Goal: Task Accomplishment & Management: Manage account settings

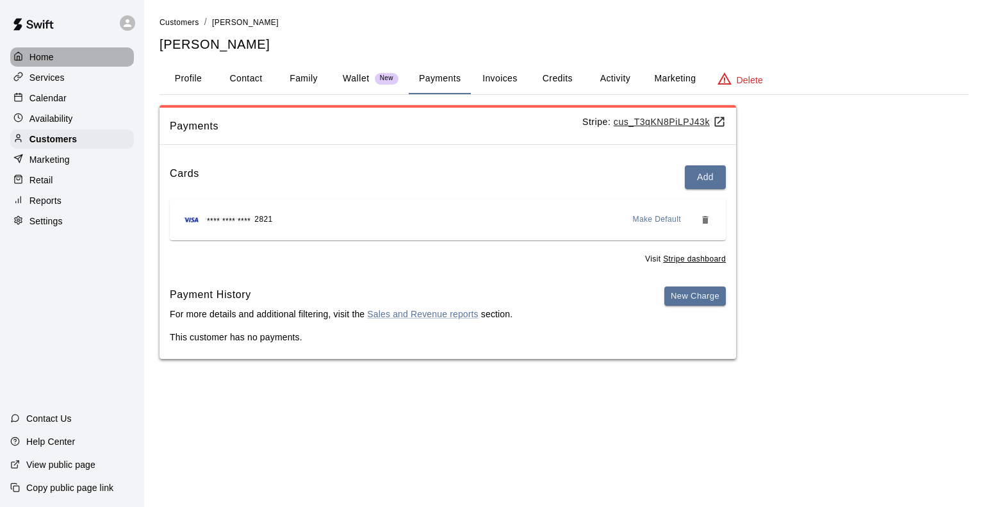
click at [36, 58] on p "Home" at bounding box center [41, 57] width 24 height 13
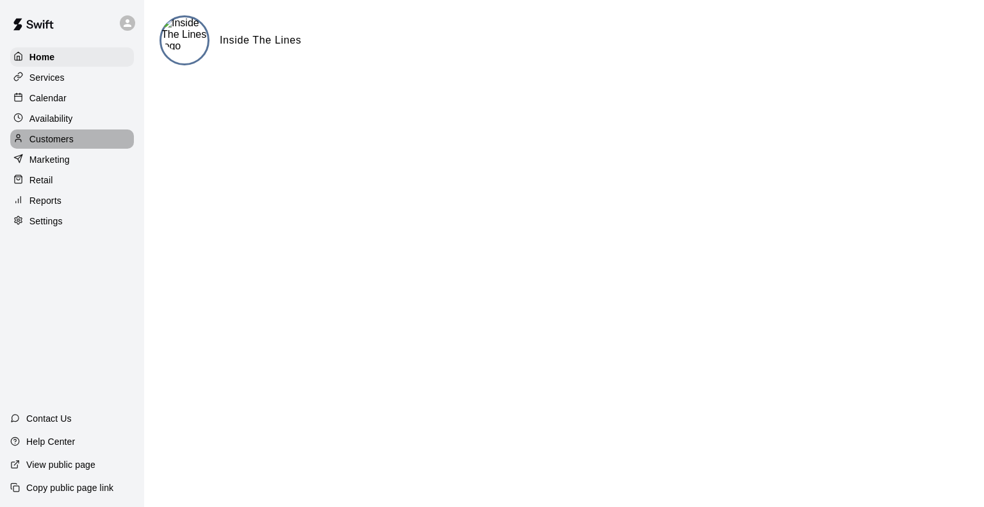
click at [42, 143] on p "Customers" at bounding box center [51, 139] width 44 height 13
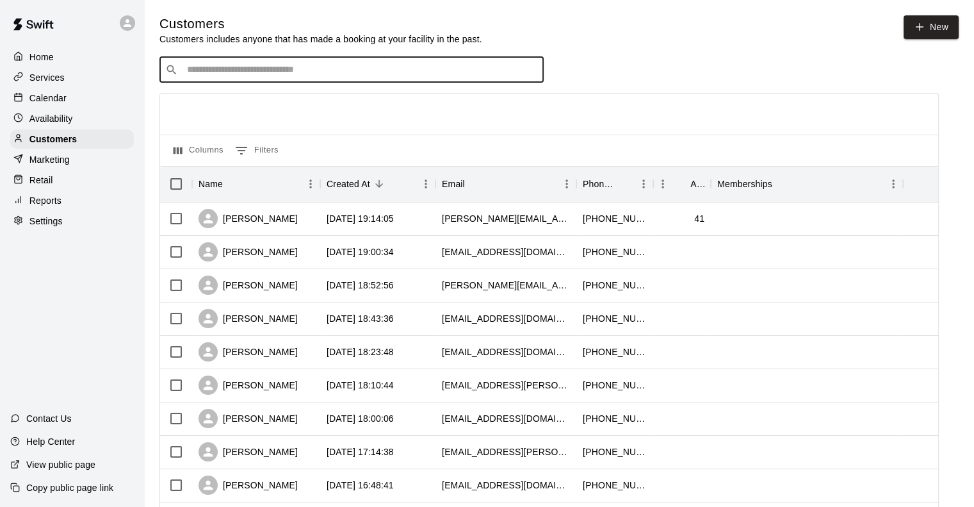
click at [250, 70] on input "Search customers by name or email" at bounding box center [360, 69] width 355 height 13
type input "*****"
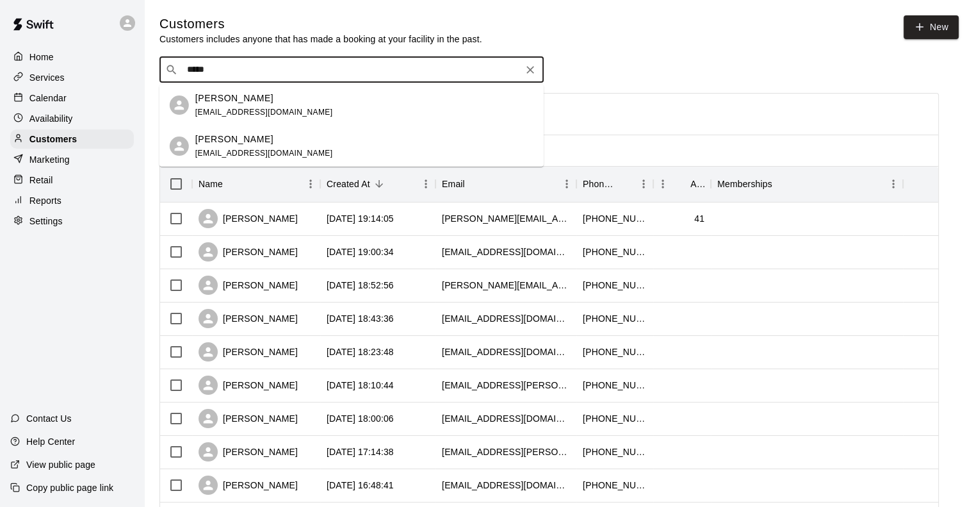
click at [243, 104] on div "[PERSON_NAME] [EMAIL_ADDRESS][DOMAIN_NAME]" at bounding box center [264, 106] width 138 height 28
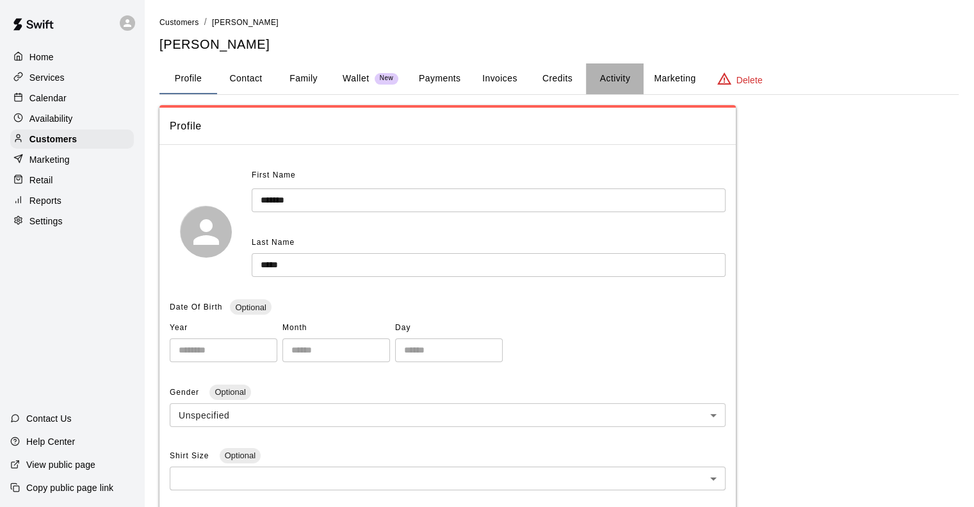
click at [617, 84] on button "Activity" at bounding box center [615, 78] width 58 height 31
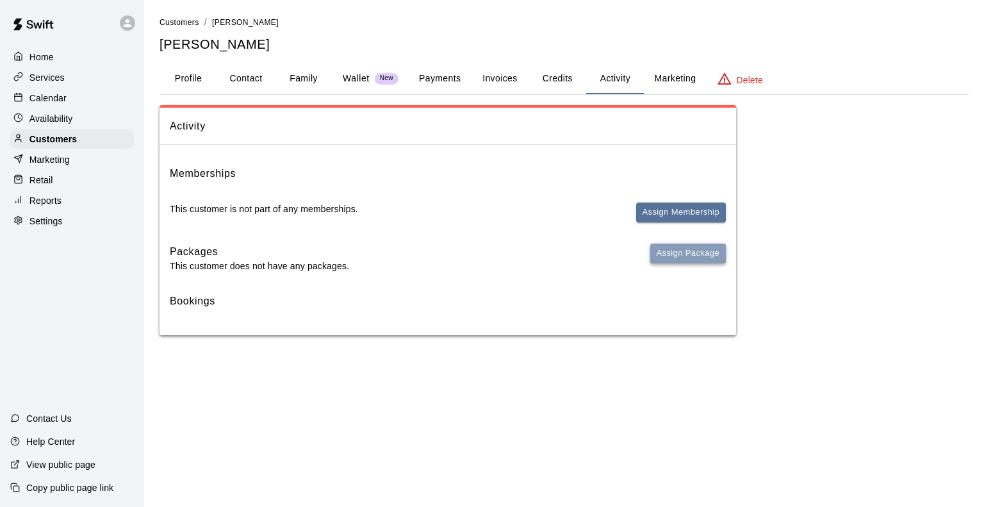
click at [686, 247] on button "Assign Package" at bounding box center [688, 253] width 76 height 20
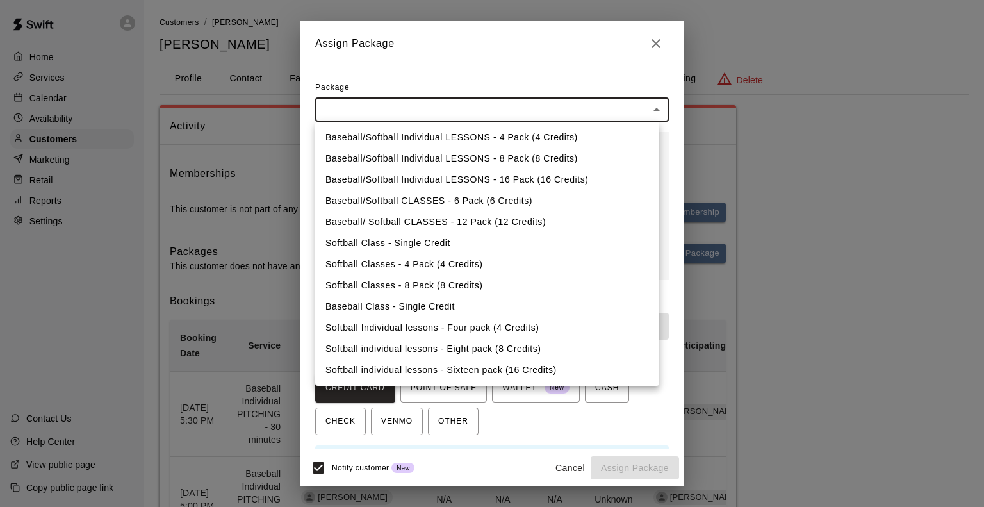
click at [380, 108] on body "Home Services Calendar Availability Customers Marketing Retail Reports Settings…" at bounding box center [492, 308] width 984 height 616
click at [660, 45] on div at bounding box center [492, 253] width 984 height 507
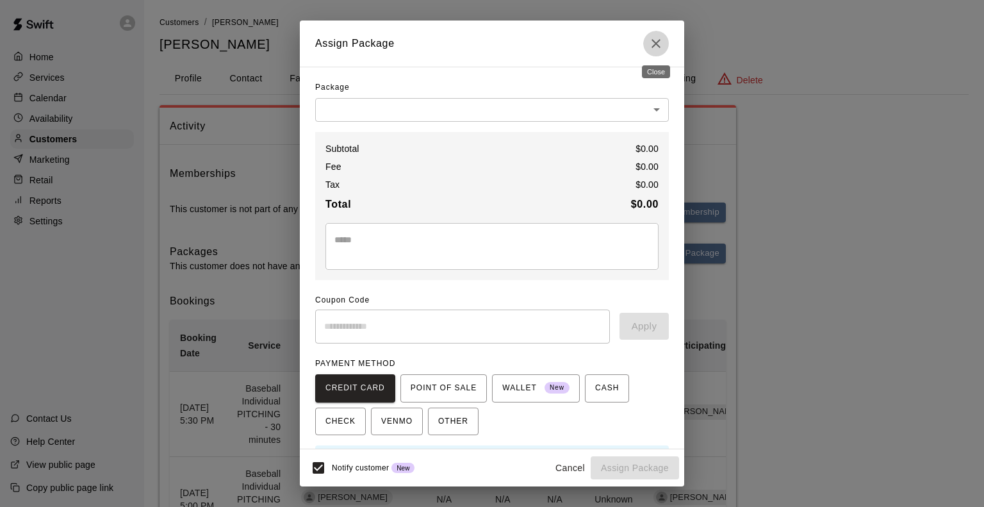
click at [660, 45] on icon "Close" at bounding box center [655, 43] width 15 height 15
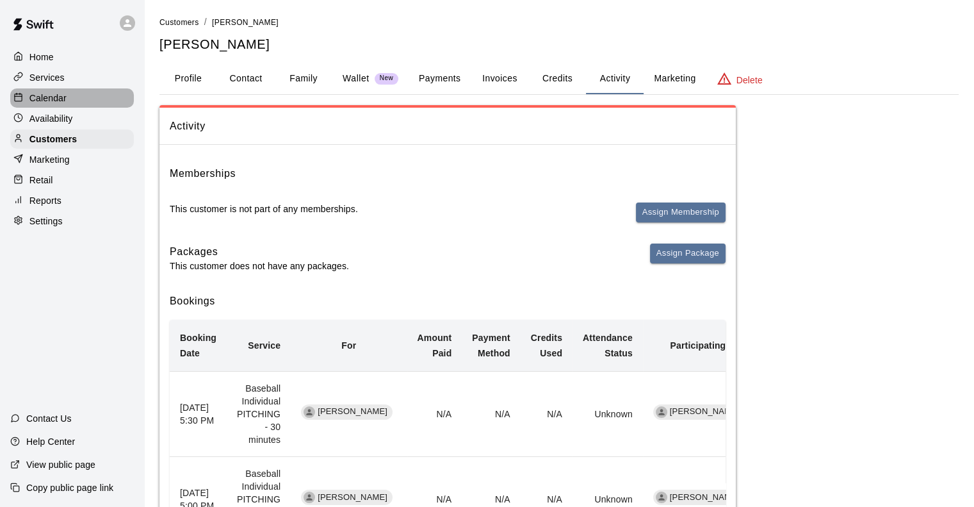
click at [42, 99] on p "Calendar" at bounding box center [47, 98] width 37 height 13
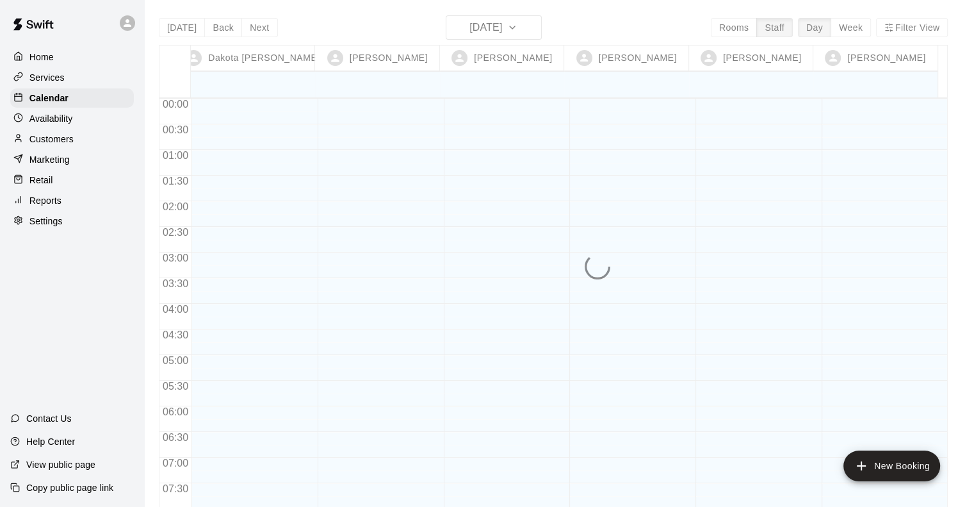
scroll to position [806, 0]
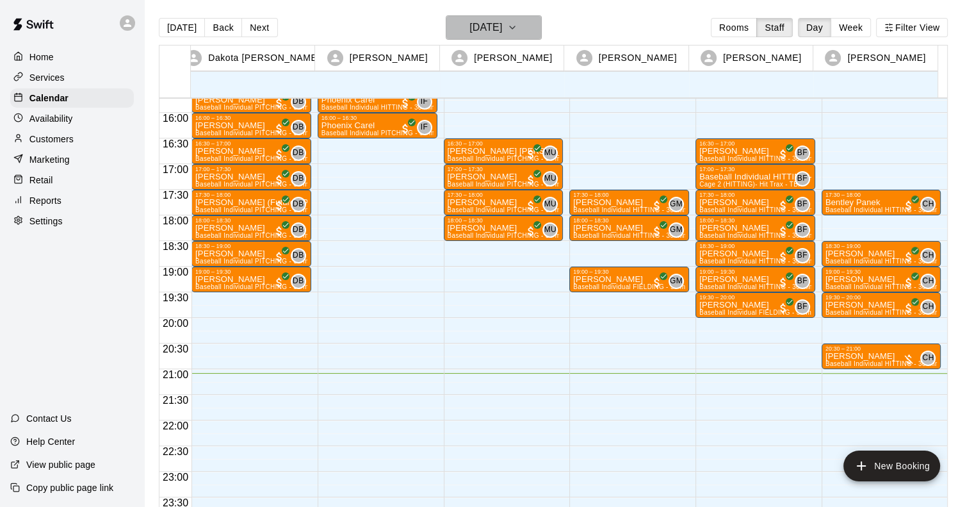
click at [502, 33] on h6 "[DATE]" at bounding box center [486, 28] width 33 height 18
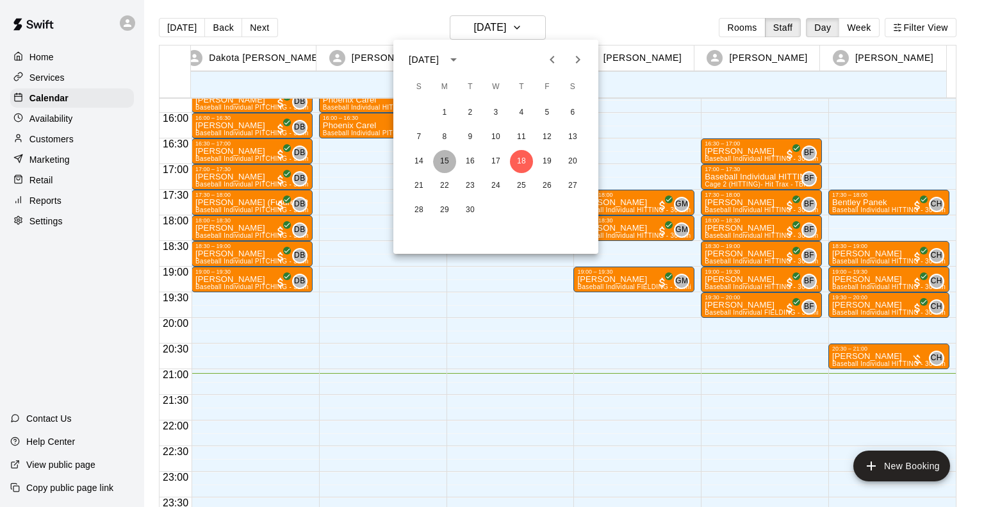
click at [443, 160] on button "15" at bounding box center [444, 161] width 23 height 23
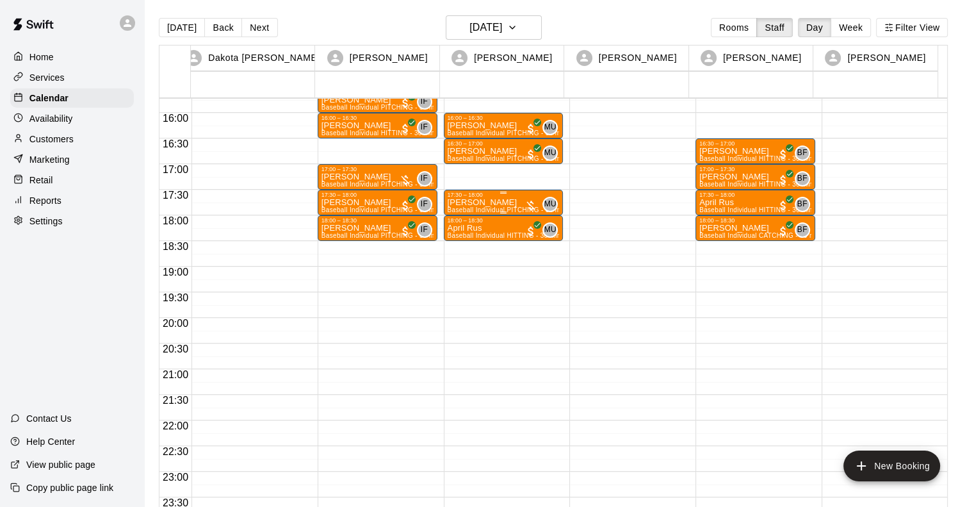
click at [475, 197] on div "17:30 – 18:00" at bounding box center [504, 195] width 112 height 6
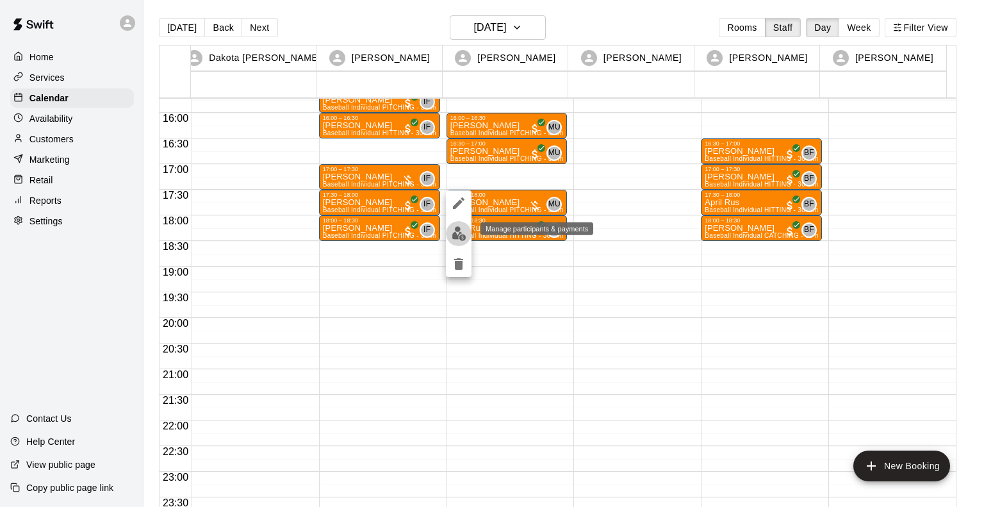
click at [459, 234] on img "edit" at bounding box center [459, 233] width 15 height 15
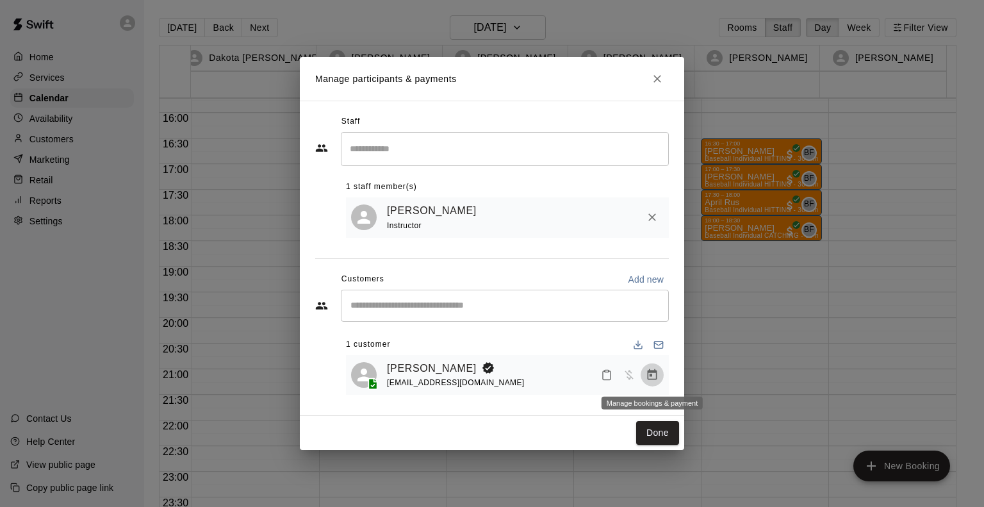
click at [645, 373] on button "Manage bookings & payment" at bounding box center [652, 374] width 23 height 23
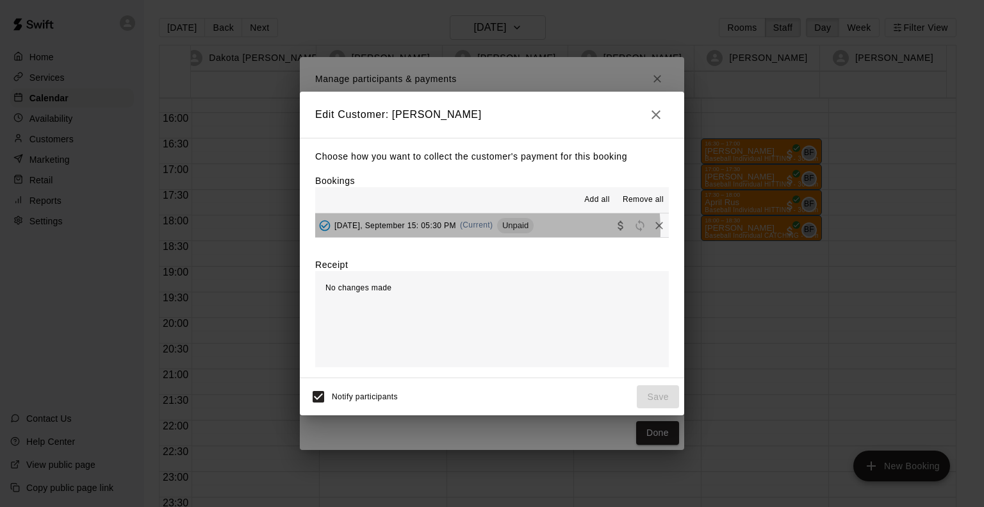
click at [465, 231] on div "[DATE], September 15: 05:30 PM (Current) Unpaid" at bounding box center [424, 225] width 218 height 19
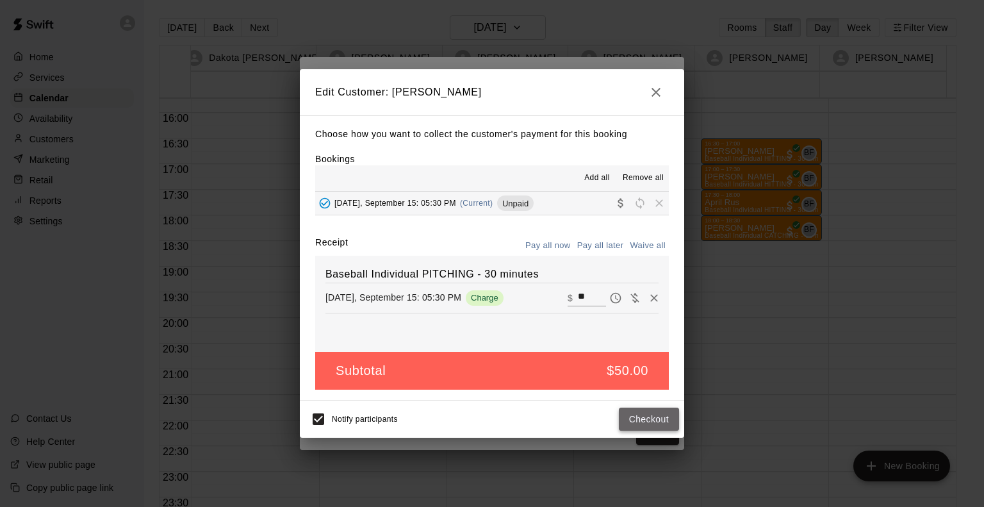
click at [664, 422] on button "Checkout" at bounding box center [649, 419] width 60 height 24
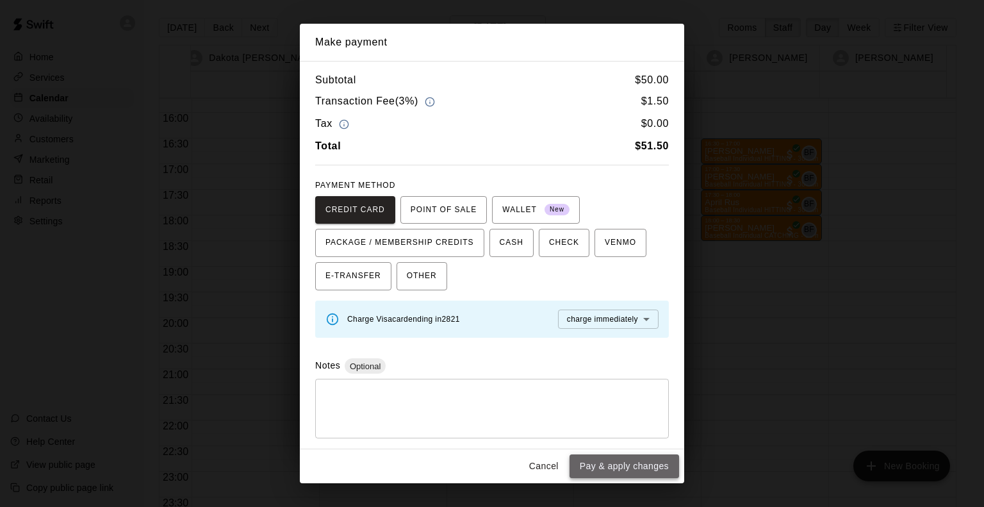
click at [639, 458] on button "Pay & apply changes" at bounding box center [624, 466] width 110 height 24
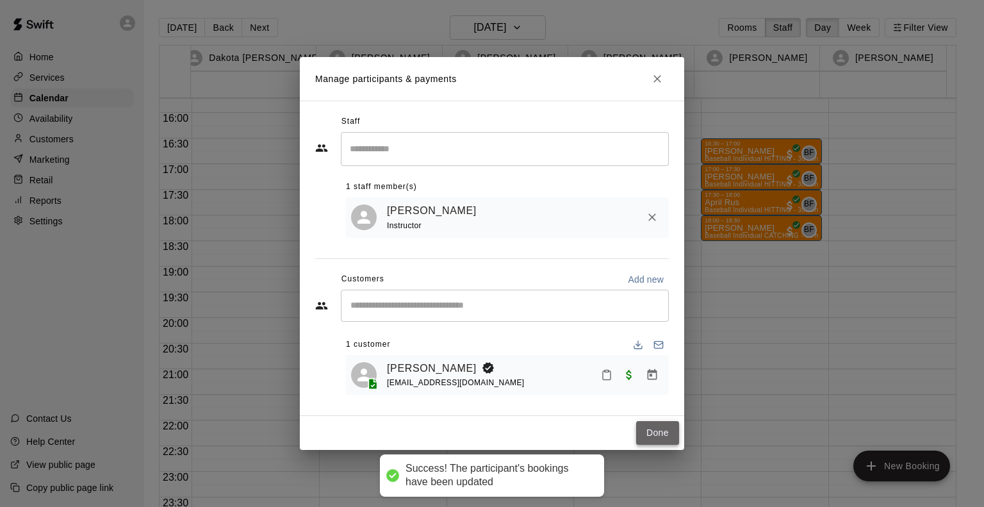
click at [643, 435] on button "Done" at bounding box center [657, 433] width 43 height 24
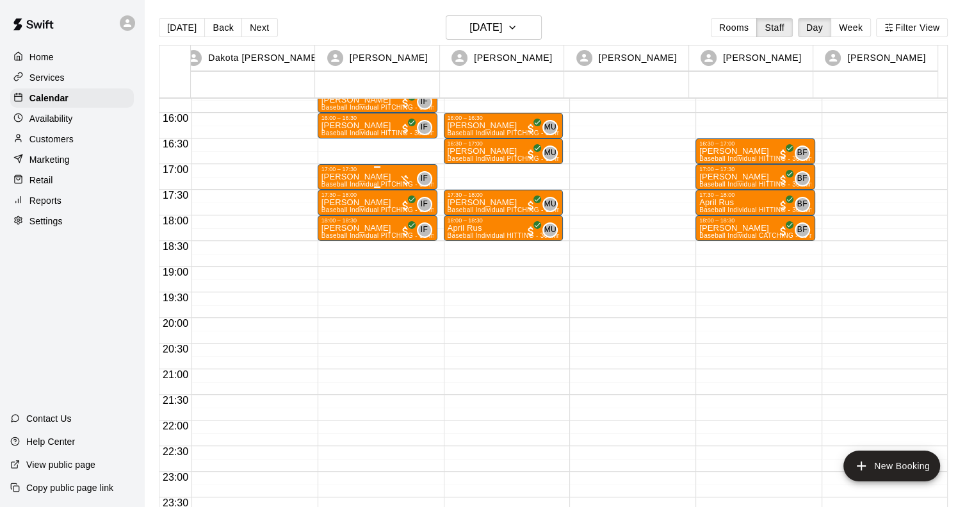
click at [379, 177] on div "[PERSON_NAME] Baseball Individual PITCHING - 30 minutes (Infield 3 (PITCHING) -…" at bounding box center [378, 425] width 112 height 507
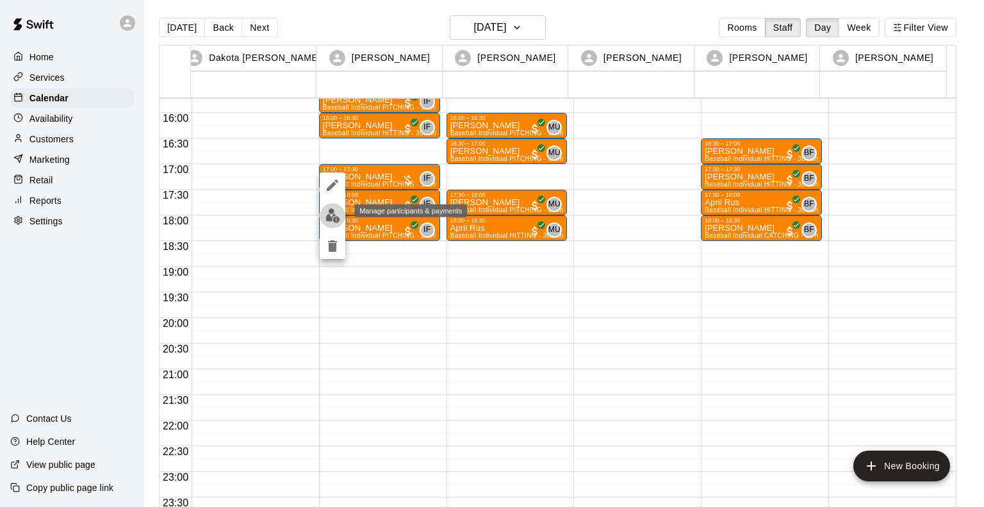
click at [334, 209] on img "edit" at bounding box center [332, 215] width 15 height 15
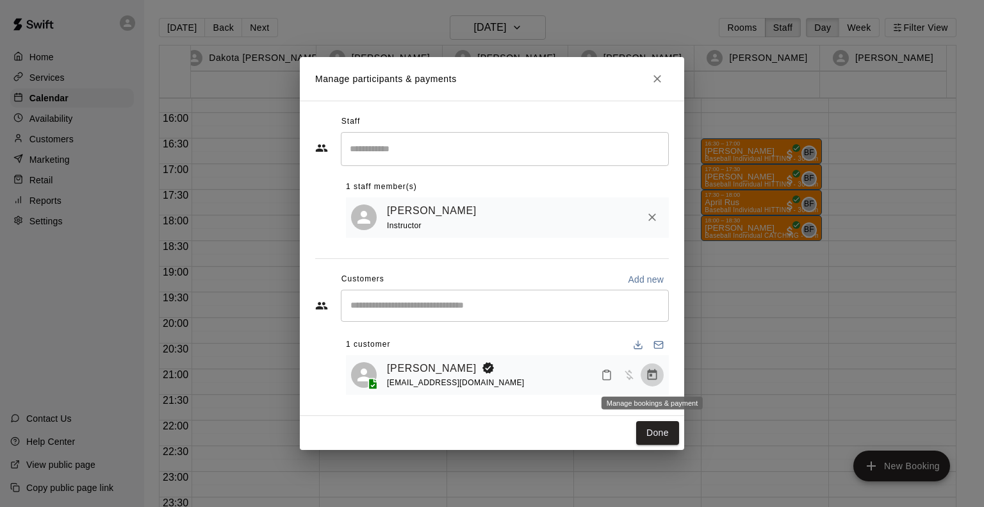
click at [653, 377] on icon "Manage bookings & payment" at bounding box center [652, 374] width 13 height 13
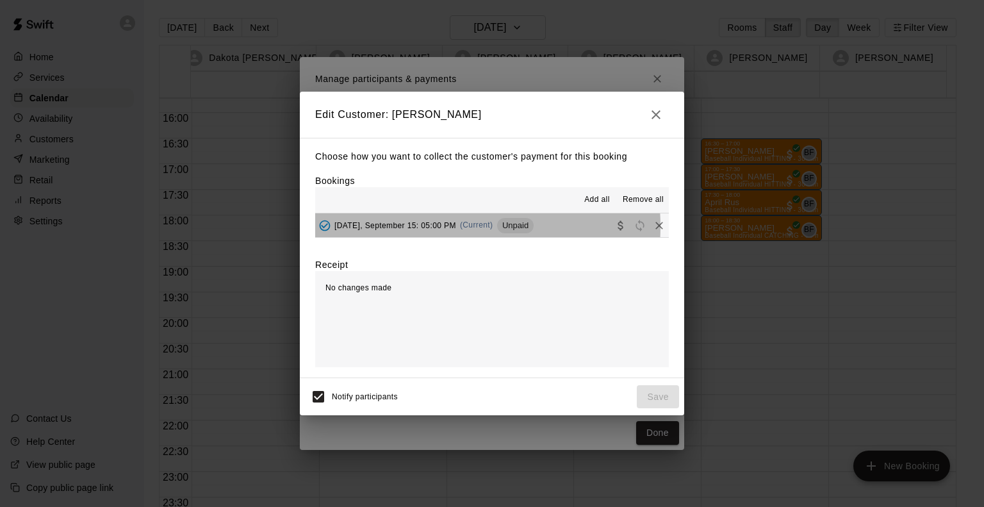
click at [432, 227] on span "[DATE], September 15: 05:00 PM" at bounding box center [395, 224] width 122 height 9
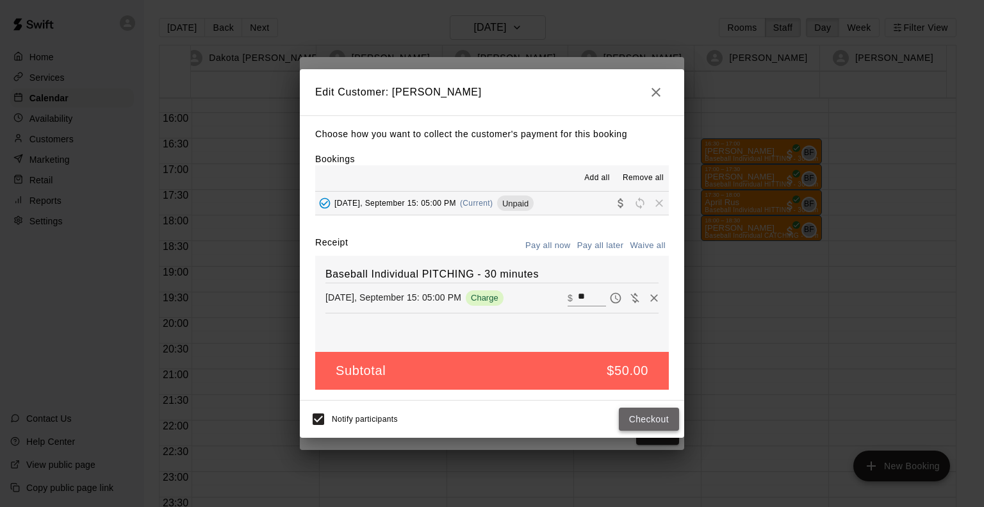
click at [662, 422] on button "Checkout" at bounding box center [649, 419] width 60 height 24
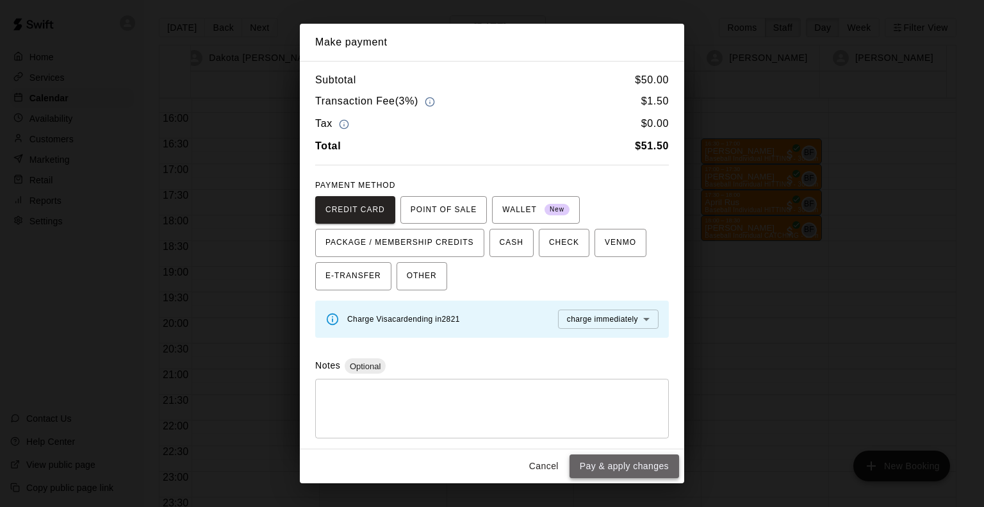
click at [603, 462] on button "Pay & apply changes" at bounding box center [624, 466] width 110 height 24
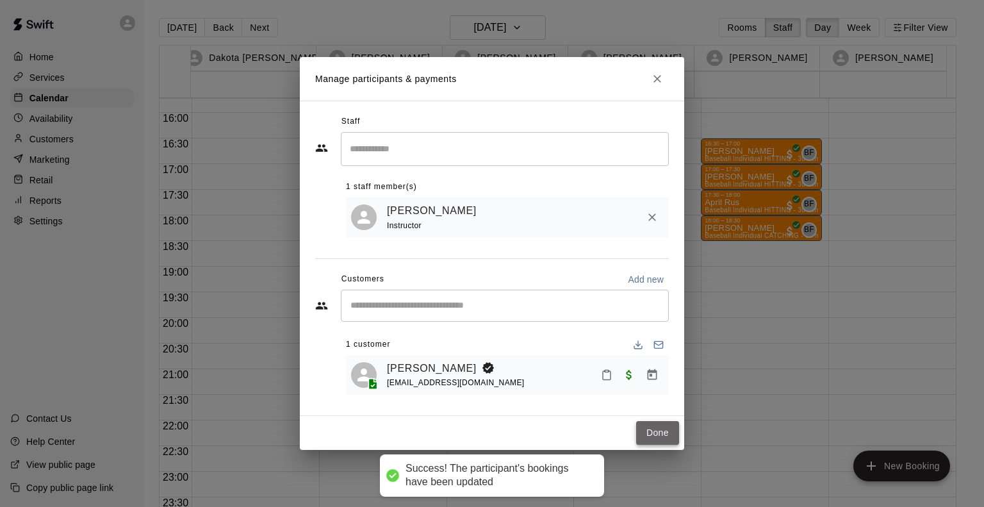
click at [638, 440] on button "Done" at bounding box center [657, 433] width 43 height 24
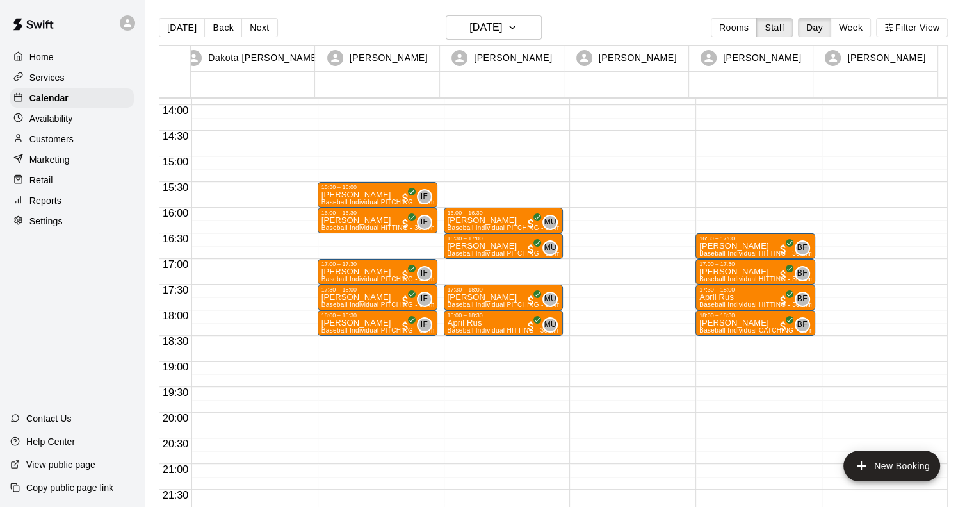
scroll to position [710, 0]
click at [254, 22] on button "Next" at bounding box center [259, 27] width 36 height 19
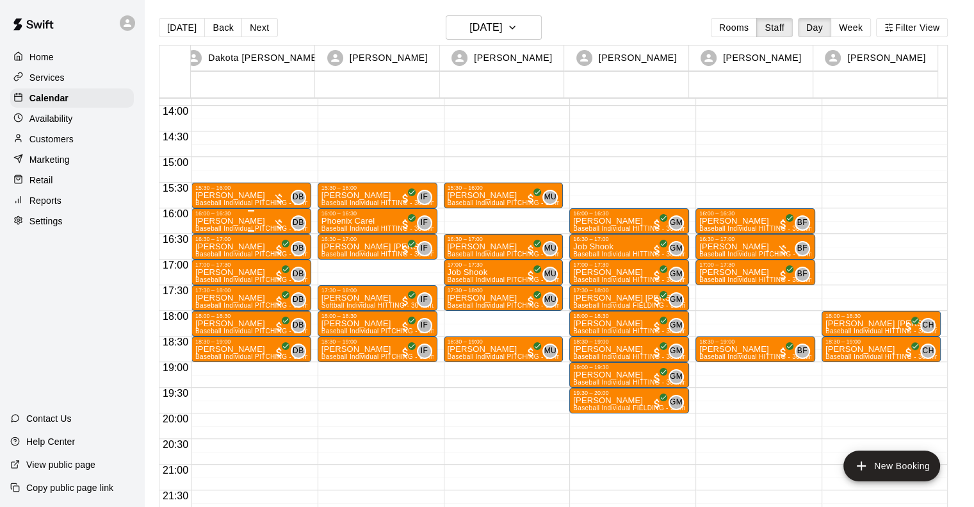
click at [231, 221] on p "[PERSON_NAME]" at bounding box center [251, 221] width 112 height 0
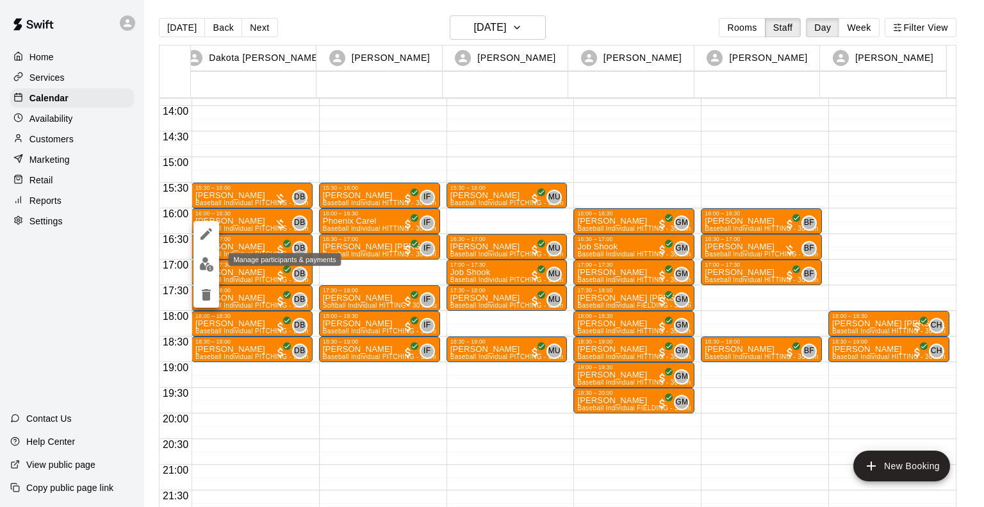
click at [209, 267] on img "edit" at bounding box center [206, 264] width 15 height 15
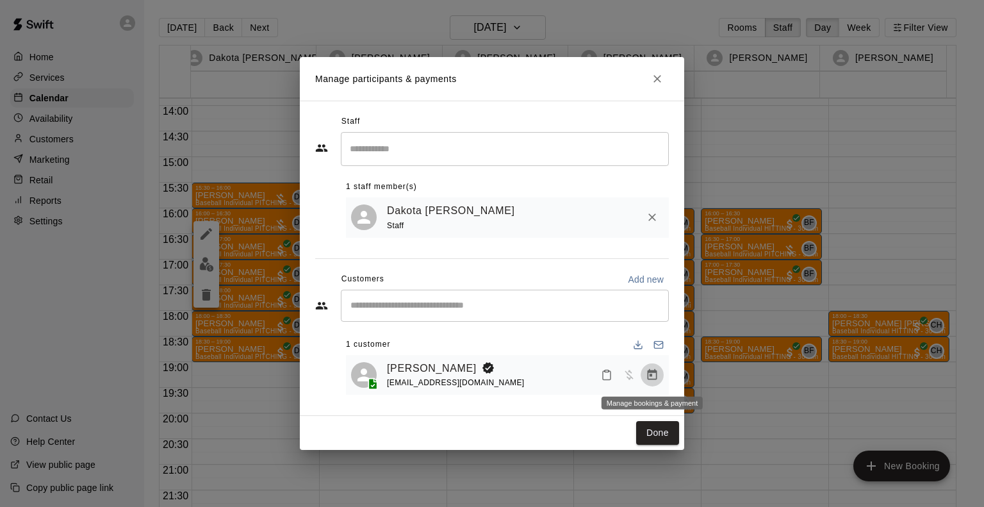
click at [653, 369] on icon "Manage bookings & payment" at bounding box center [652, 374] width 13 height 13
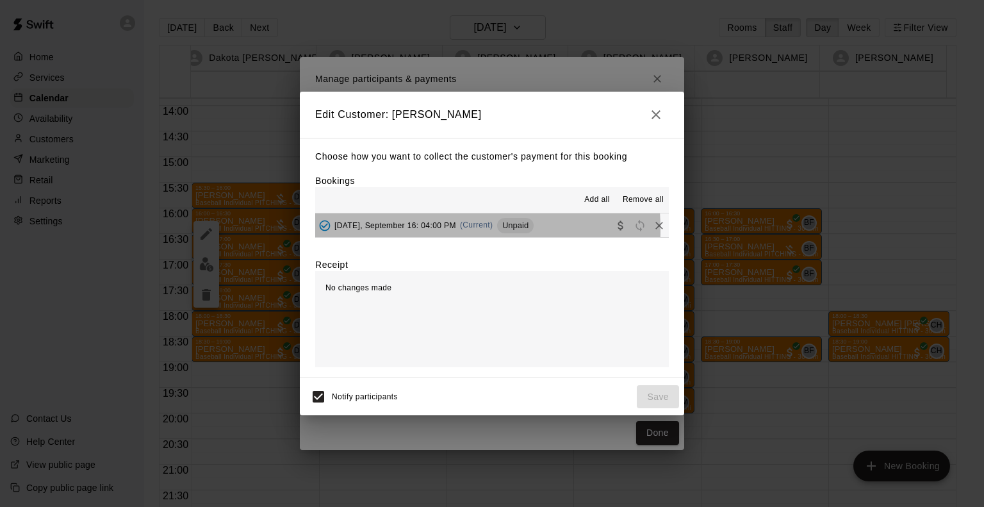
click at [398, 231] on div "[DATE], September 16: 04:00 PM (Current) Unpaid" at bounding box center [424, 225] width 218 height 19
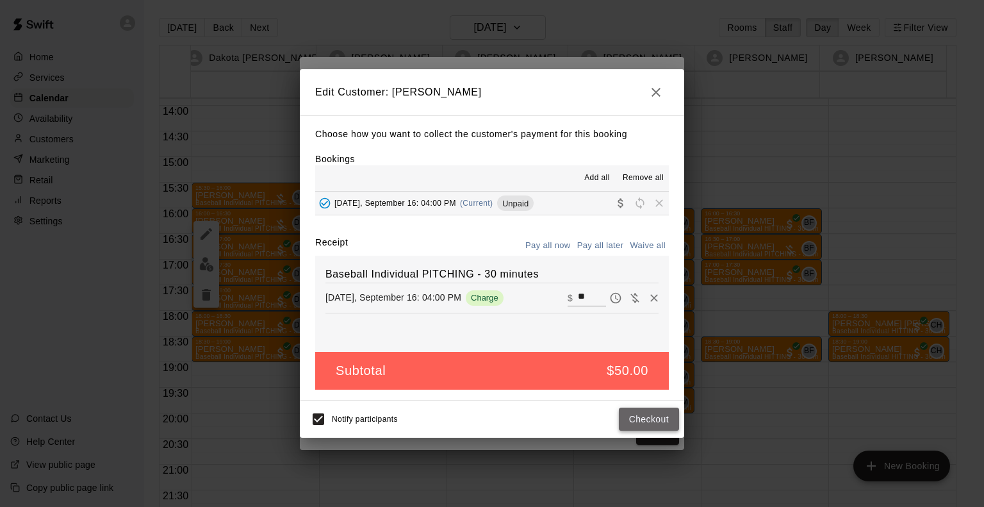
click at [632, 416] on button "Checkout" at bounding box center [649, 419] width 60 height 24
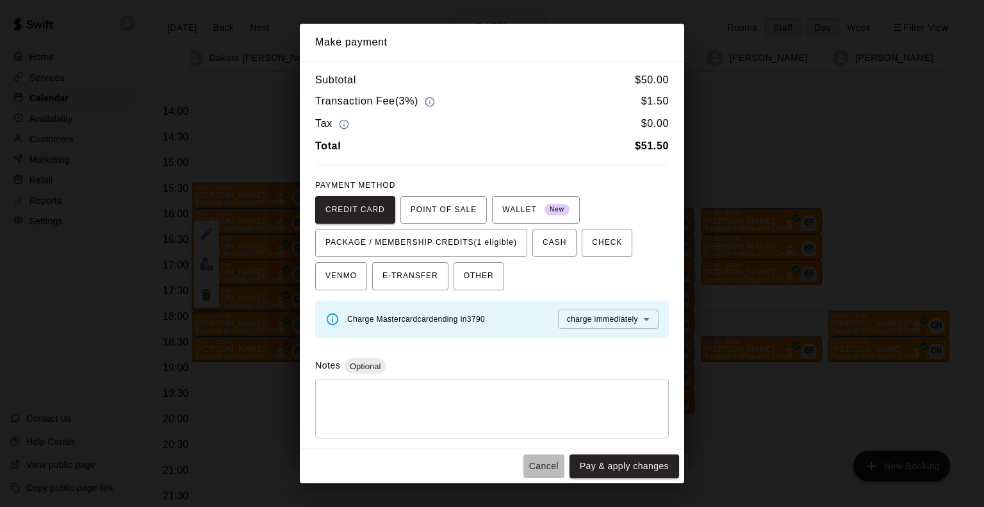
click at [545, 470] on button "Cancel" at bounding box center [543, 466] width 41 height 24
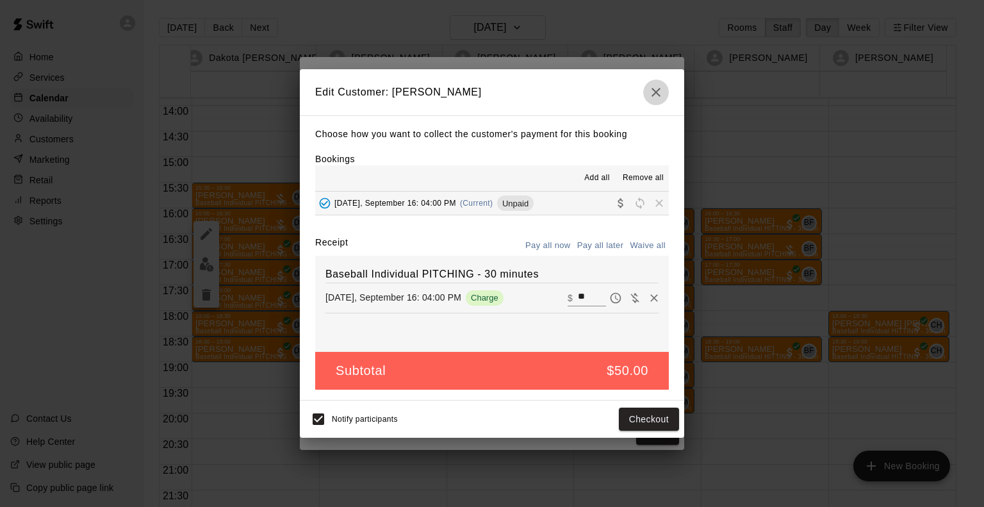
click at [653, 97] on icon "button" at bounding box center [655, 92] width 15 height 15
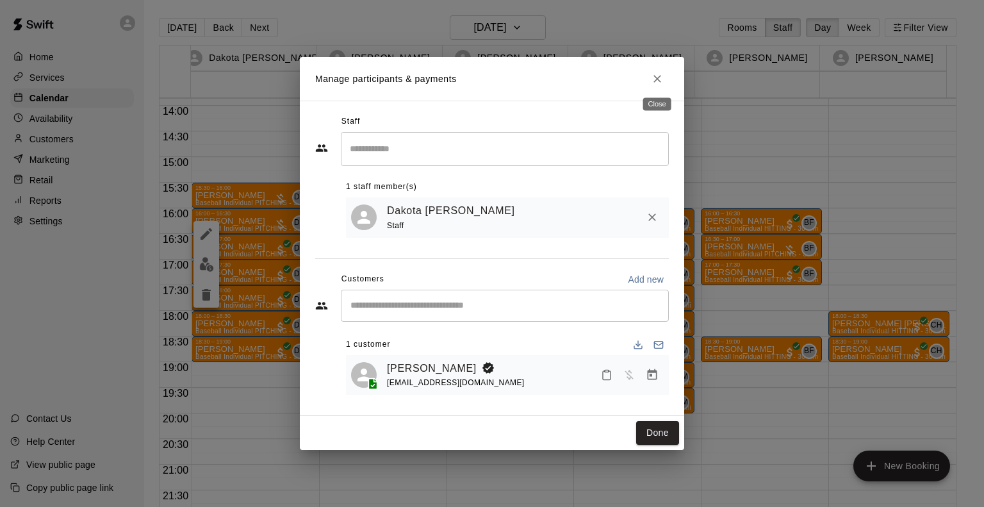
click at [658, 80] on icon "Close" at bounding box center [657, 78] width 13 height 13
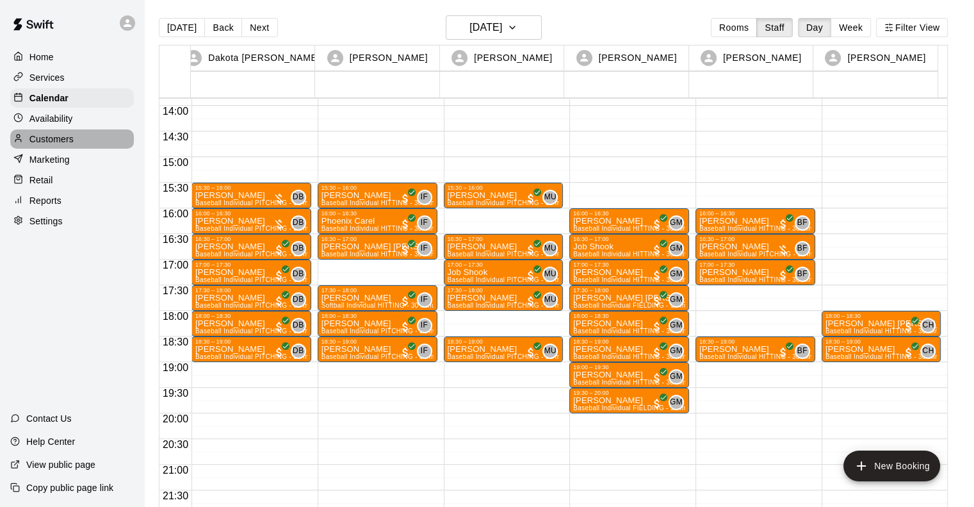
click at [63, 142] on p "Customers" at bounding box center [51, 139] width 44 height 13
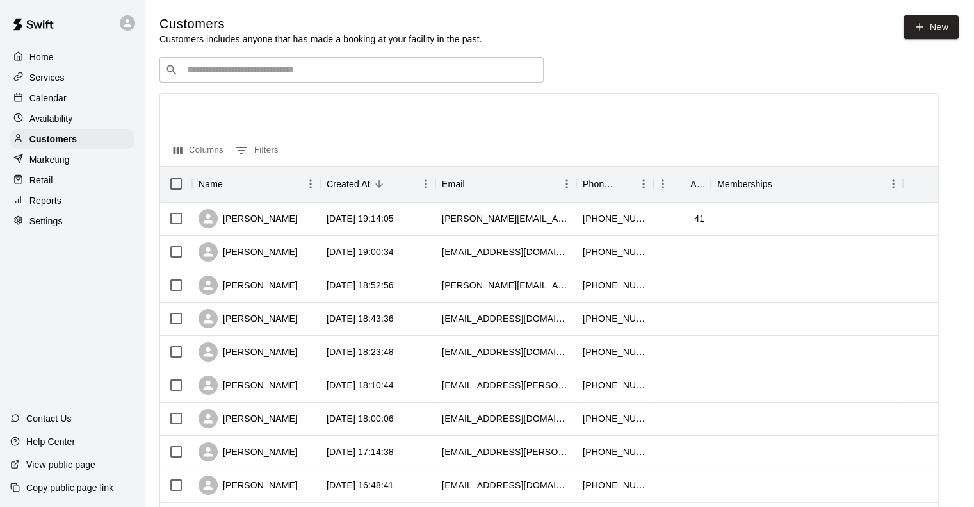
click at [343, 60] on div "​ ​" at bounding box center [351, 70] width 384 height 26
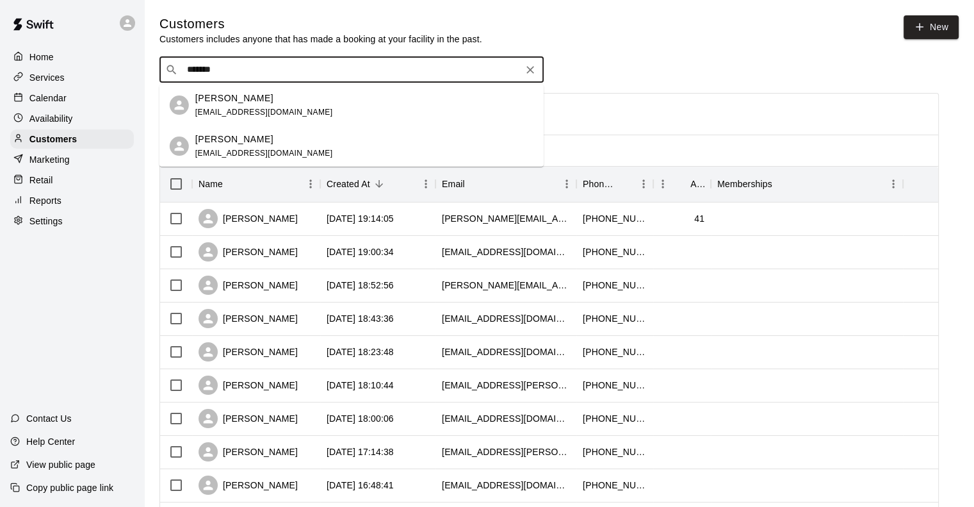
type input "*******"
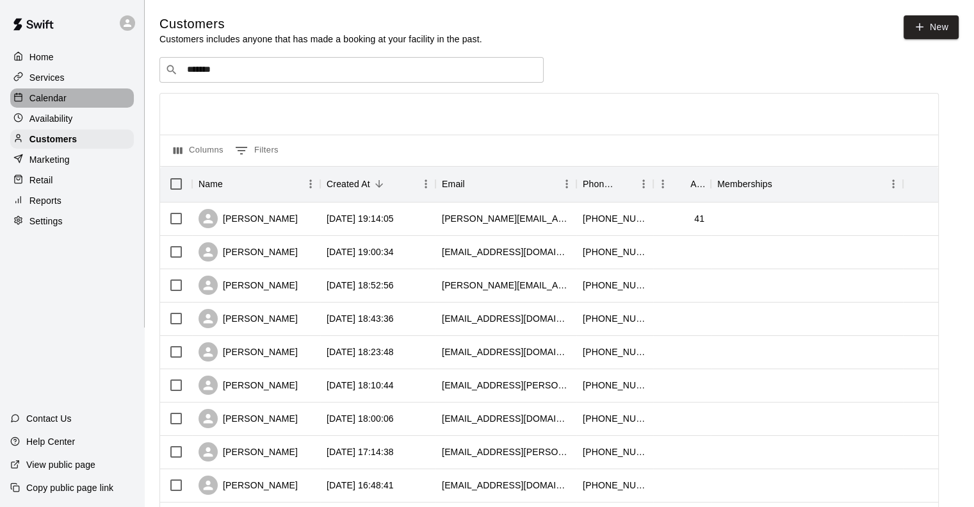
click at [40, 92] on div "Calendar" at bounding box center [72, 97] width 124 height 19
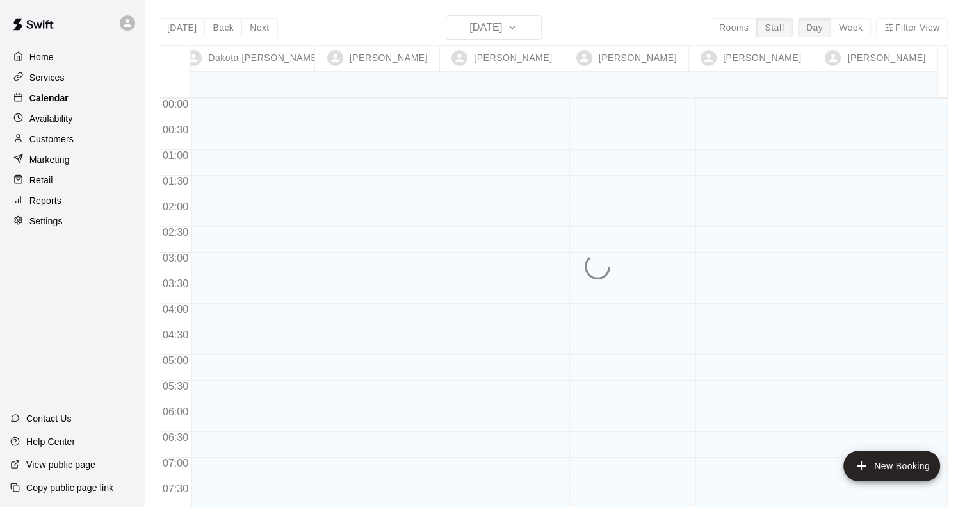
scroll to position [806, 0]
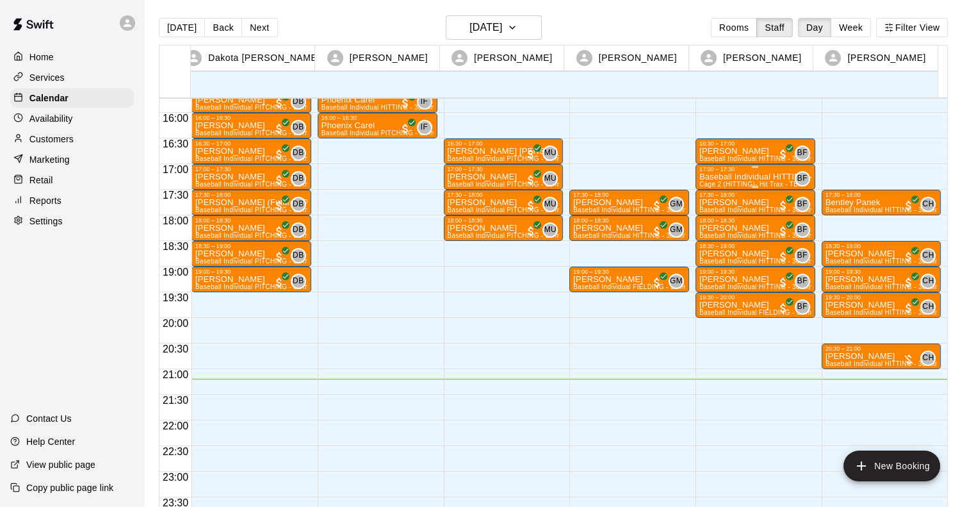
click at [749, 172] on div "17:00 – 17:30" at bounding box center [755, 169] width 112 height 6
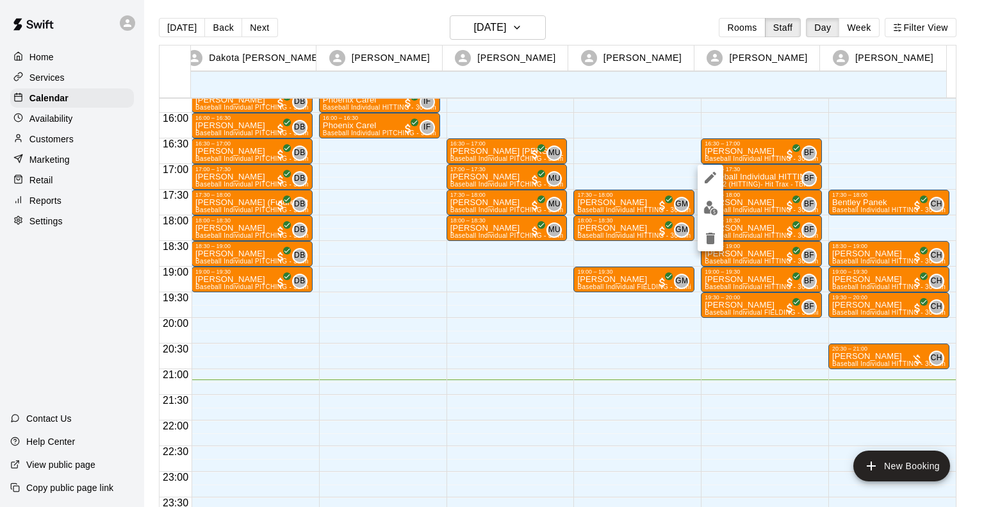
click at [756, 169] on div at bounding box center [492, 253] width 984 height 507
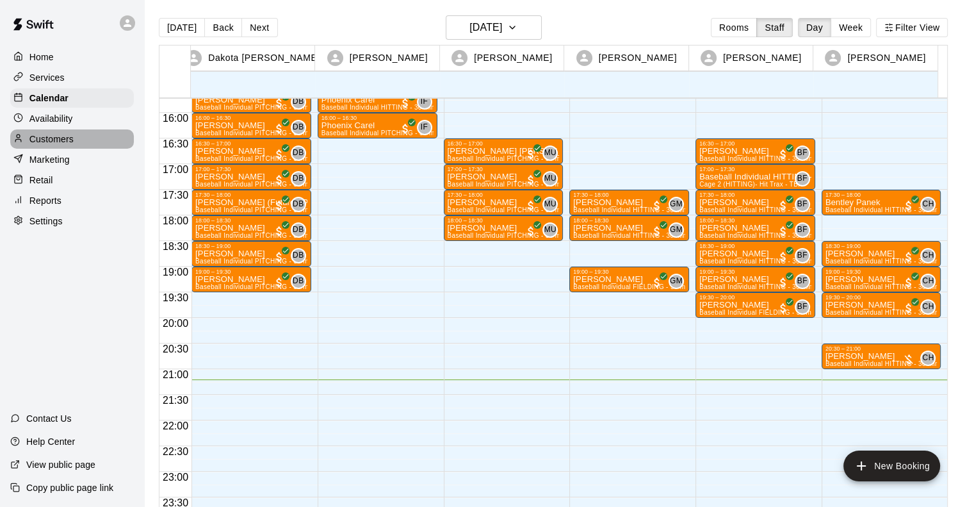
click at [61, 140] on p "Customers" at bounding box center [51, 139] width 44 height 13
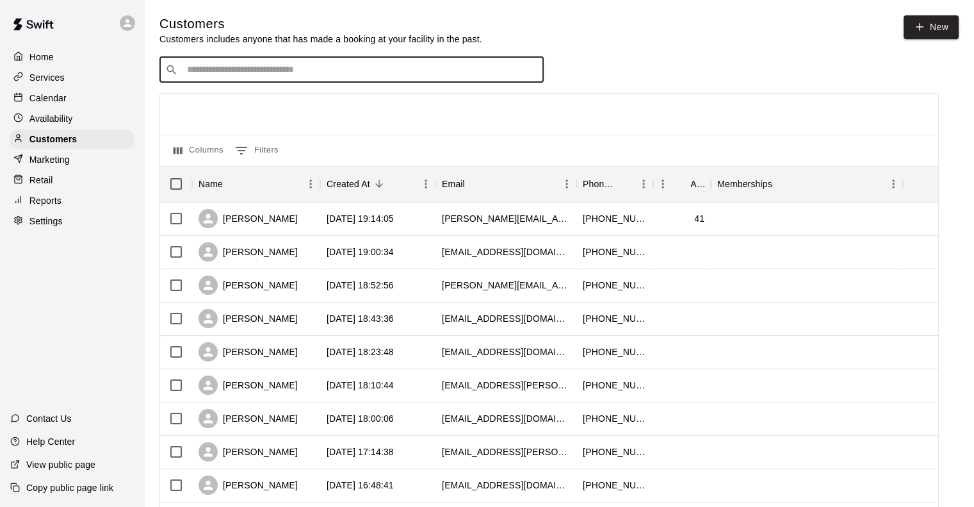
click at [302, 76] on input "Search customers by name or email" at bounding box center [360, 69] width 355 height 13
type input "*******"
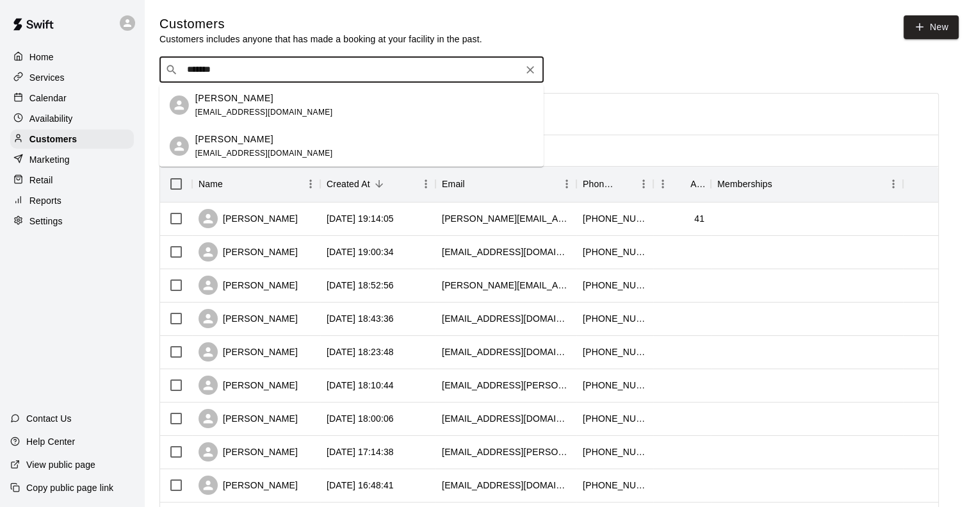
click at [254, 104] on p "[PERSON_NAME]" at bounding box center [234, 98] width 78 height 13
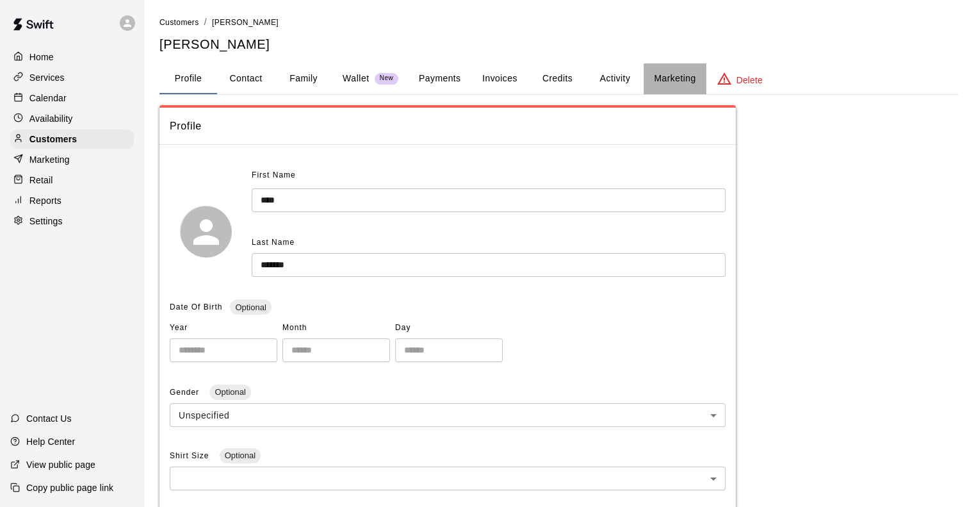
click at [651, 71] on button "Marketing" at bounding box center [675, 78] width 62 height 31
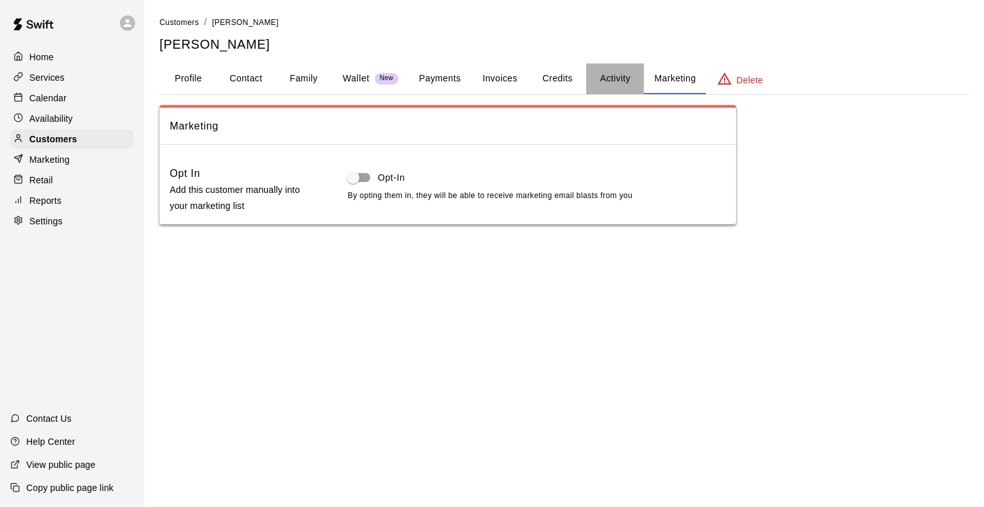
click at [601, 76] on button "Activity" at bounding box center [615, 78] width 58 height 31
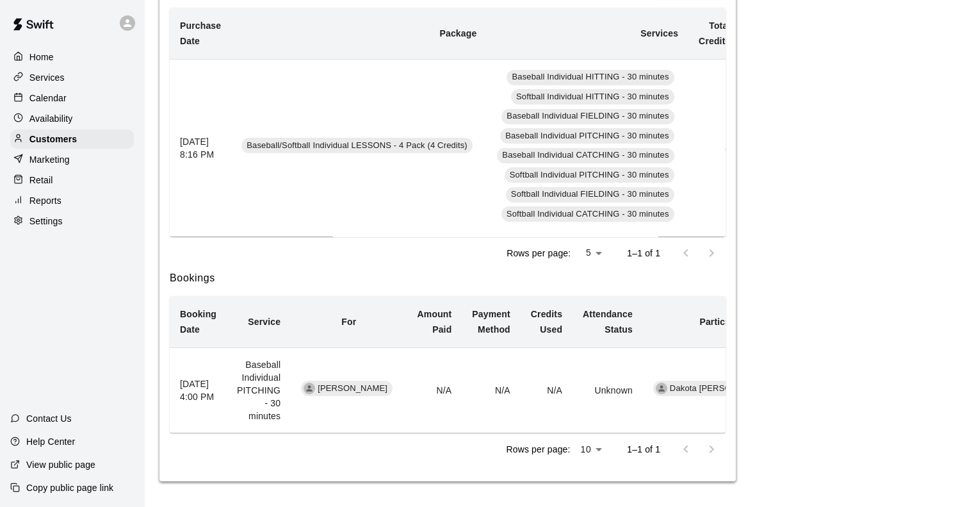
scroll to position [284, 0]
click at [205, 382] on th "[DATE] 4:00 PM" at bounding box center [198, 390] width 57 height 85
click at [678, 382] on span "Dakota [PERSON_NAME]" at bounding box center [720, 388] width 110 height 12
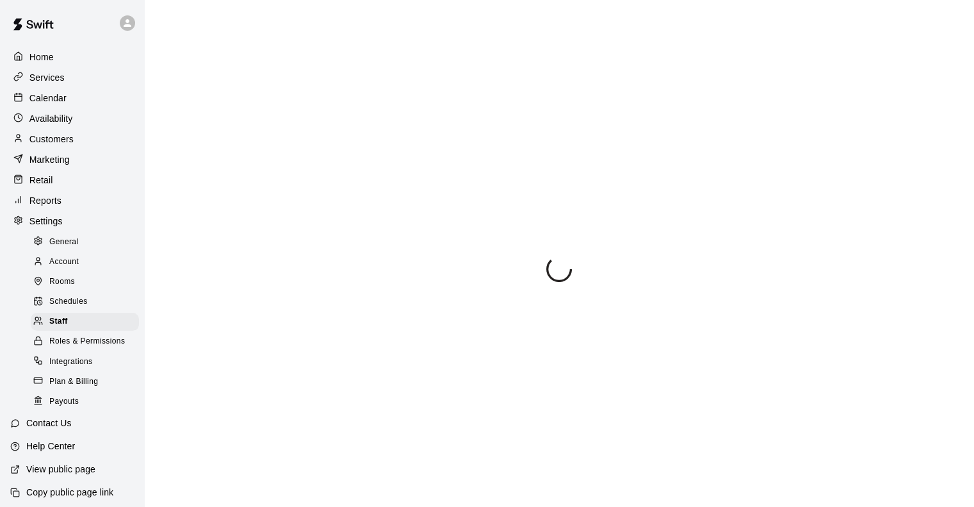
scroll to position [71, 0]
select select "**"
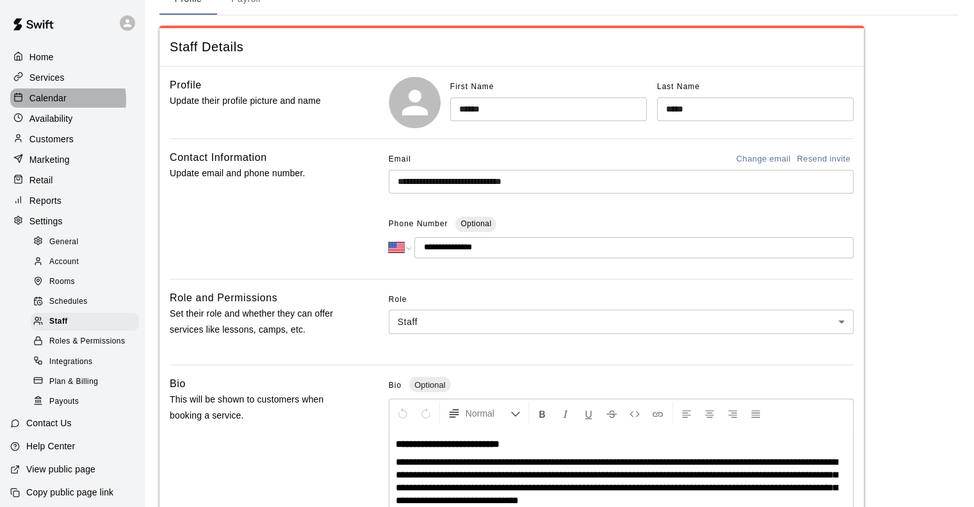
click at [49, 102] on p "Calendar" at bounding box center [47, 98] width 37 height 13
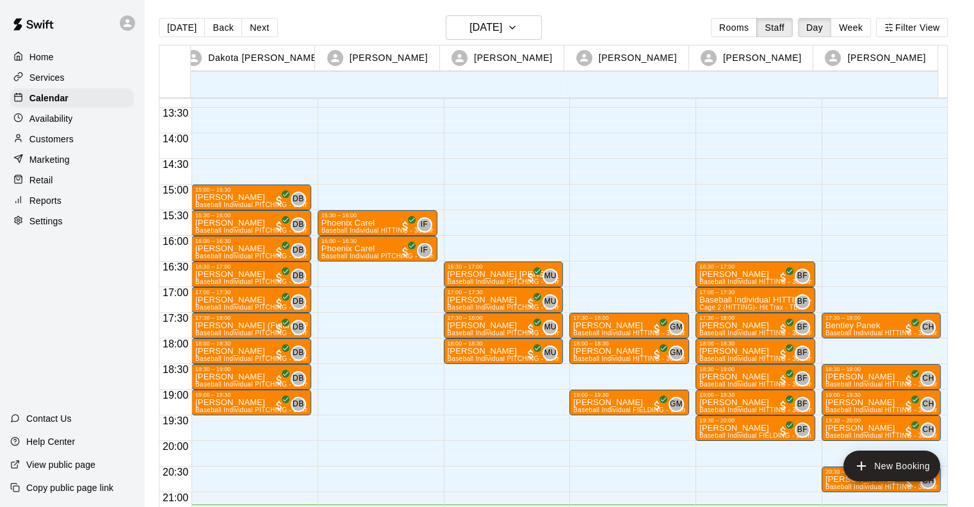
scroll to position [682, 0]
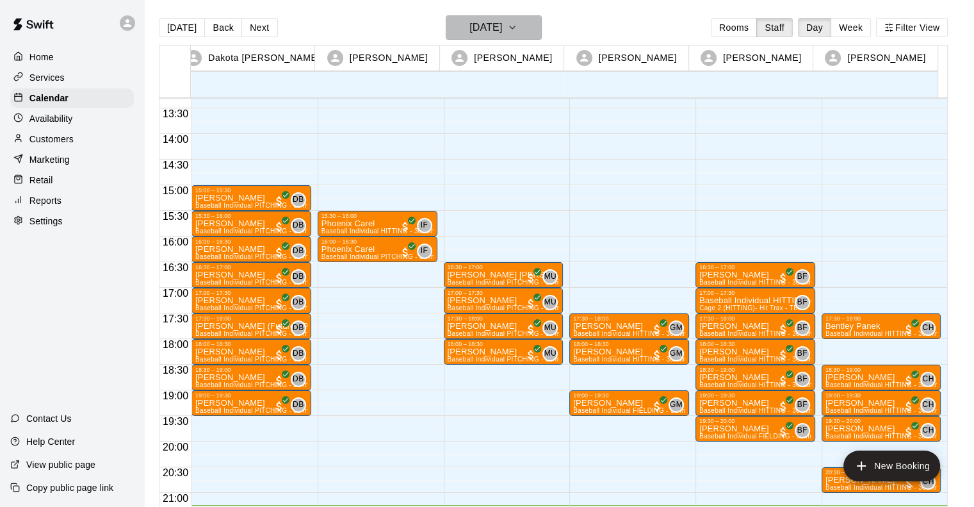
click at [490, 31] on h6 "[DATE]" at bounding box center [486, 28] width 33 height 18
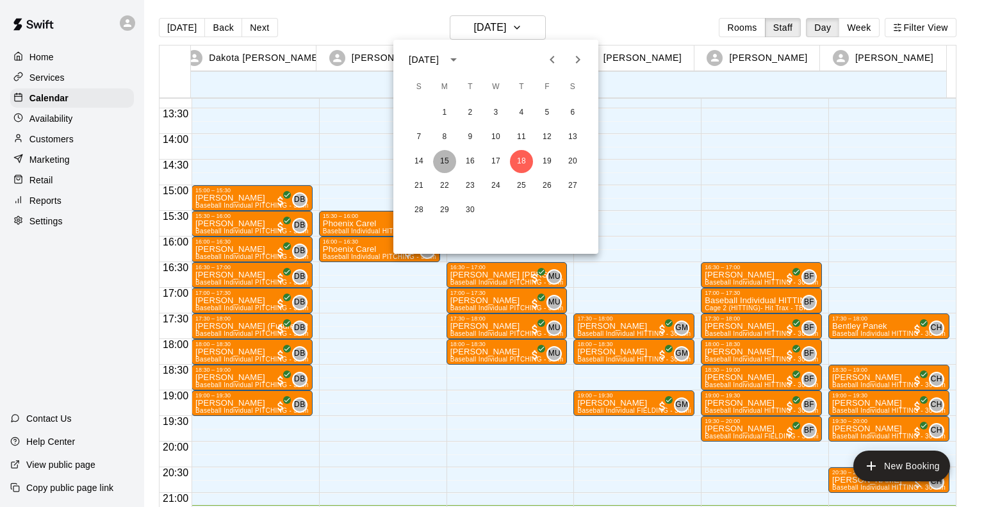
click at [443, 154] on button "15" at bounding box center [444, 161] width 23 height 23
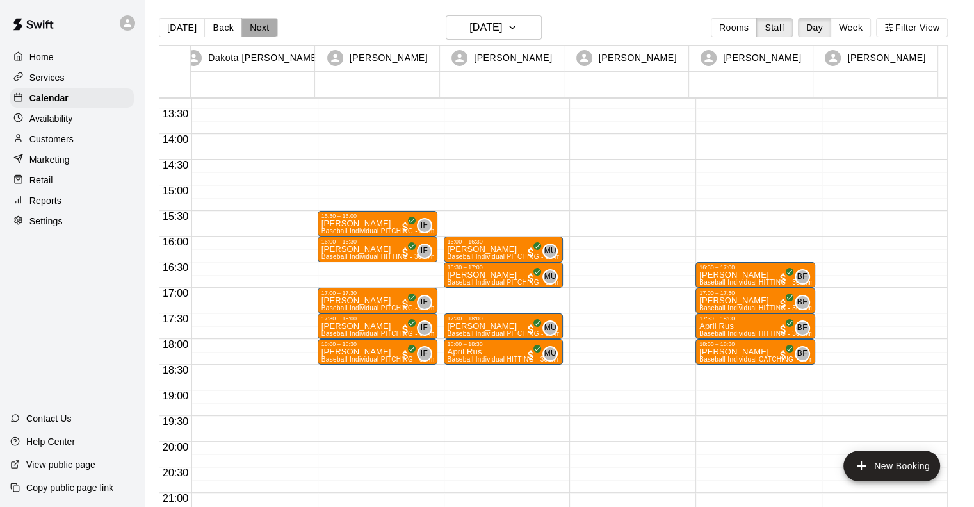
click at [250, 26] on button "Next" at bounding box center [259, 27] width 36 height 19
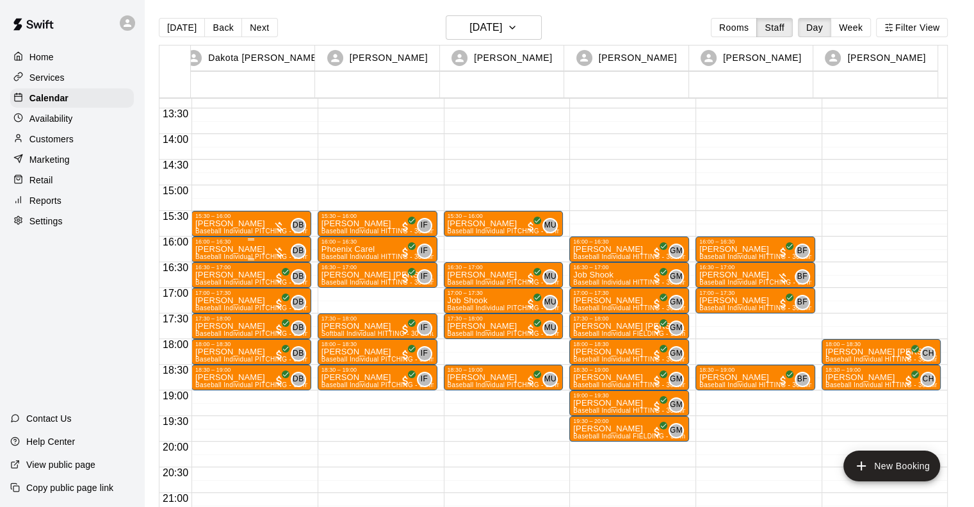
click at [251, 240] on div "16:00 – 16:30" at bounding box center [251, 241] width 112 height 6
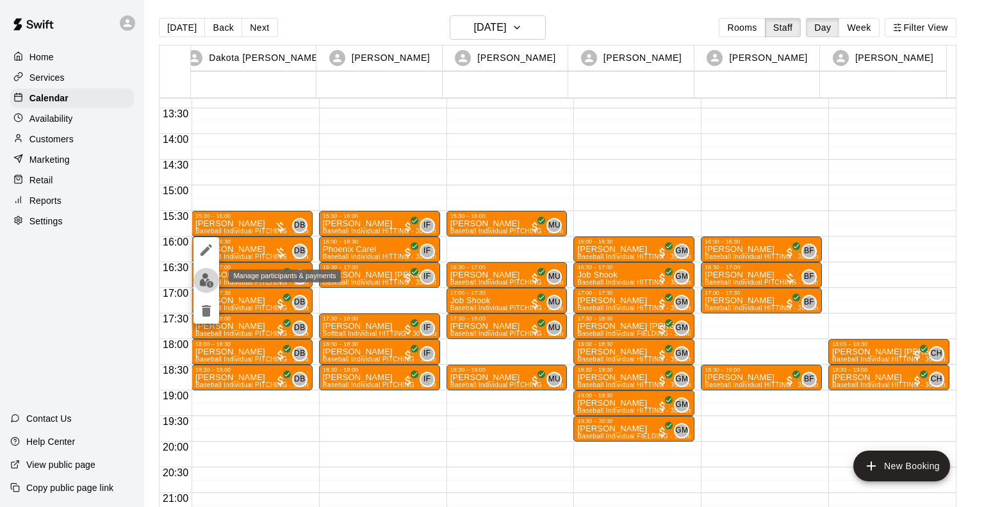
click at [204, 281] on img "edit" at bounding box center [206, 280] width 15 height 15
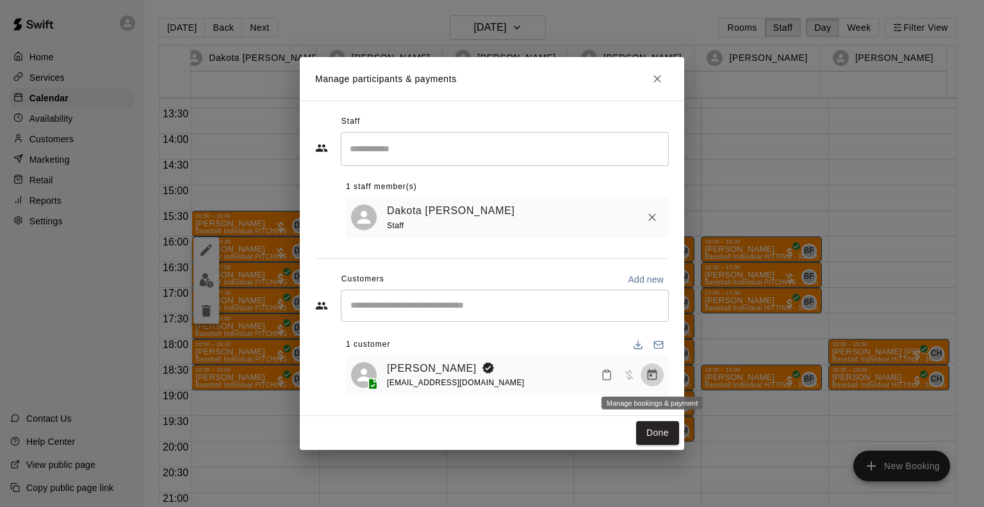
click at [652, 382] on button "Manage bookings & payment" at bounding box center [652, 374] width 23 height 23
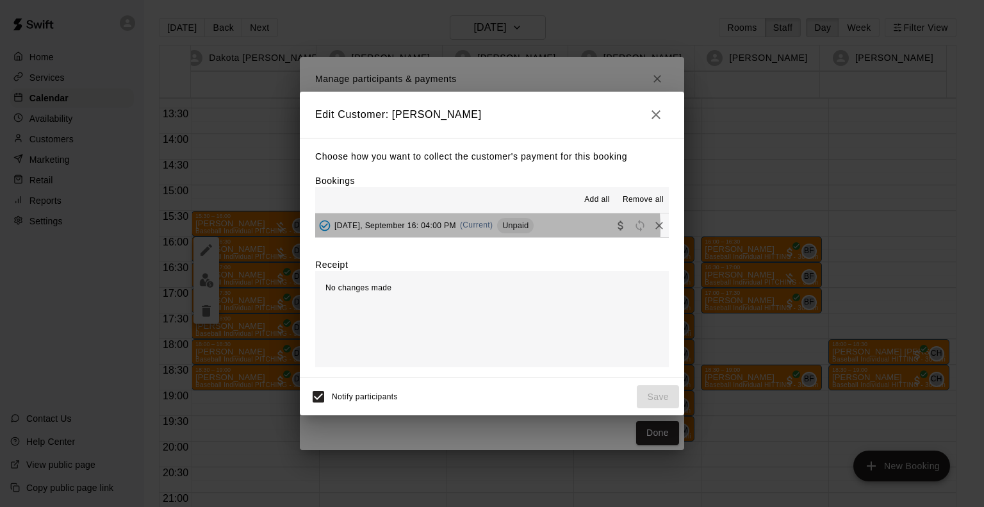
click at [448, 231] on div "[DATE], September 16: 04:00 PM (Current) Unpaid" at bounding box center [424, 225] width 218 height 19
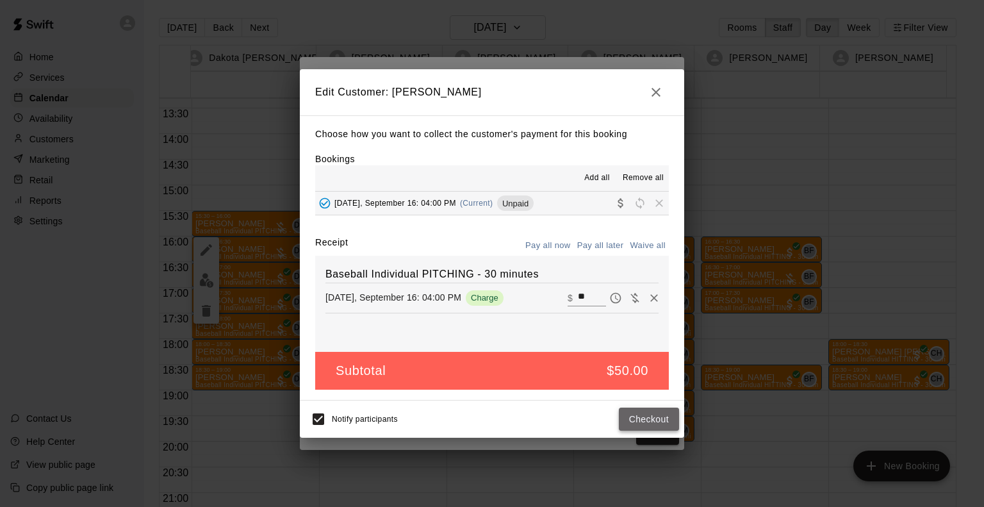
click at [649, 417] on button "Checkout" at bounding box center [649, 419] width 60 height 24
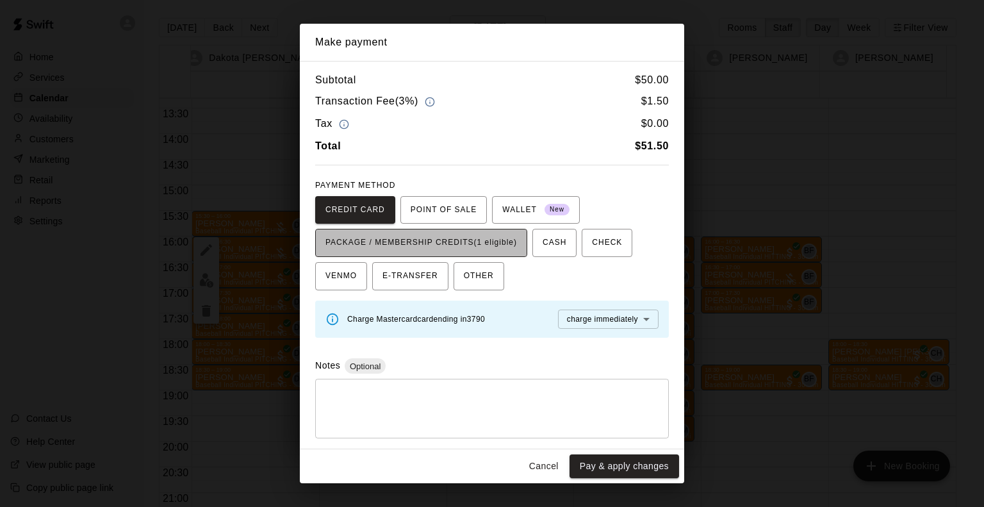
click at [514, 233] on span "PACKAGE / MEMBERSHIP CREDITS (1 eligible)" at bounding box center [421, 243] width 192 height 20
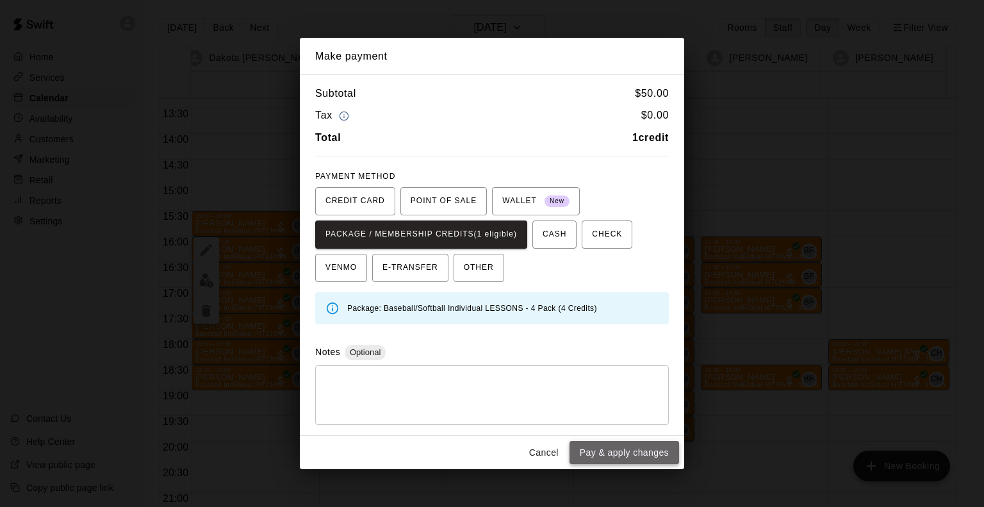
click at [633, 453] on button "Pay & apply changes" at bounding box center [624, 453] width 110 height 24
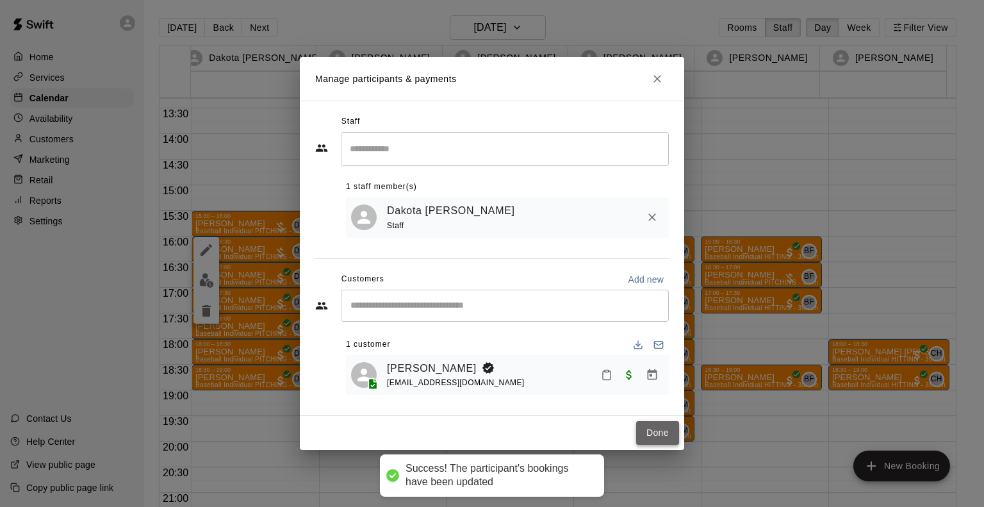
click at [664, 427] on button "Done" at bounding box center [657, 433] width 43 height 24
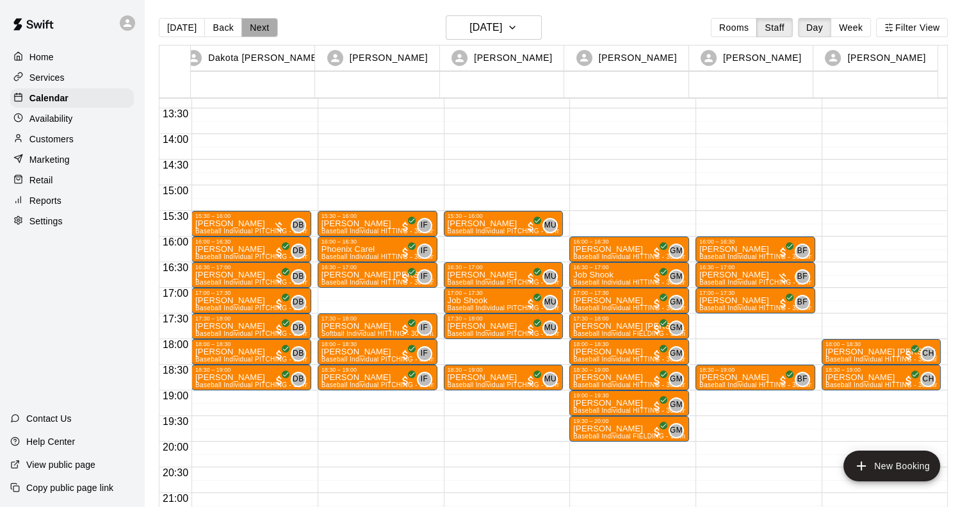
click at [261, 27] on button "Next" at bounding box center [259, 27] width 36 height 19
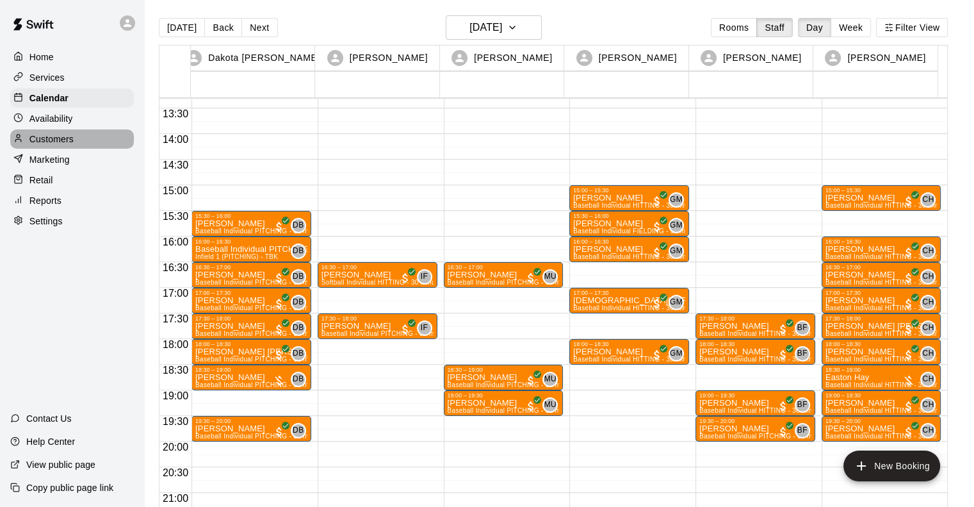
click at [48, 145] on p "Customers" at bounding box center [51, 139] width 44 height 13
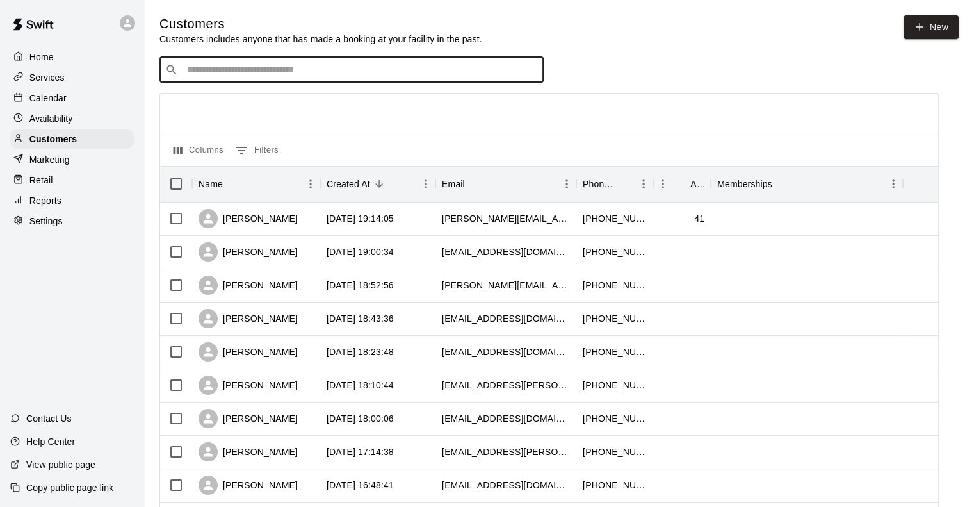
click at [231, 74] on input "Search customers by name or email" at bounding box center [360, 69] width 355 height 13
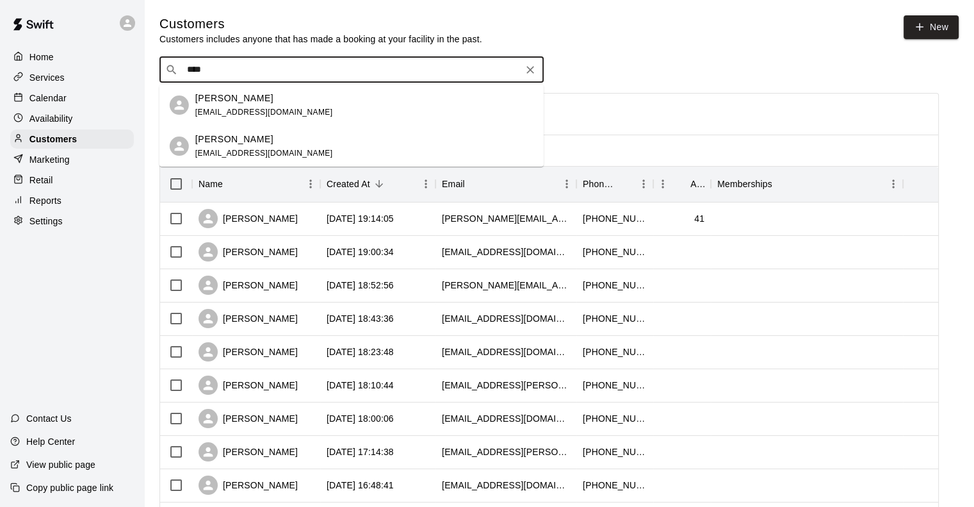
type input "*****"
click at [237, 108] on span "[EMAIL_ADDRESS][DOMAIN_NAME]" at bounding box center [264, 112] width 138 height 9
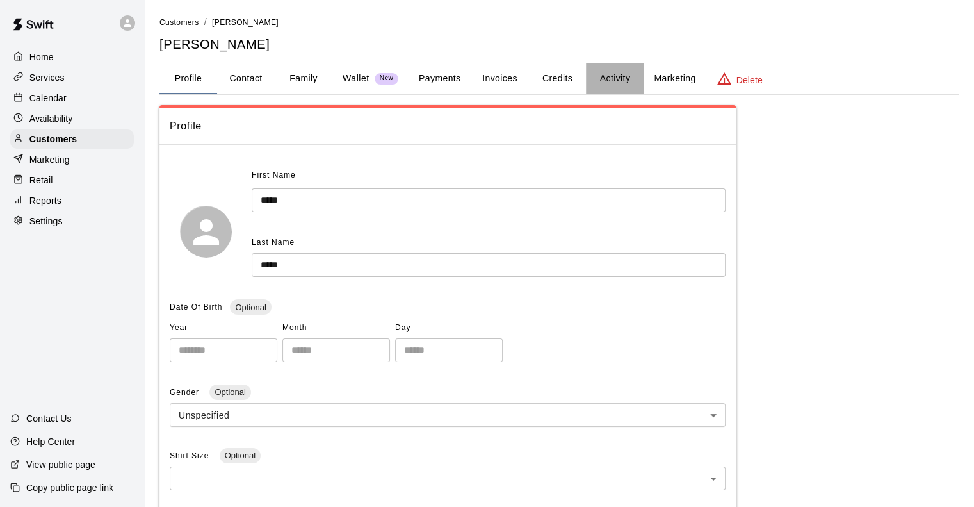
click at [619, 79] on button "Activity" at bounding box center [615, 78] width 58 height 31
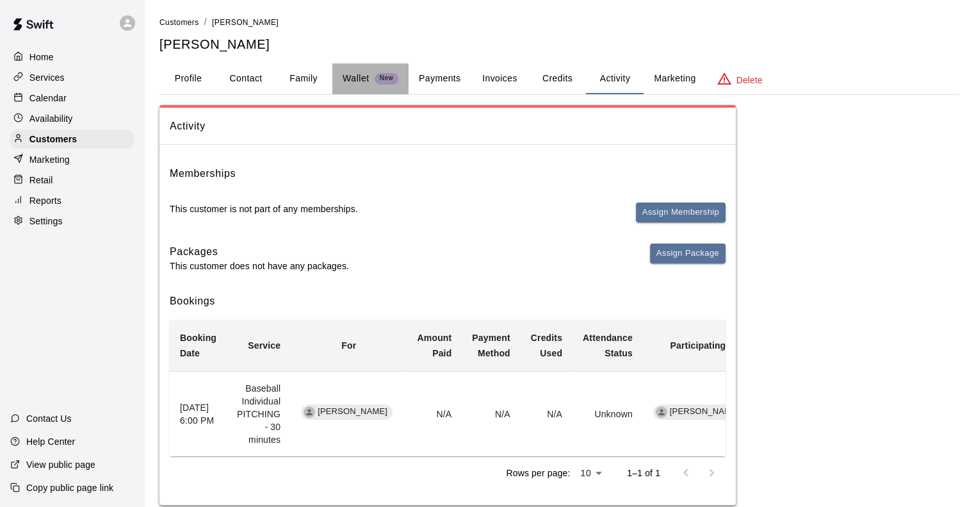
click at [375, 79] on span "New" at bounding box center [387, 78] width 24 height 8
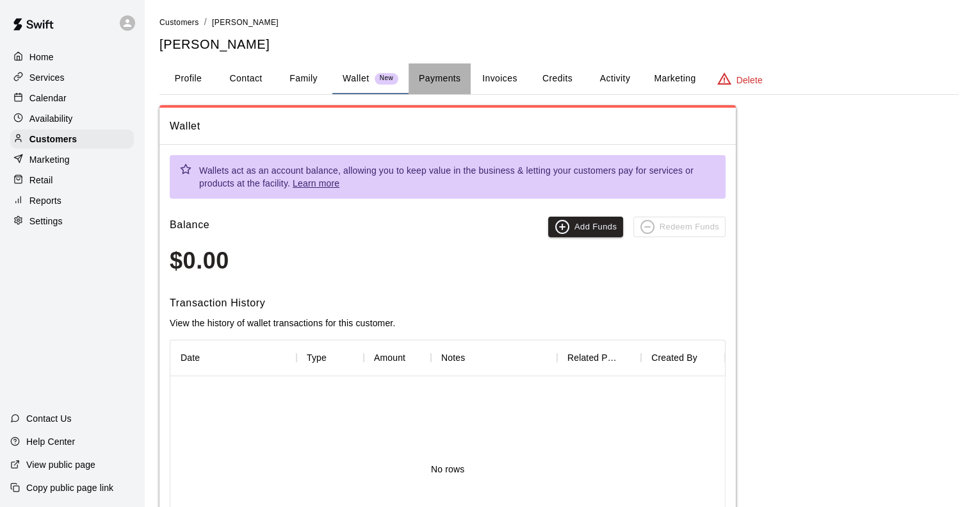
click at [448, 79] on button "Payments" at bounding box center [440, 78] width 62 height 31
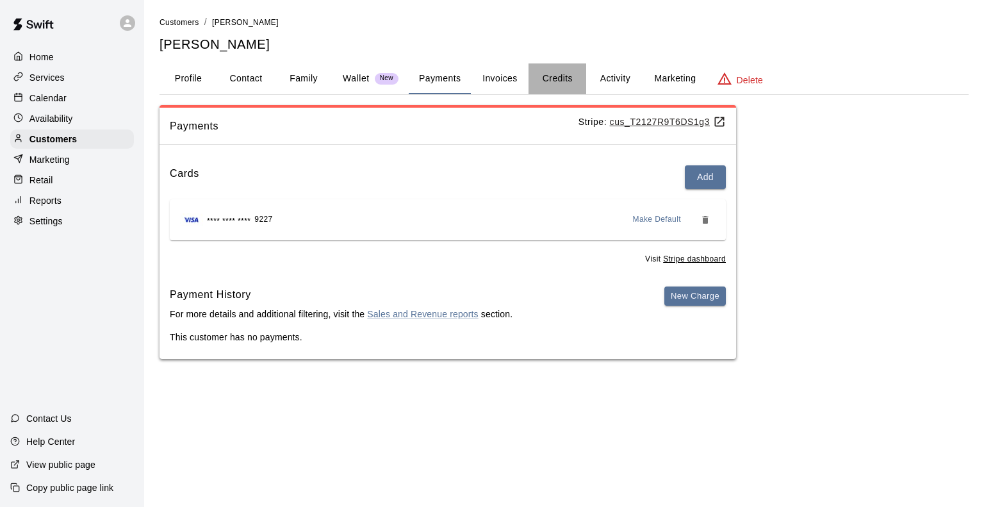
click at [548, 72] on button "Credits" at bounding box center [557, 78] width 58 height 31
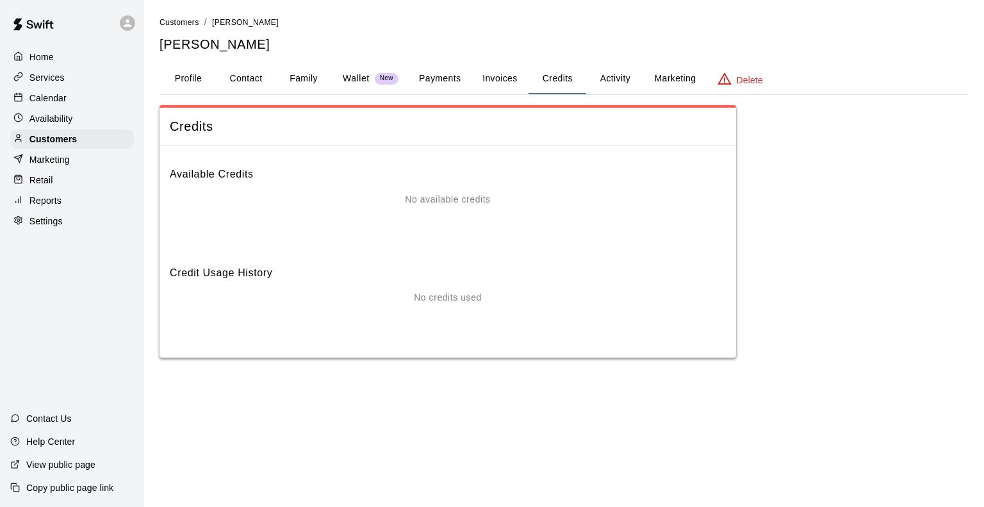
click at [626, 69] on button "Activity" at bounding box center [615, 78] width 58 height 31
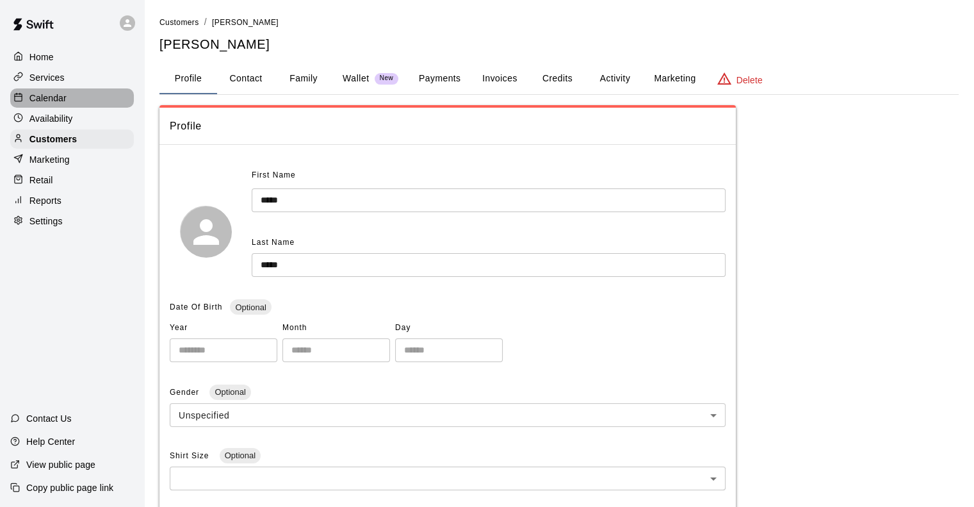
click at [51, 102] on p "Calendar" at bounding box center [47, 98] width 37 height 13
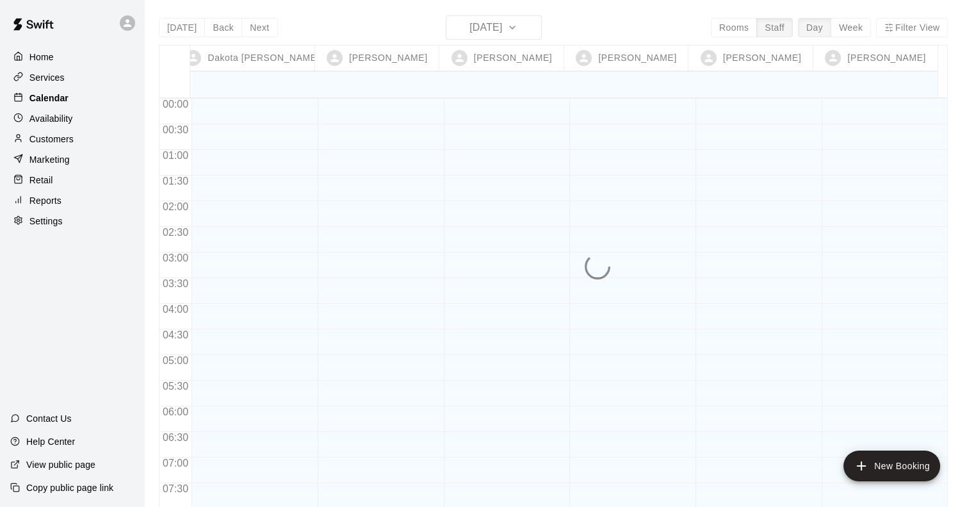
scroll to position [780, 0]
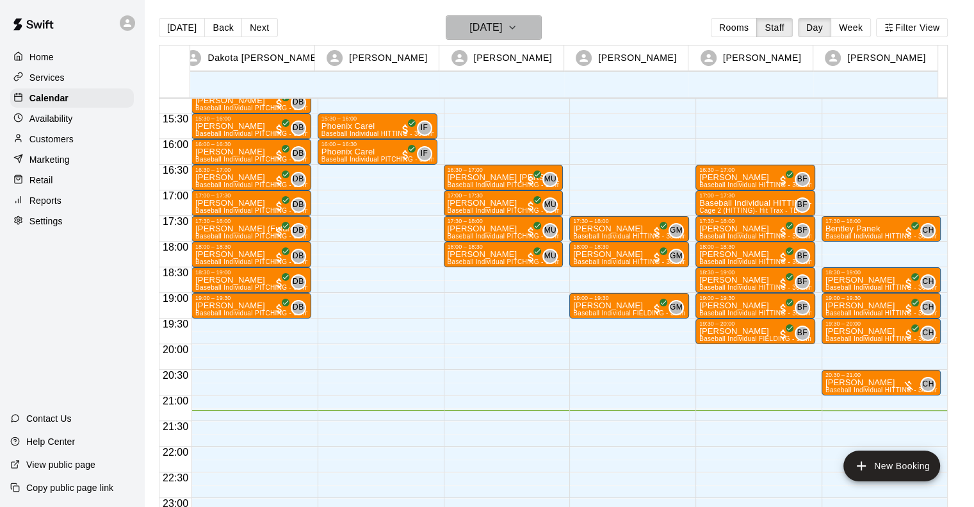
click at [502, 28] on h6 "[DATE]" at bounding box center [486, 28] width 33 height 18
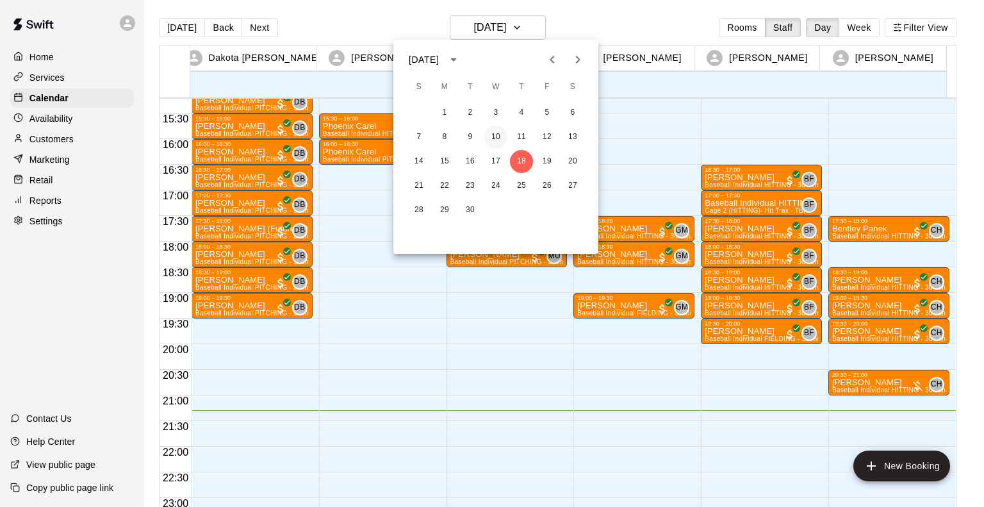
click at [500, 138] on button "10" at bounding box center [495, 137] width 23 height 23
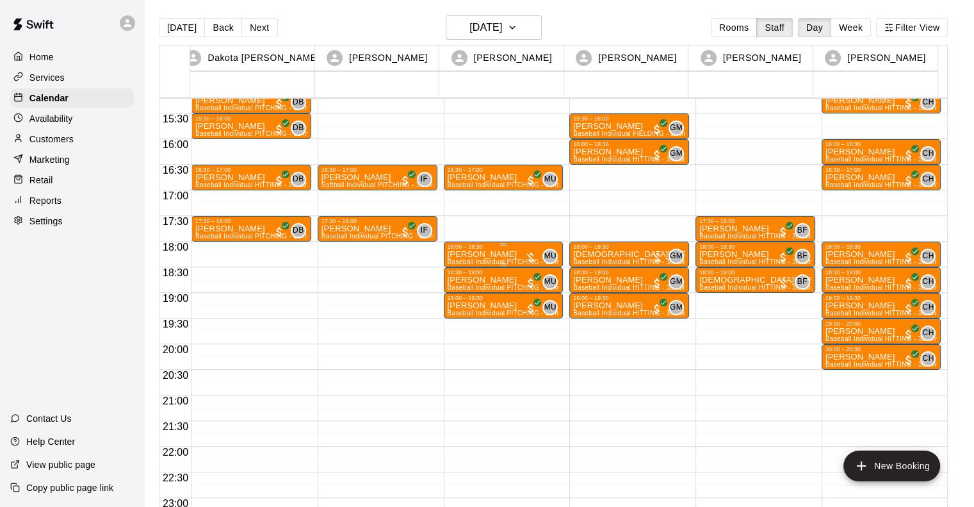
click at [491, 247] on div "18:00 – 18:30" at bounding box center [504, 246] width 112 height 6
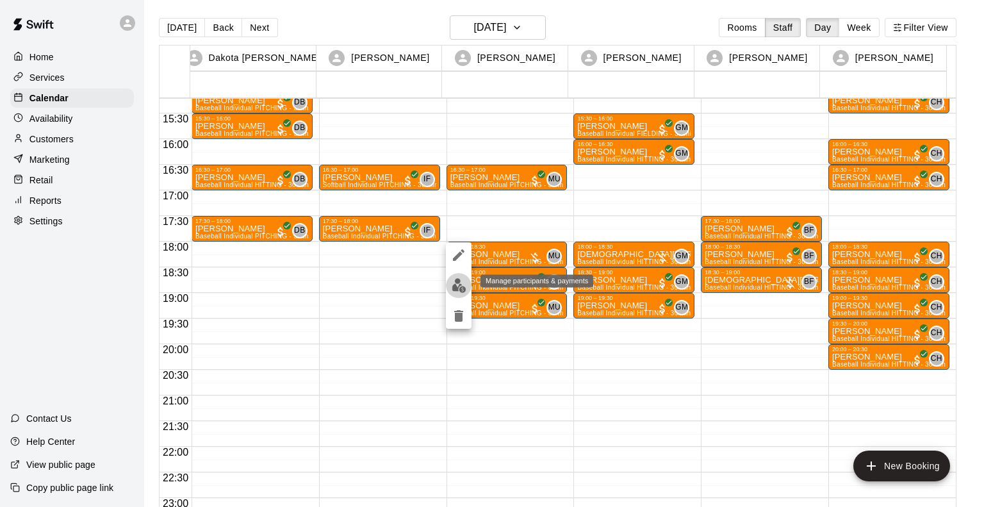
click at [455, 285] on img "edit" at bounding box center [459, 285] width 15 height 15
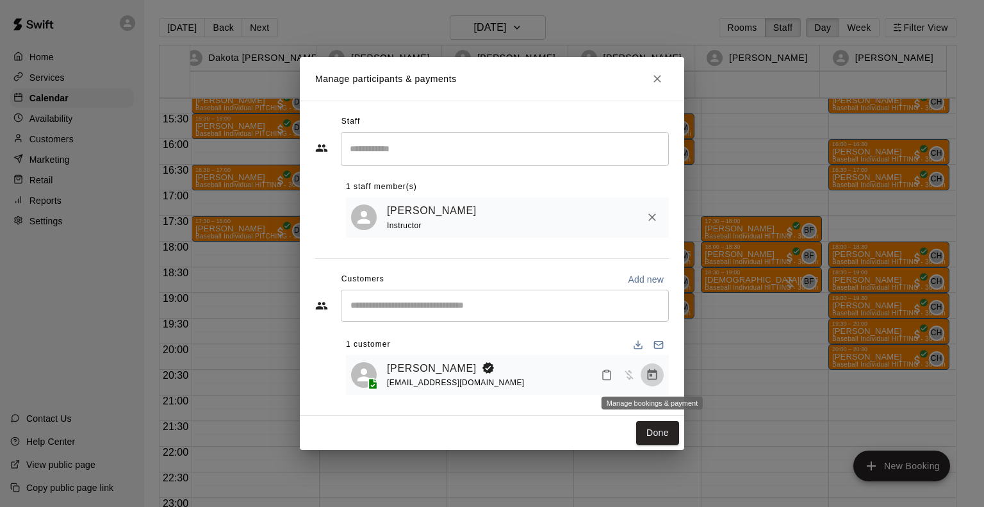
click at [653, 375] on icon "Manage bookings & payment" at bounding box center [652, 374] width 13 height 13
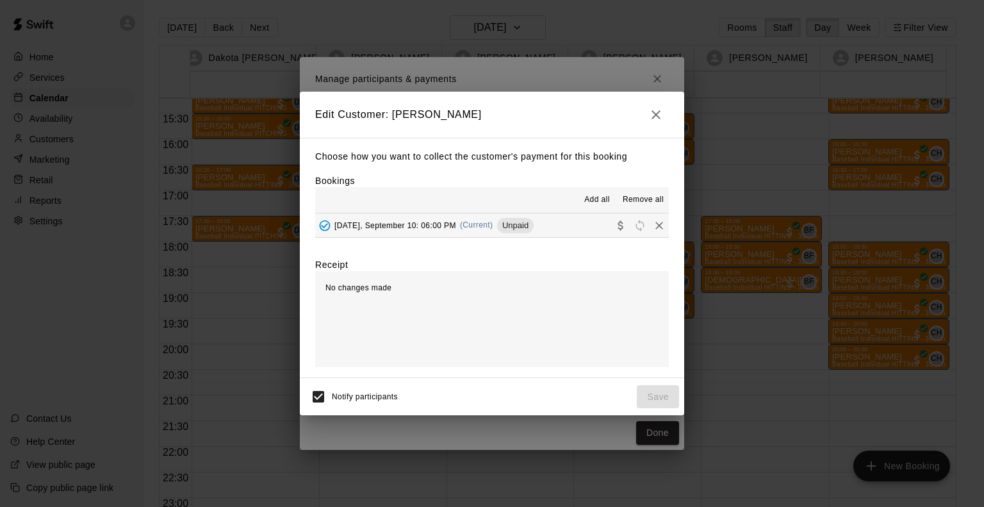
click at [451, 226] on span "Wednesday, September 10: 06:00 PM" at bounding box center [395, 224] width 122 height 9
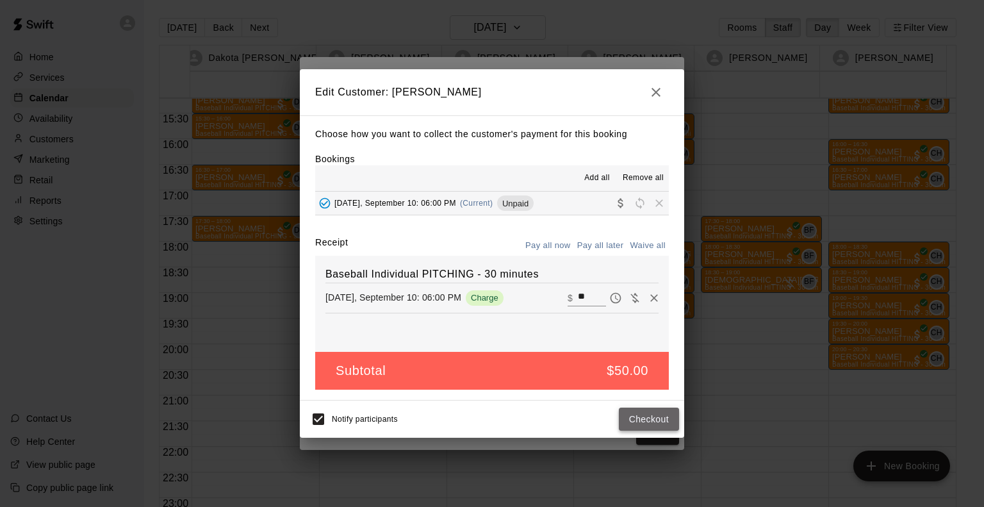
click at [637, 422] on button "Checkout" at bounding box center [649, 419] width 60 height 24
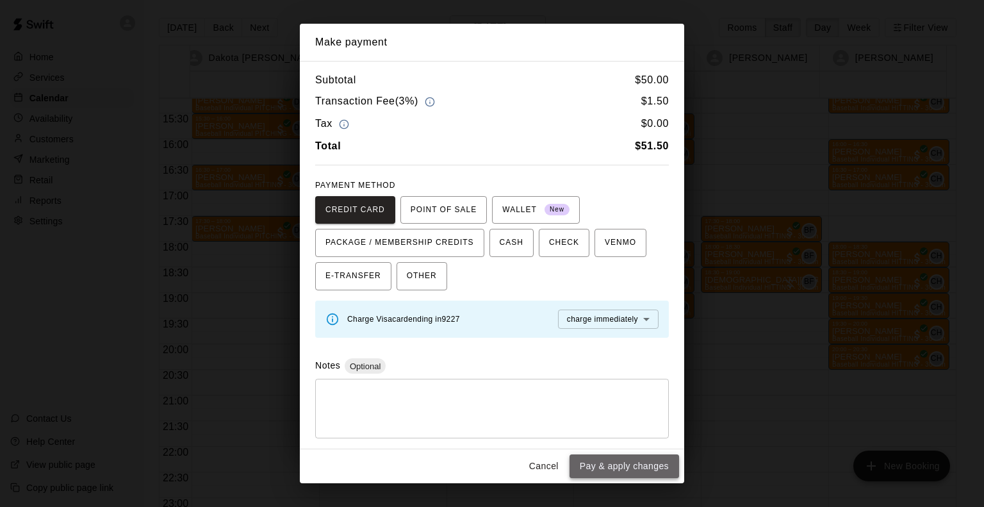
click at [648, 459] on button "Pay & apply changes" at bounding box center [624, 466] width 110 height 24
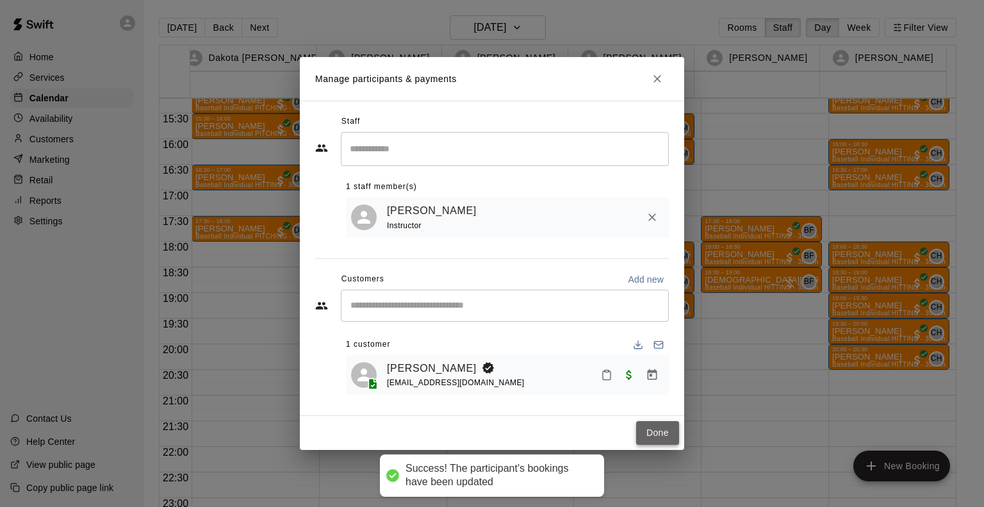
click at [658, 432] on button "Done" at bounding box center [657, 433] width 43 height 24
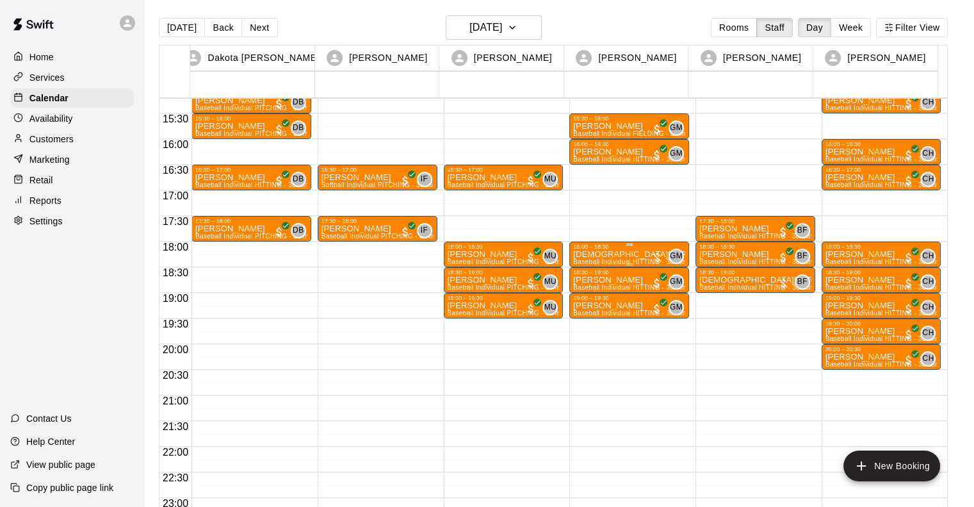
click at [604, 248] on div "18:00 – 18:30" at bounding box center [629, 246] width 112 height 6
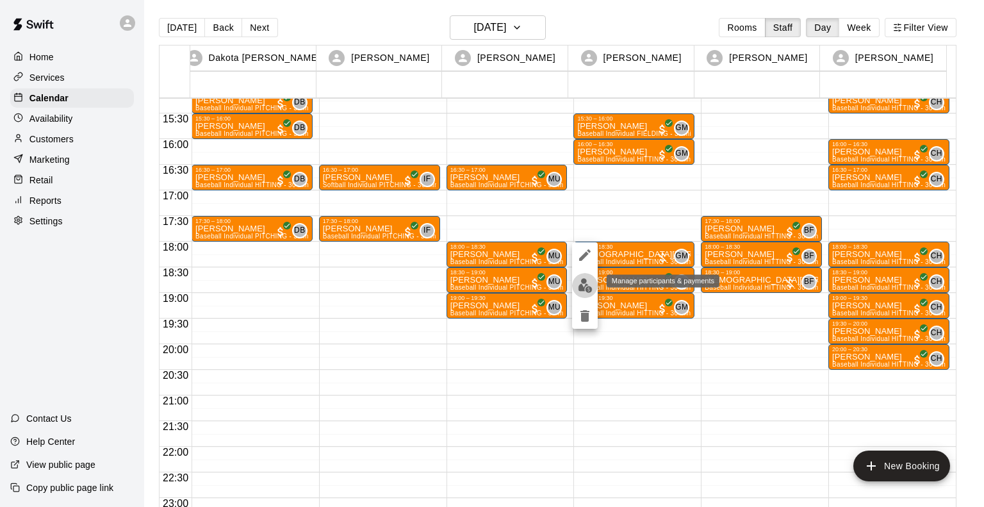
click at [586, 284] on img "edit" at bounding box center [585, 285] width 15 height 15
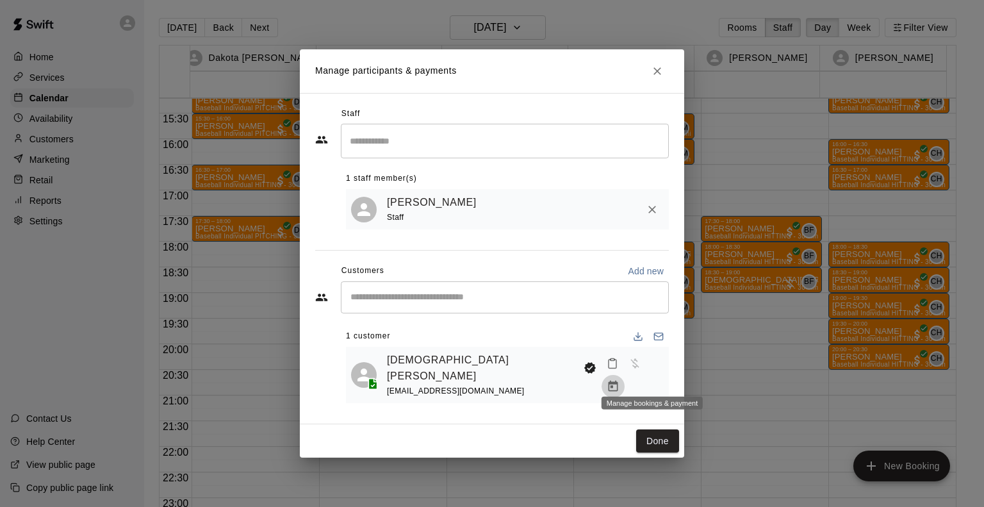
click at [619, 381] on icon "Manage bookings & payment" at bounding box center [613, 386] width 13 height 13
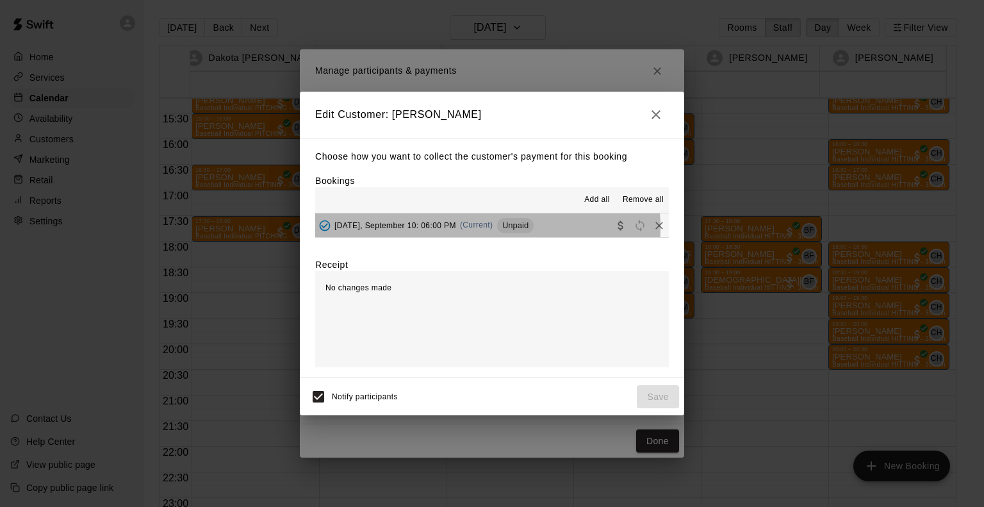
click at [456, 229] on span "Wednesday, September 10: 06:00 PM" at bounding box center [395, 224] width 122 height 9
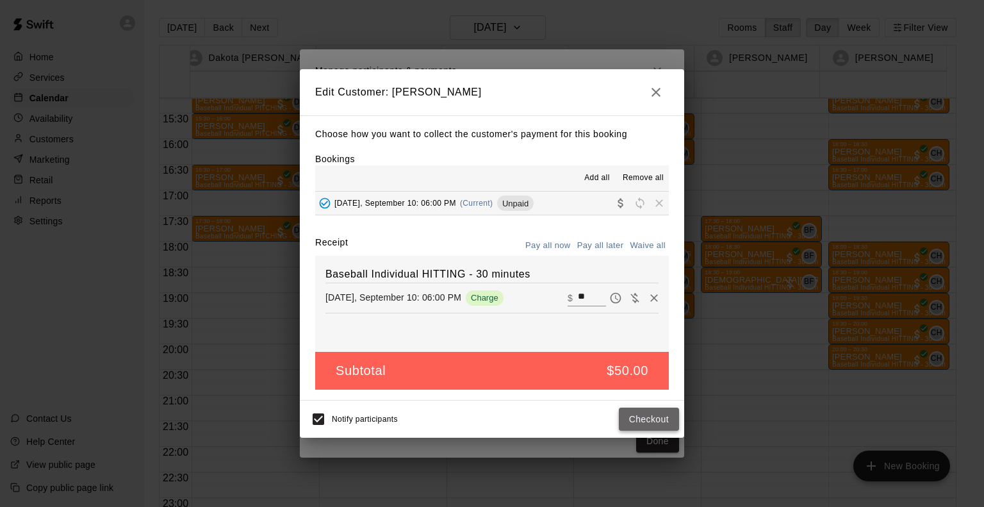
click at [657, 427] on button "Checkout" at bounding box center [649, 419] width 60 height 24
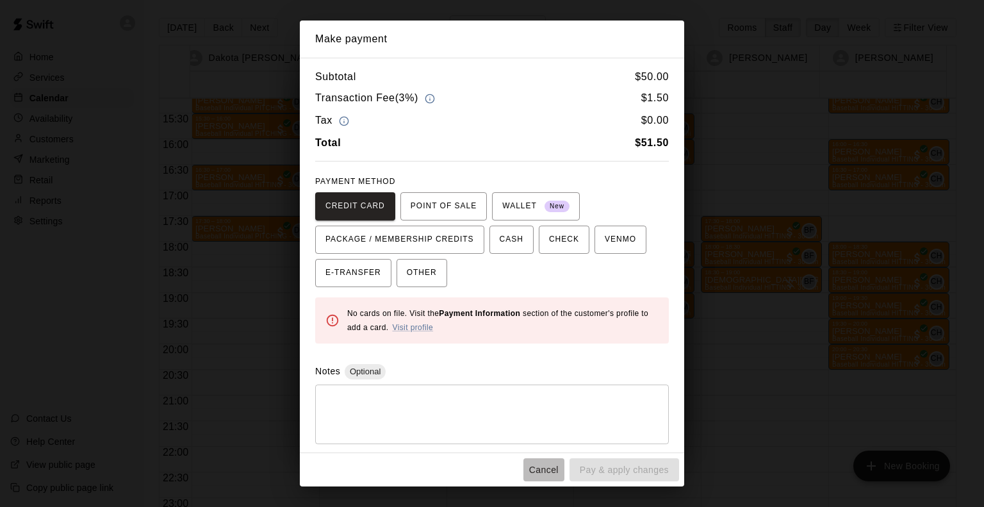
click at [541, 467] on button "Cancel" at bounding box center [543, 470] width 41 height 24
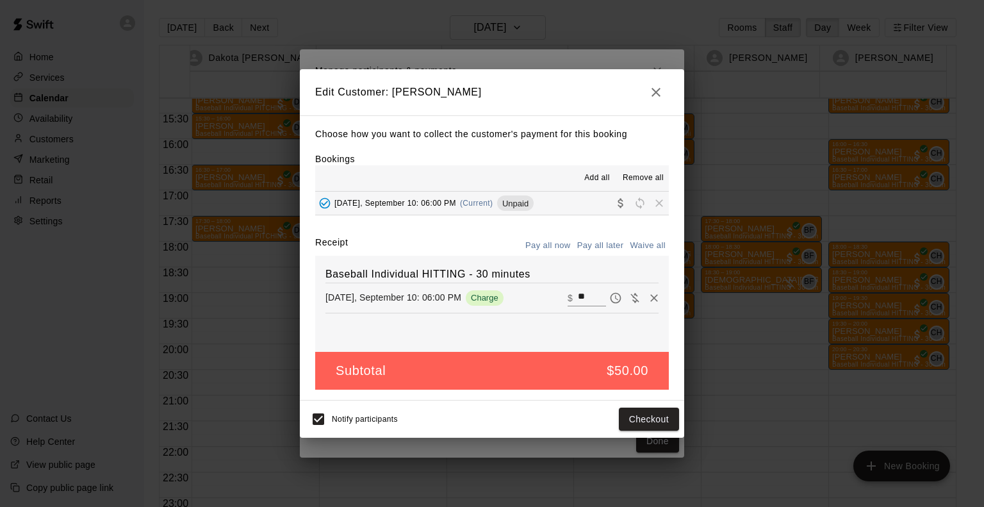
click at [656, 108] on h2 "Edit Customer: Jesus Medina" at bounding box center [492, 92] width 384 height 46
click at [658, 85] on icon "button" at bounding box center [655, 92] width 15 height 15
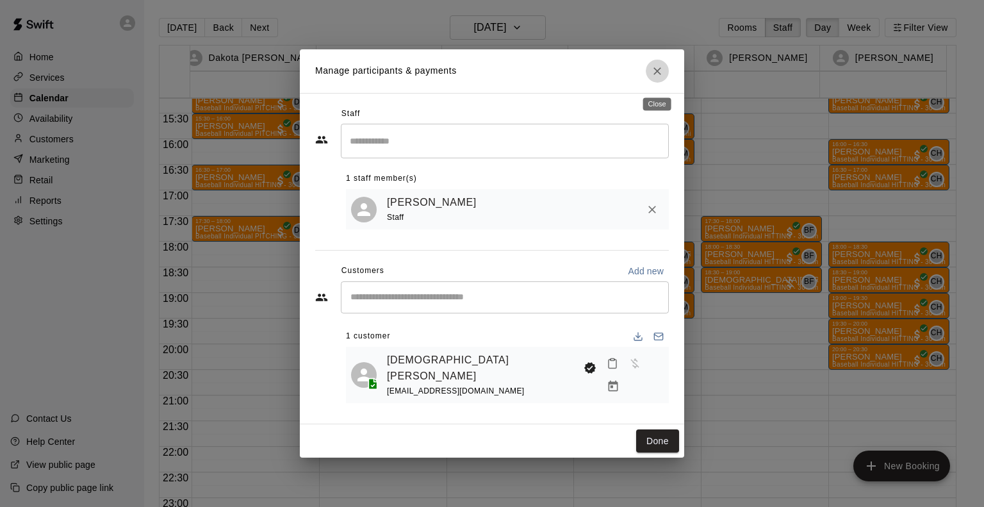
click at [655, 78] on icon "Close" at bounding box center [657, 71] width 13 height 13
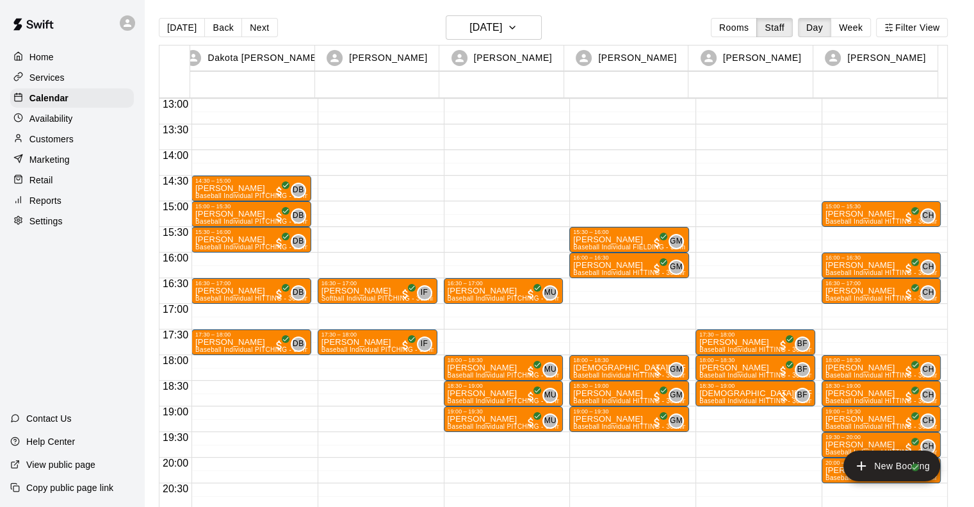
scroll to position [665, 0]
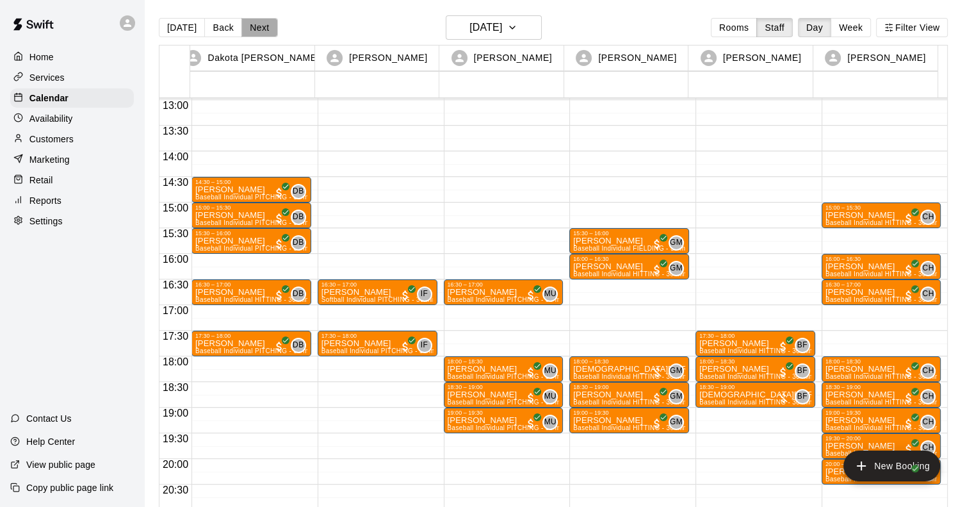
click at [251, 27] on button "Next" at bounding box center [259, 27] width 36 height 19
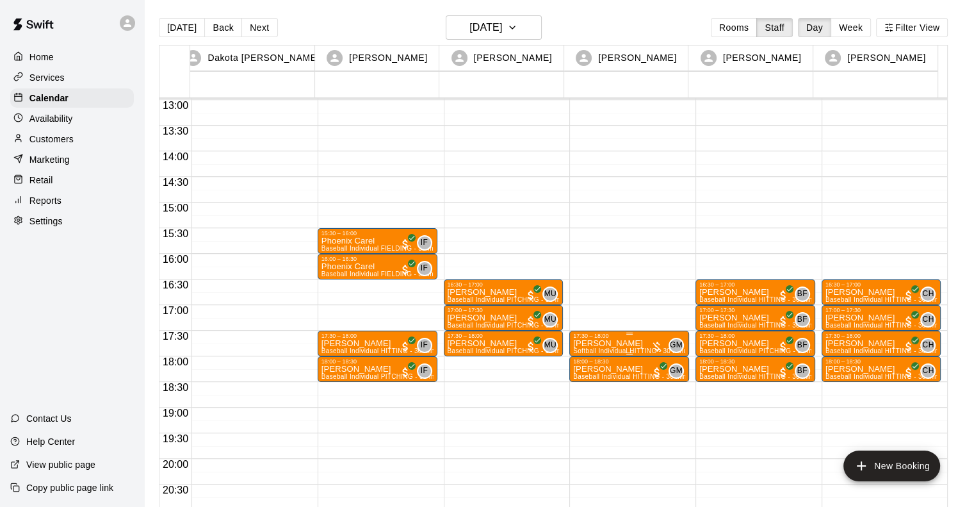
click at [597, 343] on p "Arielle Johnson" at bounding box center [629, 343] width 112 height 0
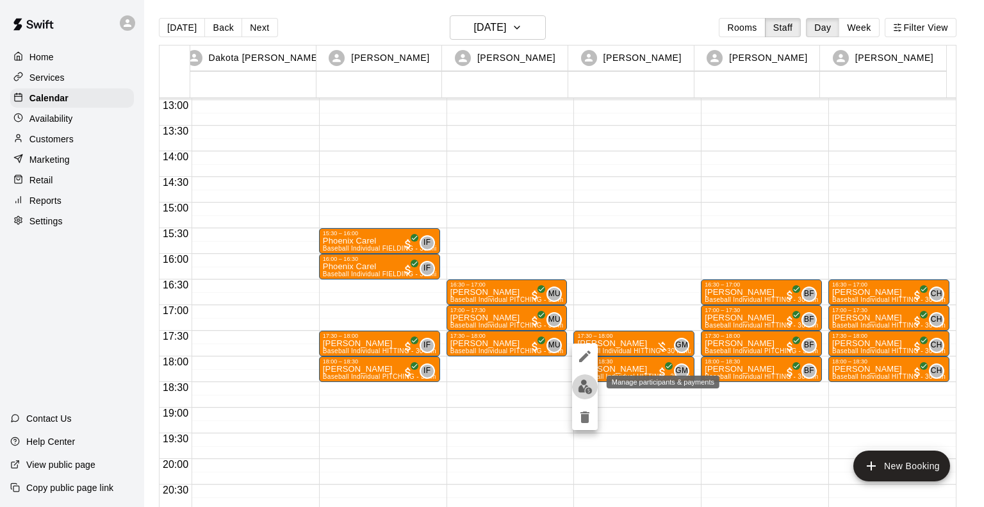
click at [585, 391] on img "edit" at bounding box center [585, 386] width 15 height 15
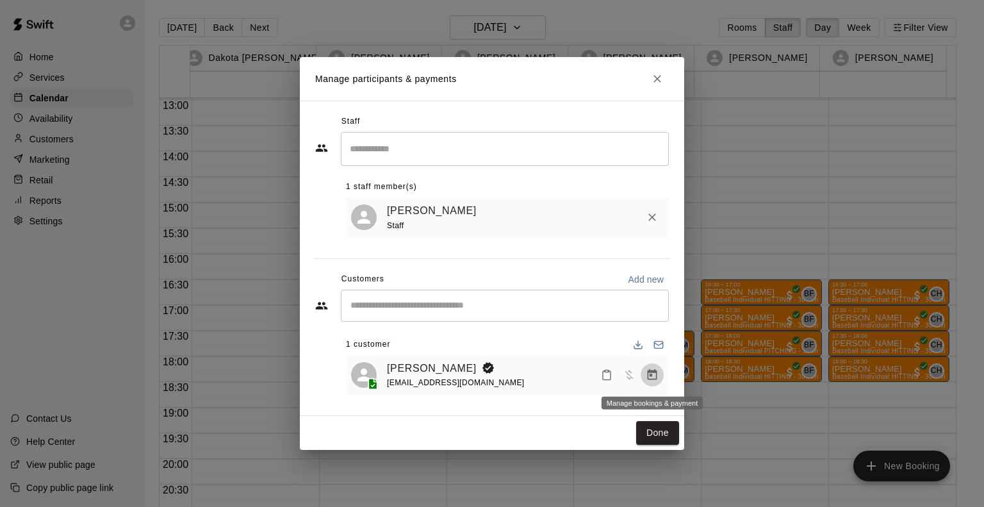
click at [651, 379] on icon "Manage bookings & payment" at bounding box center [653, 374] width 10 height 11
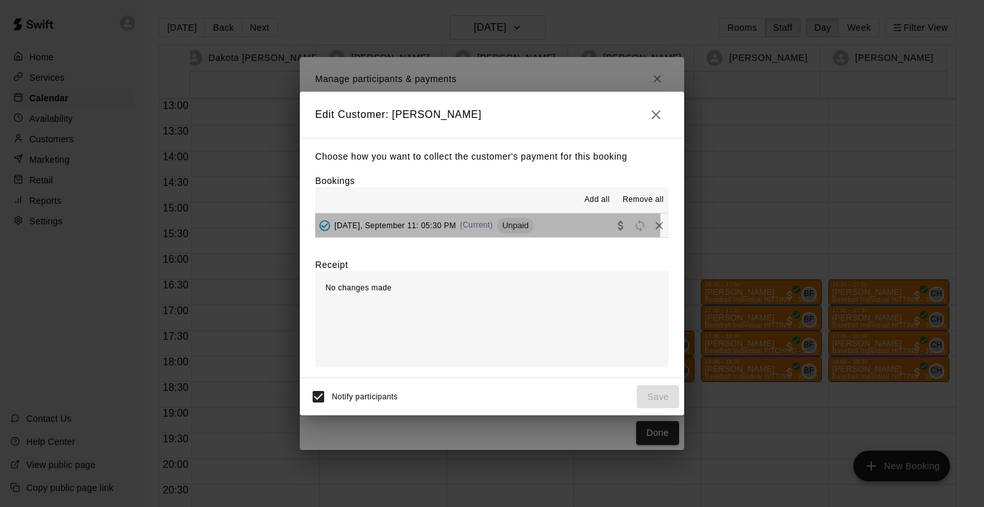
click at [414, 222] on span "Thursday, September 11: 05:30 PM" at bounding box center [395, 224] width 122 height 9
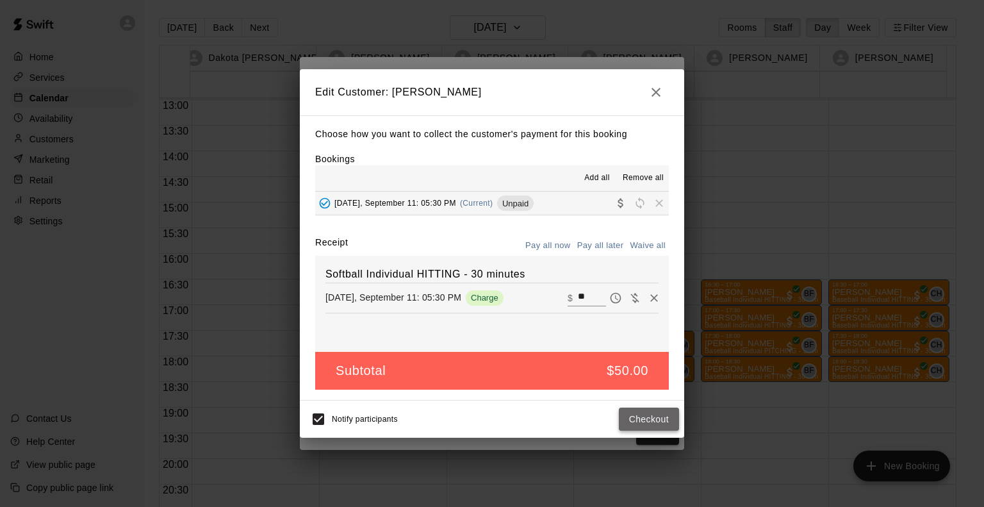
click at [638, 417] on button "Checkout" at bounding box center [649, 419] width 60 height 24
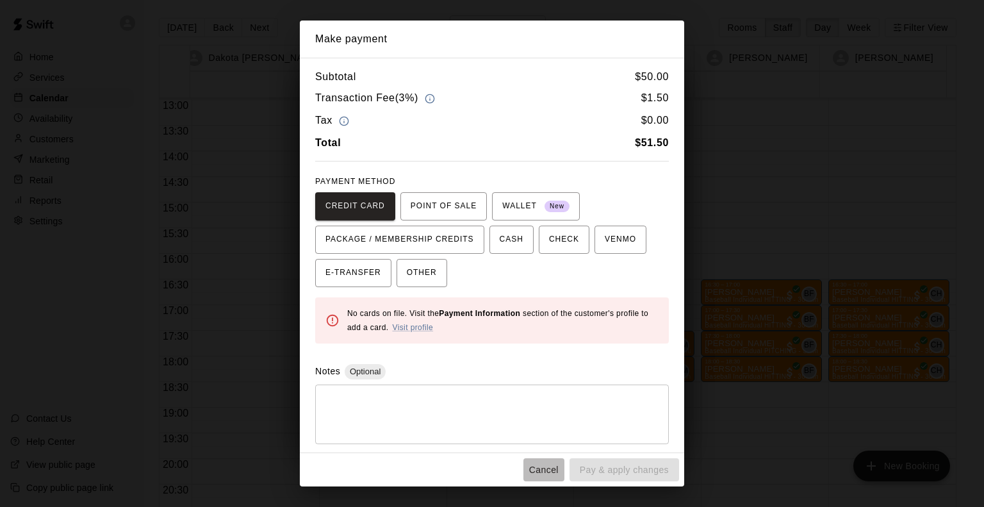
click at [535, 469] on button "Cancel" at bounding box center [543, 470] width 41 height 24
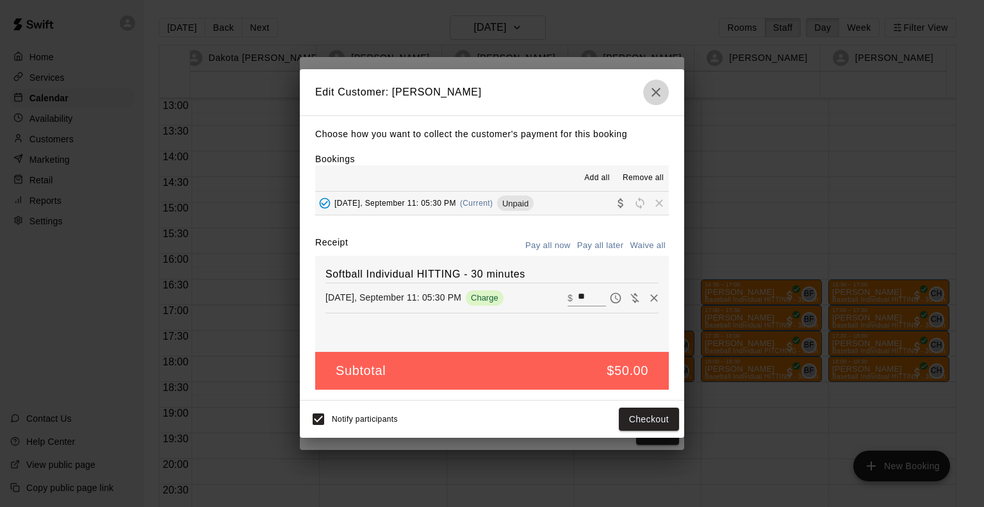
click at [657, 95] on icon "button" at bounding box center [655, 92] width 15 height 15
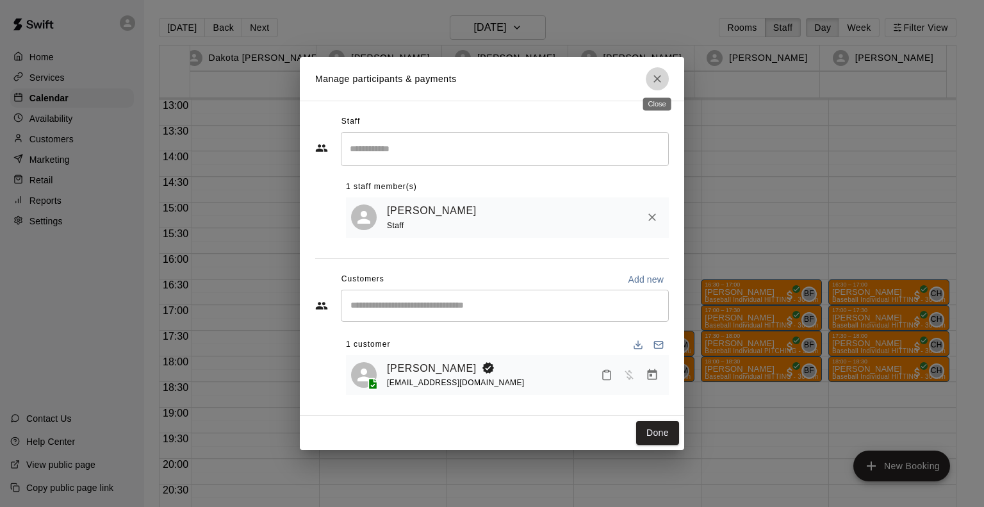
click at [660, 78] on icon "Close" at bounding box center [657, 78] width 13 height 13
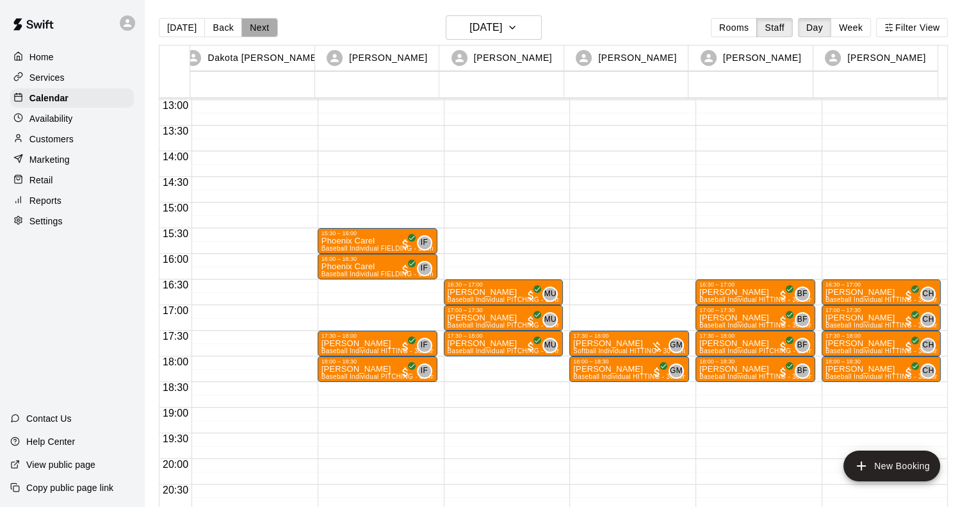
click at [257, 28] on button "Next" at bounding box center [259, 27] width 36 height 19
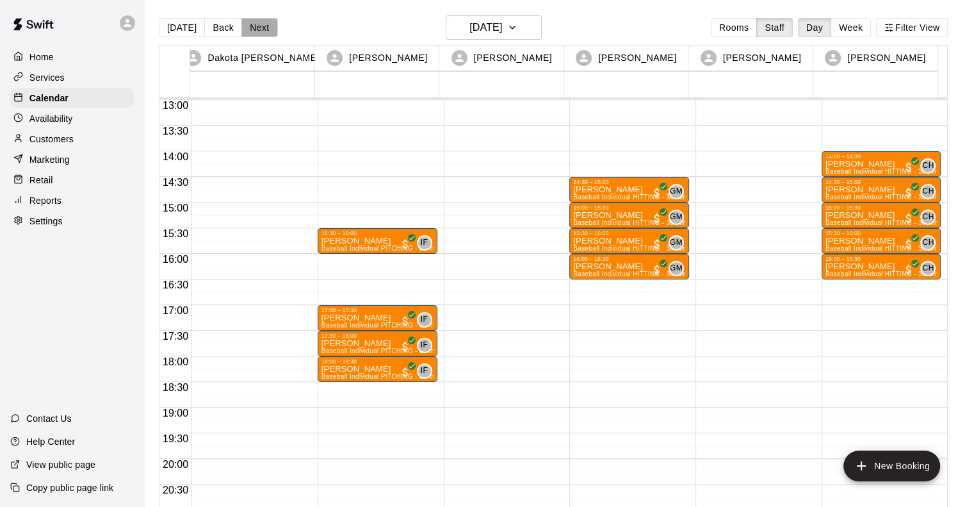
click at [257, 28] on button "Next" at bounding box center [259, 27] width 36 height 19
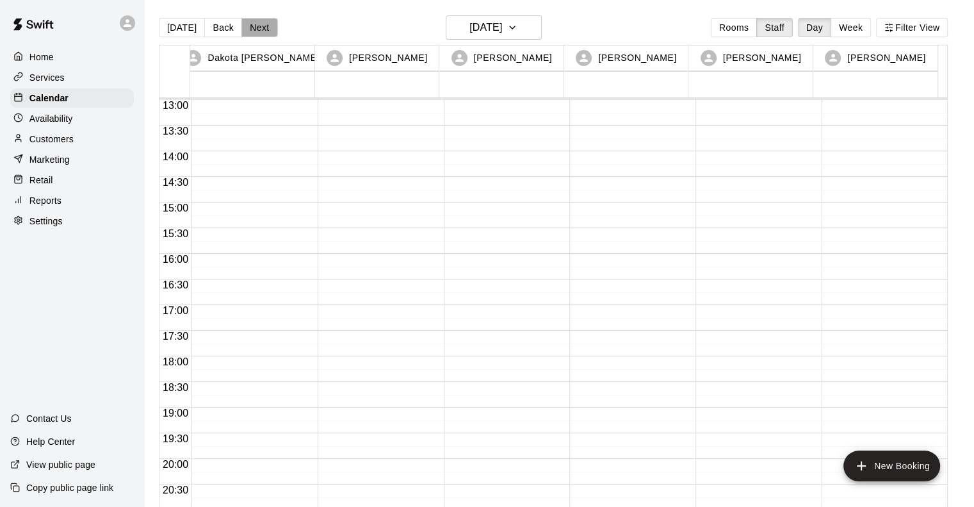
click at [257, 28] on button "Next" at bounding box center [259, 27] width 36 height 19
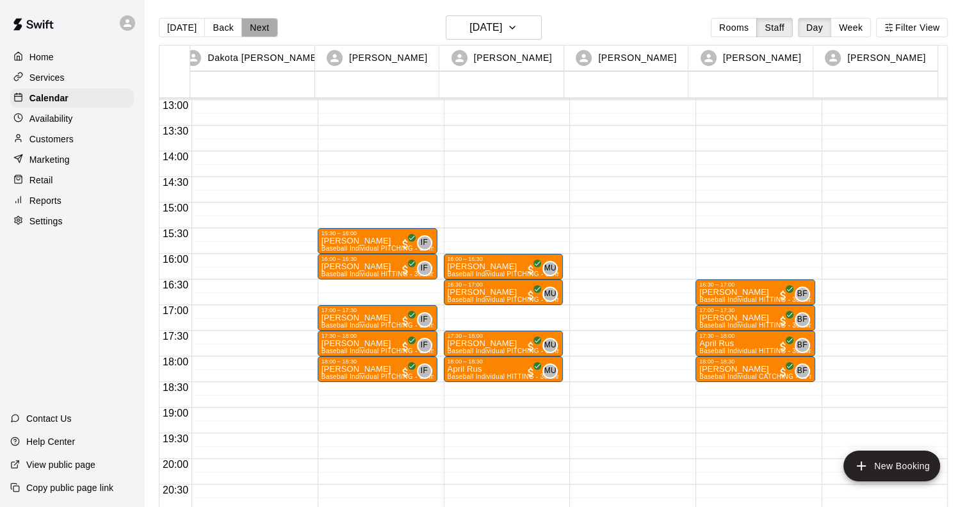
click at [257, 28] on button "Next" at bounding box center [259, 27] width 36 height 19
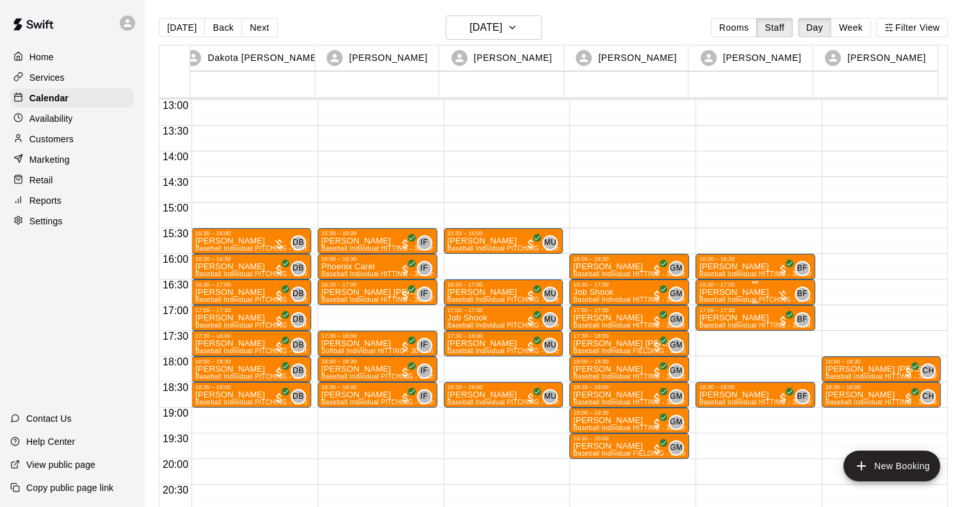
click at [729, 292] on p "[PERSON_NAME]" at bounding box center [755, 292] width 112 height 0
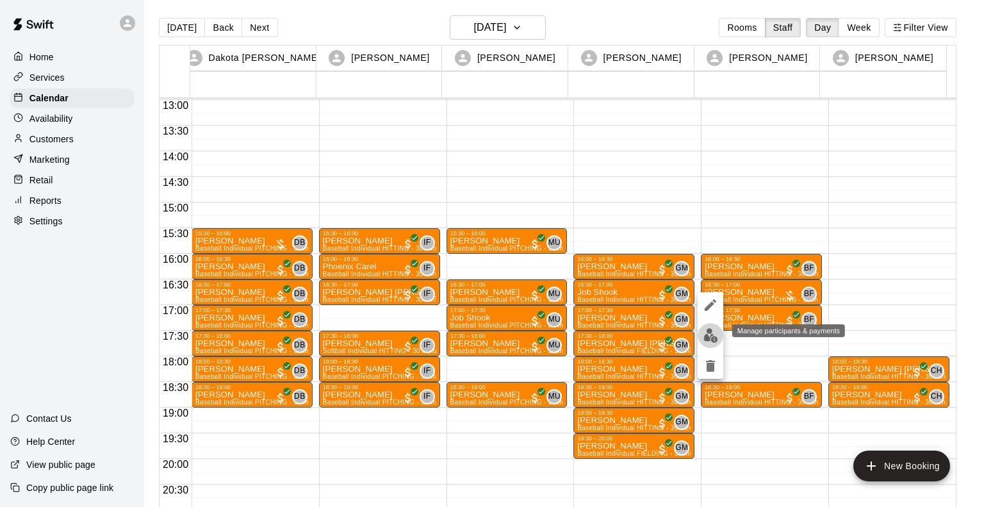
click at [707, 338] on img "edit" at bounding box center [710, 335] width 15 height 15
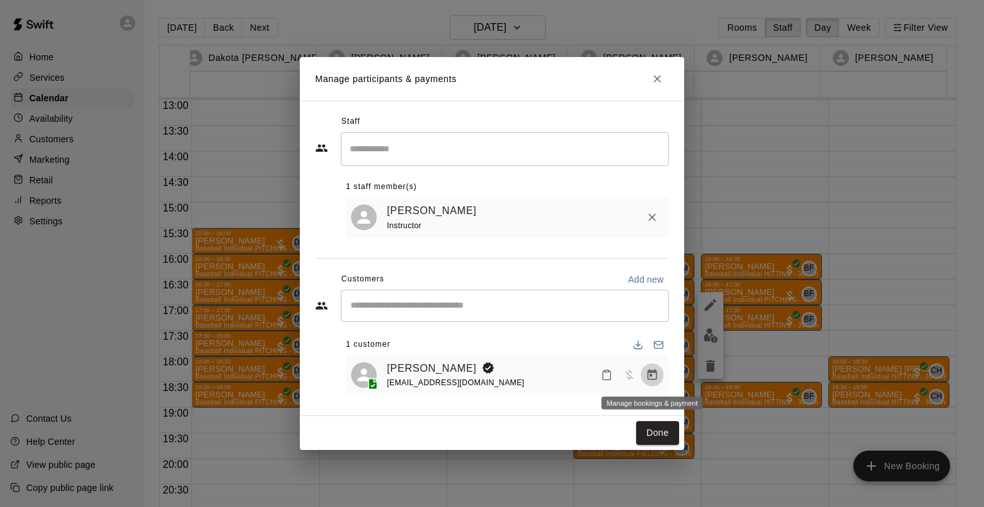
click at [644, 376] on button "Manage bookings & payment" at bounding box center [652, 374] width 23 height 23
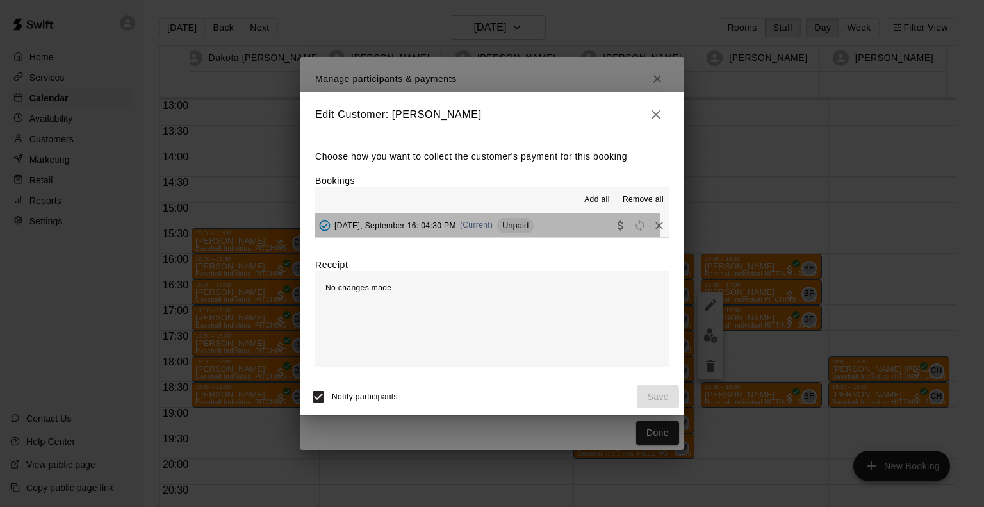
click at [464, 220] on div "Tuesday, September 16: 04:30 PM (Current) Unpaid" at bounding box center [424, 225] width 218 height 19
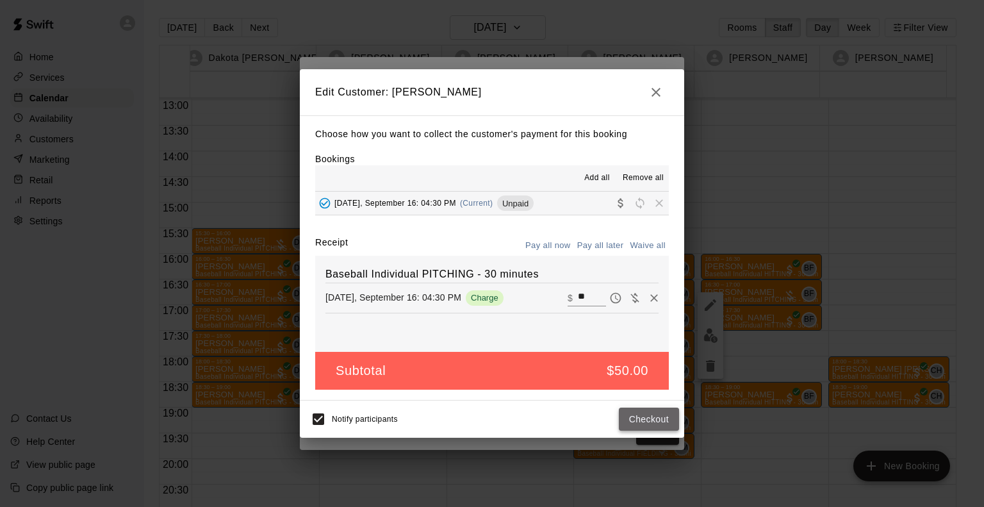
click at [651, 413] on button "Checkout" at bounding box center [649, 419] width 60 height 24
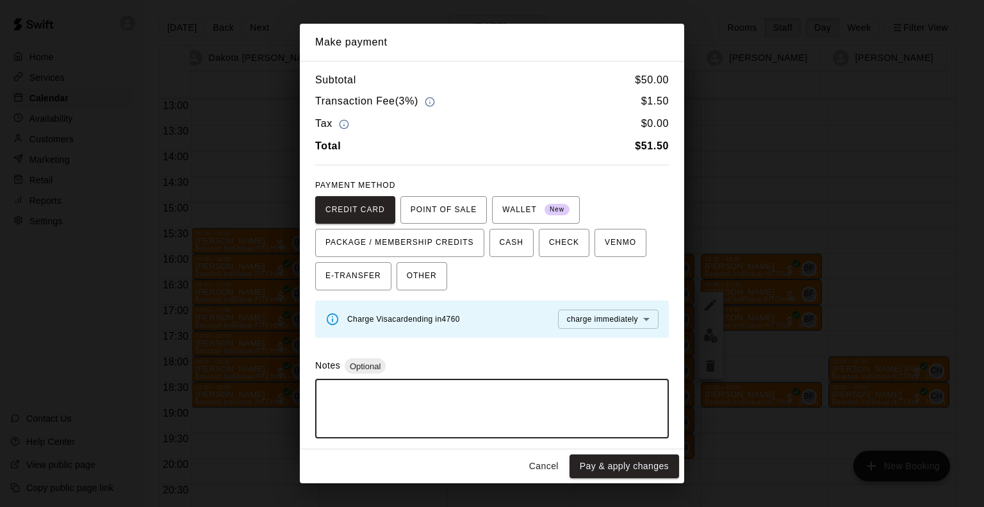
click at [489, 395] on textarea at bounding box center [492, 408] width 336 height 38
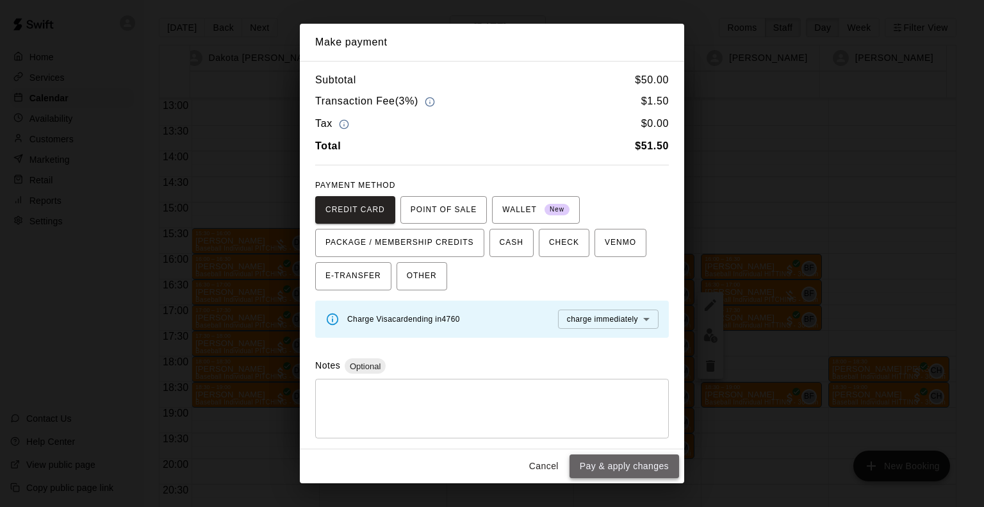
click at [594, 466] on button "Pay & apply changes" at bounding box center [624, 466] width 110 height 24
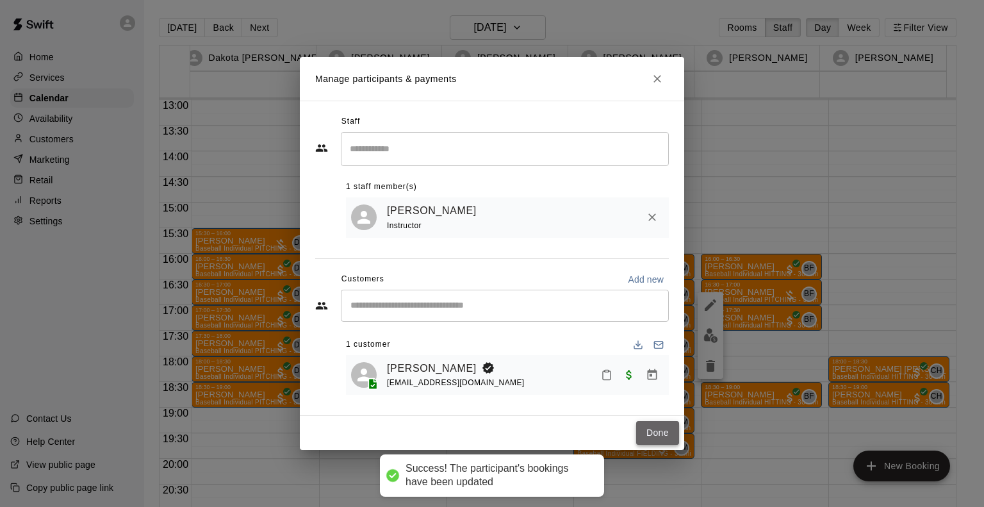
click at [653, 432] on button "Done" at bounding box center [657, 433] width 43 height 24
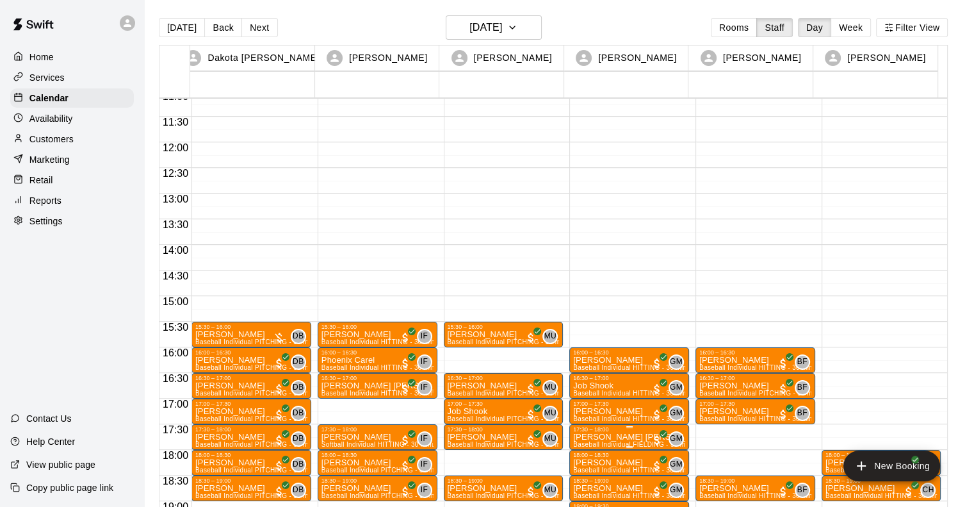
scroll to position [571, 0]
click at [263, 26] on button "Next" at bounding box center [259, 27] width 36 height 19
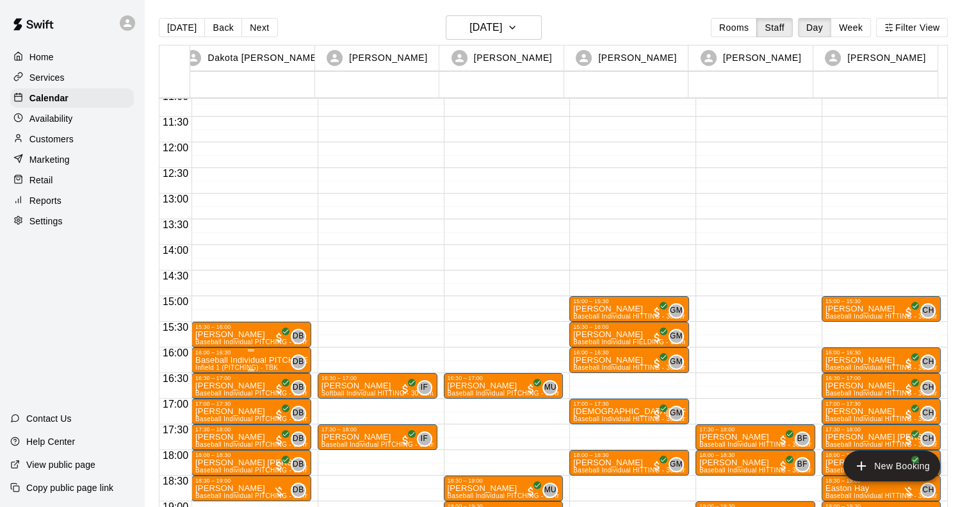
click at [233, 360] on p "Baseball Individual PITCHING - 30 minutes" at bounding box center [251, 360] width 112 height 0
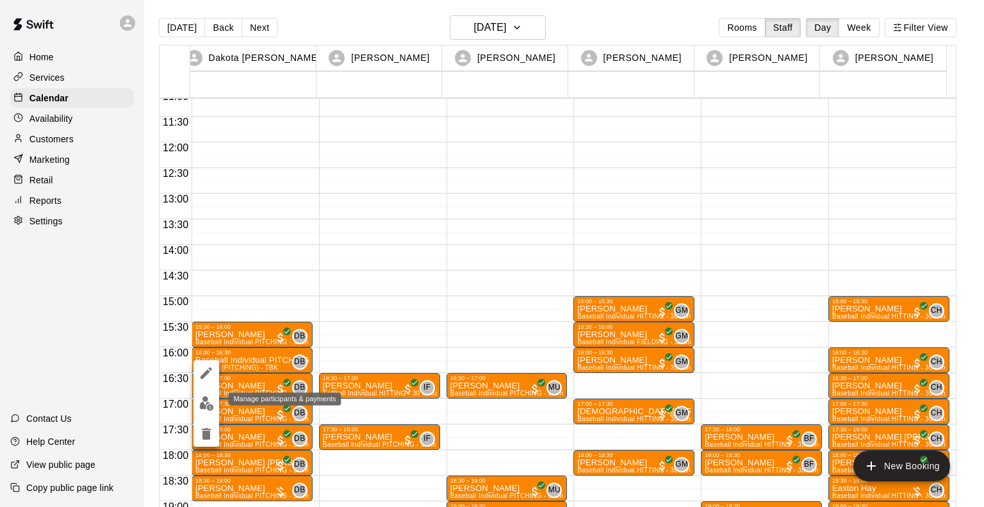
click at [204, 410] on img "edit" at bounding box center [206, 403] width 15 height 15
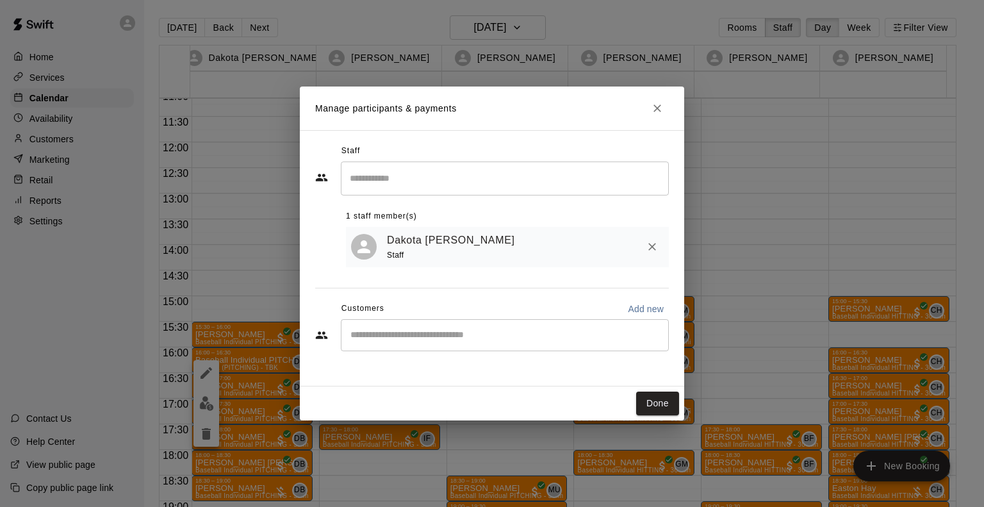
click at [446, 325] on div "​" at bounding box center [505, 335] width 328 height 32
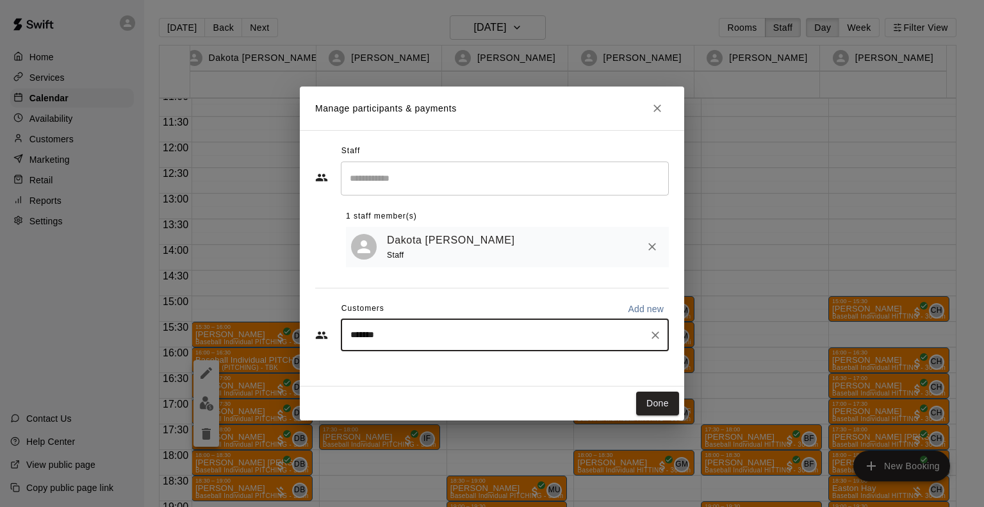
type input "******"
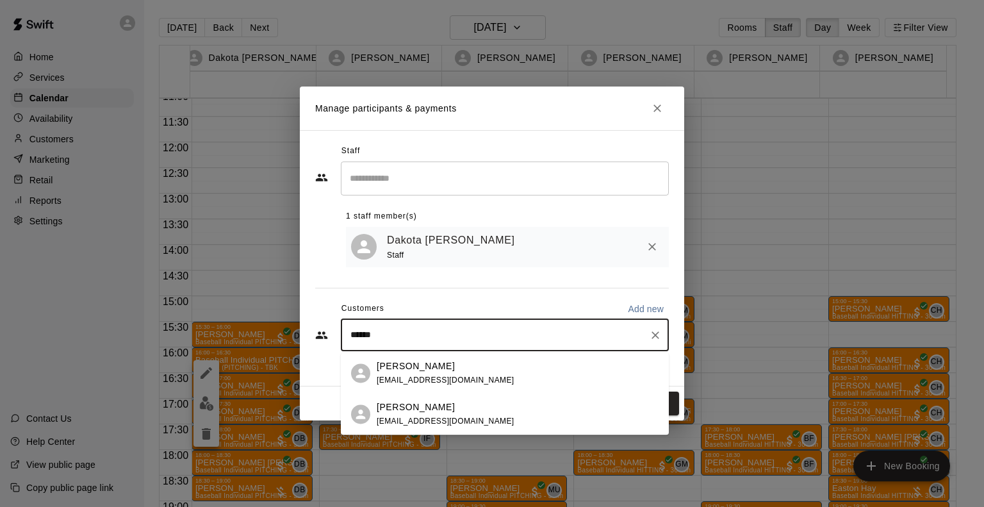
click at [409, 384] on div "Ashlee Raymond ashlee.raymond22@gmail.com" at bounding box center [446, 373] width 138 height 28
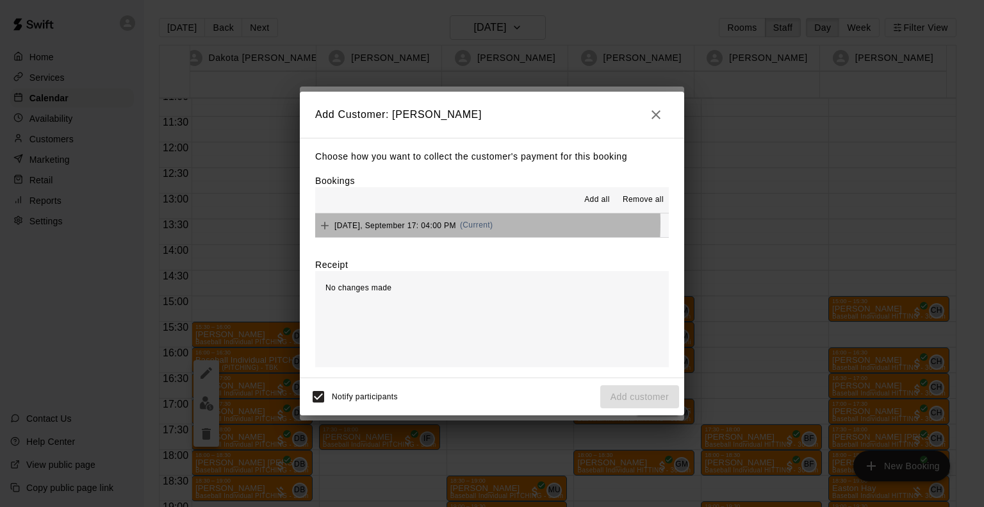
click at [382, 224] on span "Wednesday, September 17: 04:00 PM" at bounding box center [395, 224] width 122 height 9
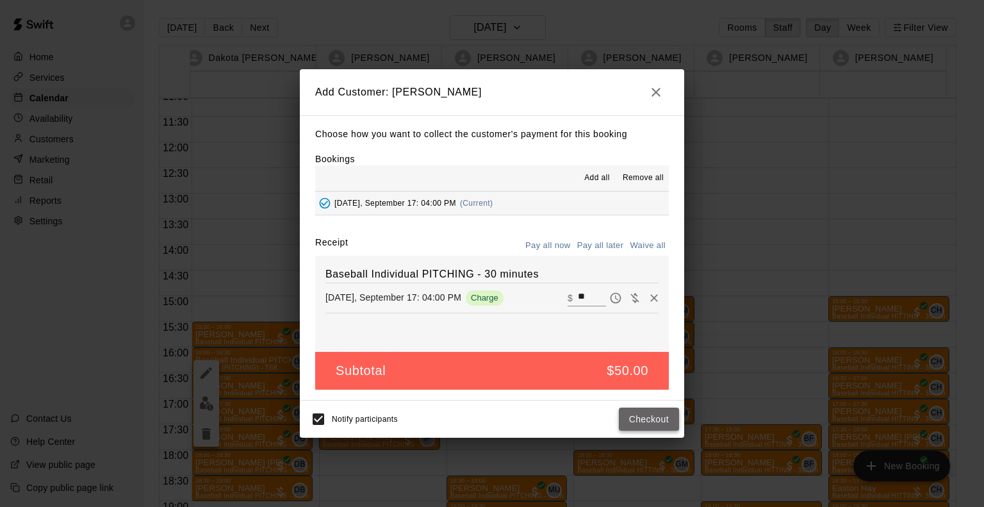
click at [653, 425] on button "Checkout" at bounding box center [649, 419] width 60 height 24
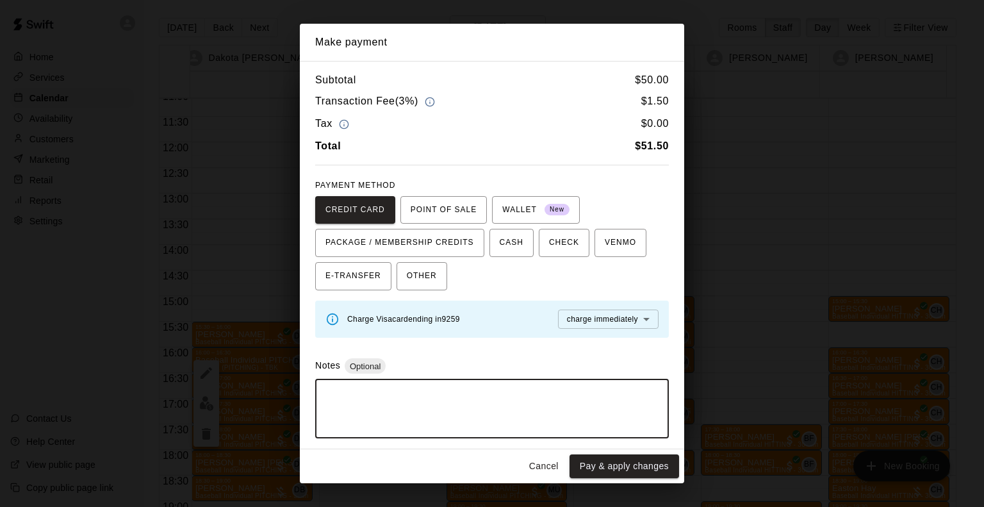
click at [587, 399] on textarea at bounding box center [492, 408] width 336 height 38
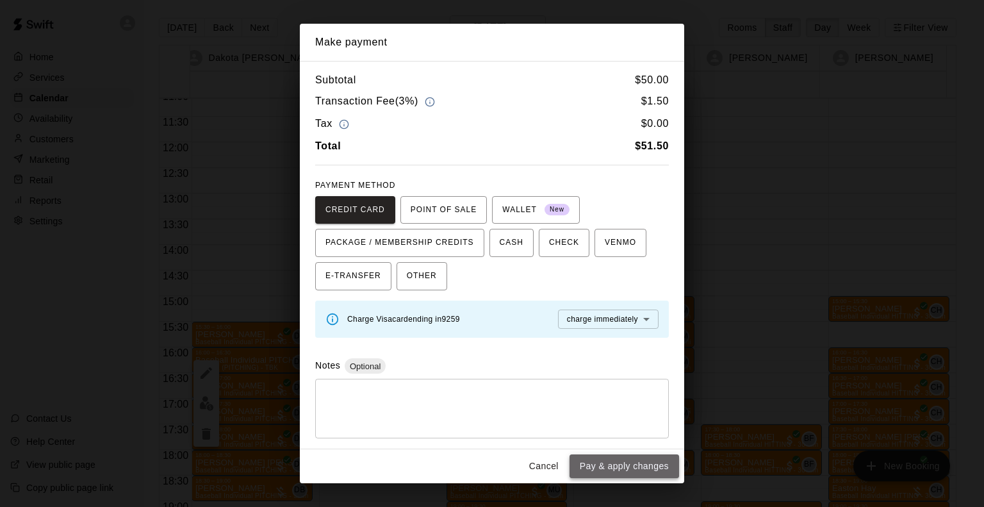
click at [614, 457] on button "Pay & apply changes" at bounding box center [624, 466] width 110 height 24
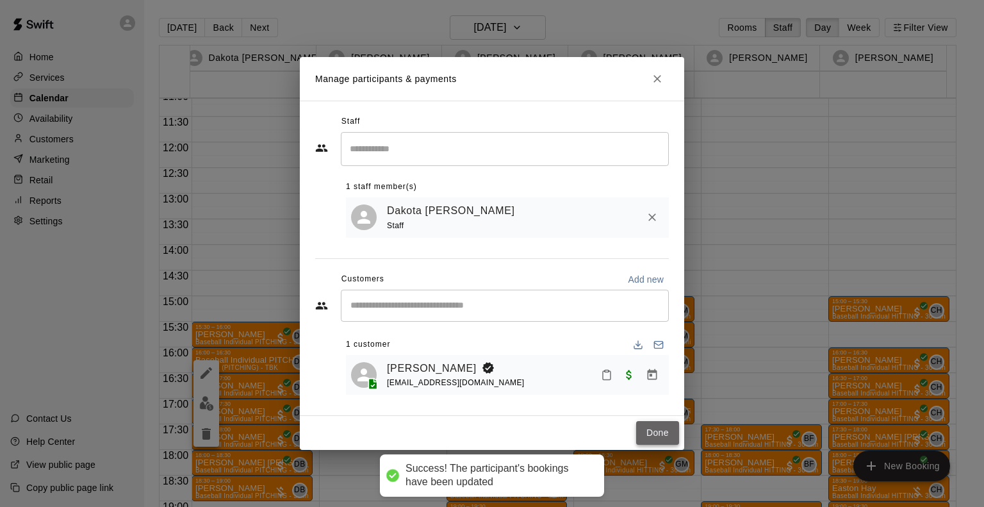
click at [652, 429] on button "Done" at bounding box center [657, 433] width 43 height 24
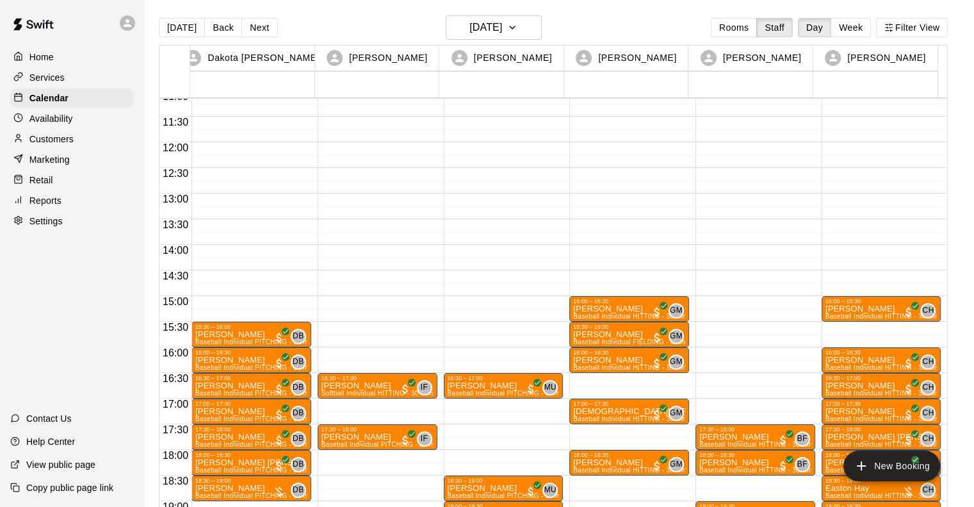
scroll to position [683, 0]
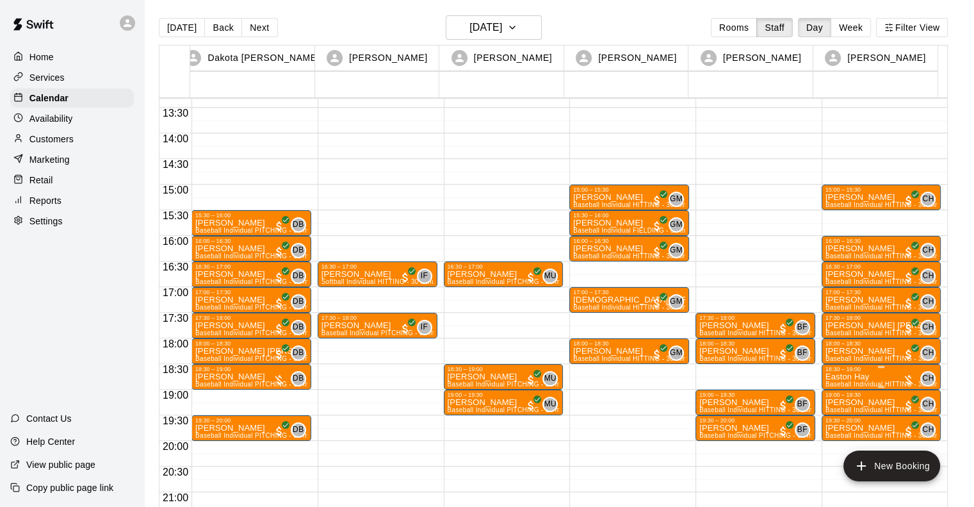
click at [868, 370] on div "18:30 – 19:00" at bounding box center [882, 369] width 112 height 6
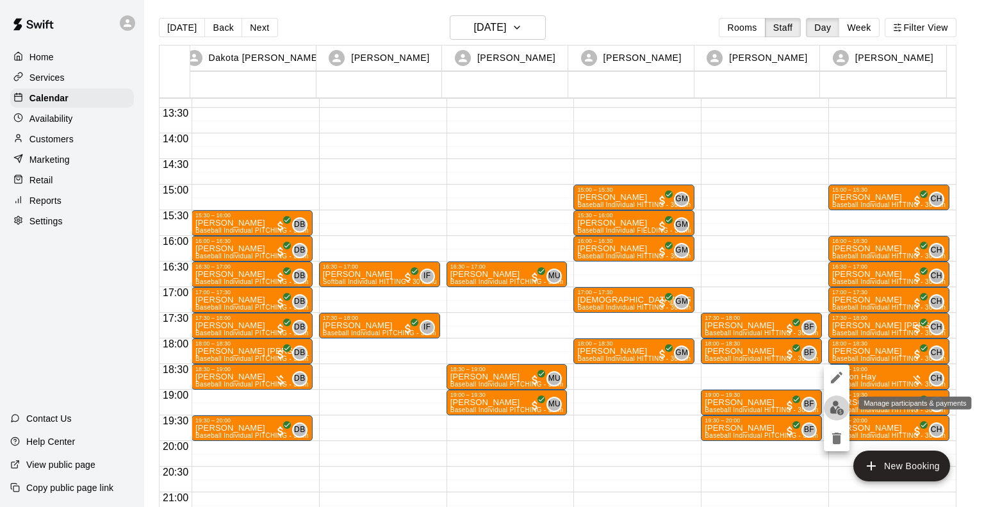
click at [835, 407] on img "edit" at bounding box center [836, 407] width 15 height 15
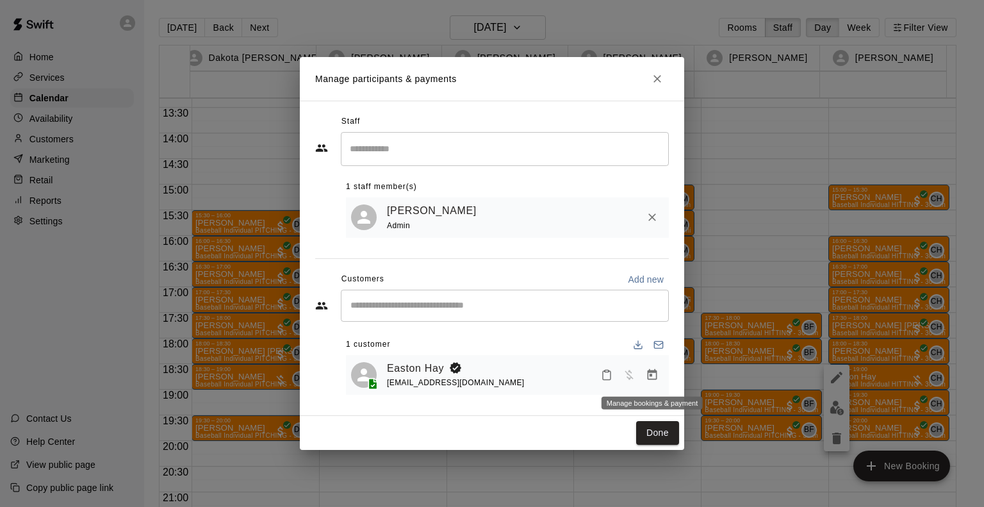
click at [654, 370] on icon "Manage bookings & payment" at bounding box center [653, 374] width 10 height 11
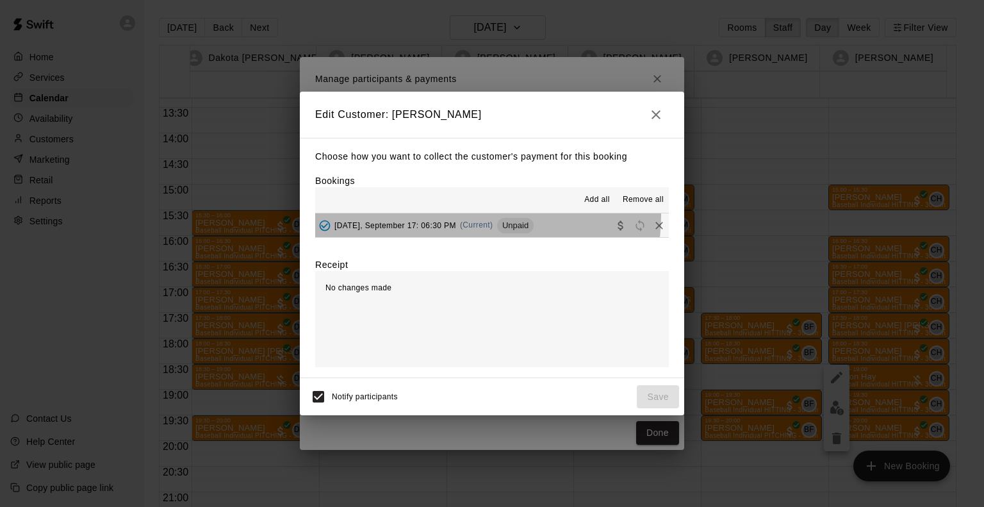
click at [471, 216] on div "Wednesday, September 17: 06:30 PM (Current) Unpaid" at bounding box center [424, 225] width 218 height 19
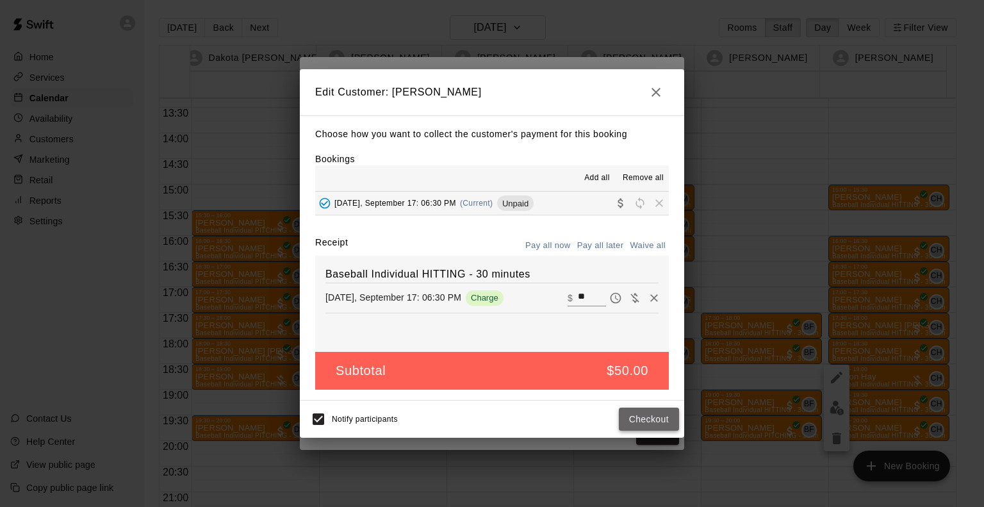
click at [648, 416] on button "Checkout" at bounding box center [649, 419] width 60 height 24
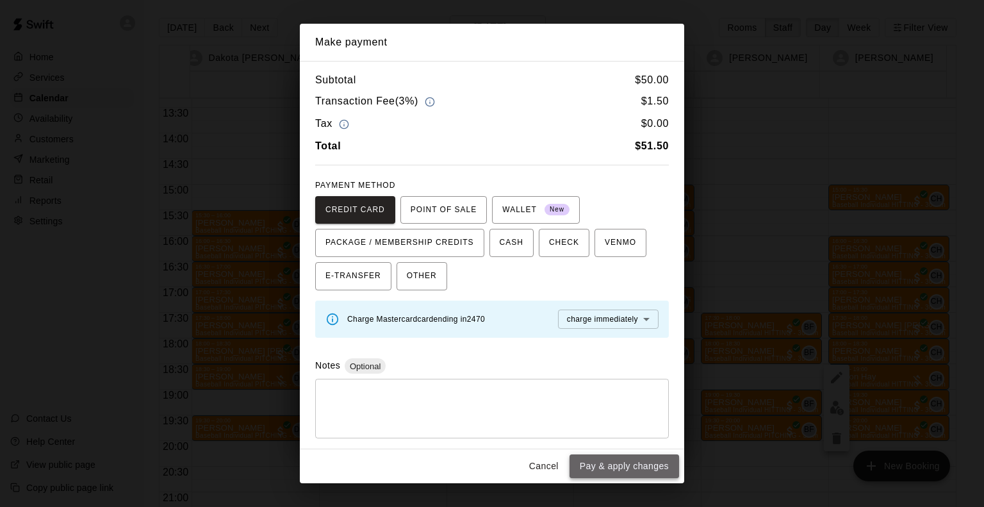
click at [604, 466] on button "Pay & apply changes" at bounding box center [624, 466] width 110 height 24
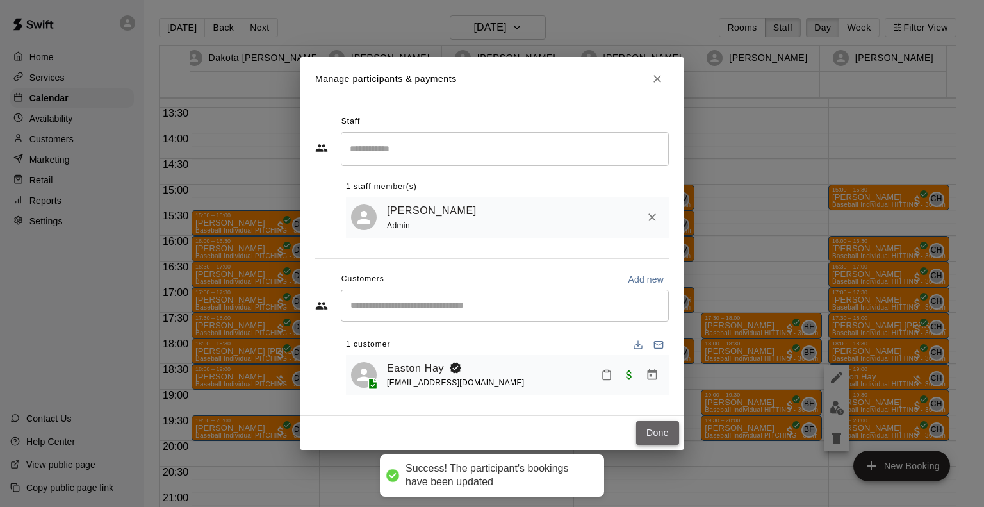
click at [666, 441] on button "Done" at bounding box center [657, 433] width 43 height 24
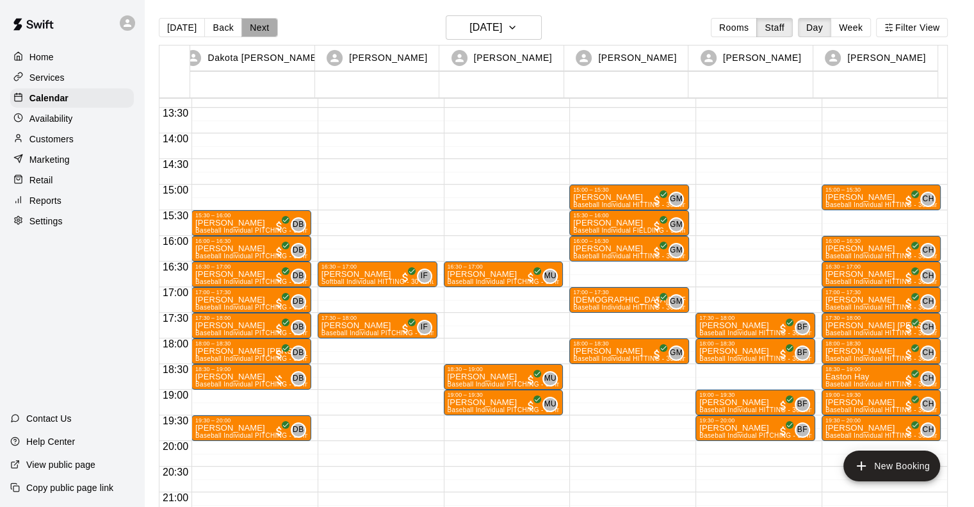
click at [266, 28] on button "Next" at bounding box center [259, 27] width 36 height 19
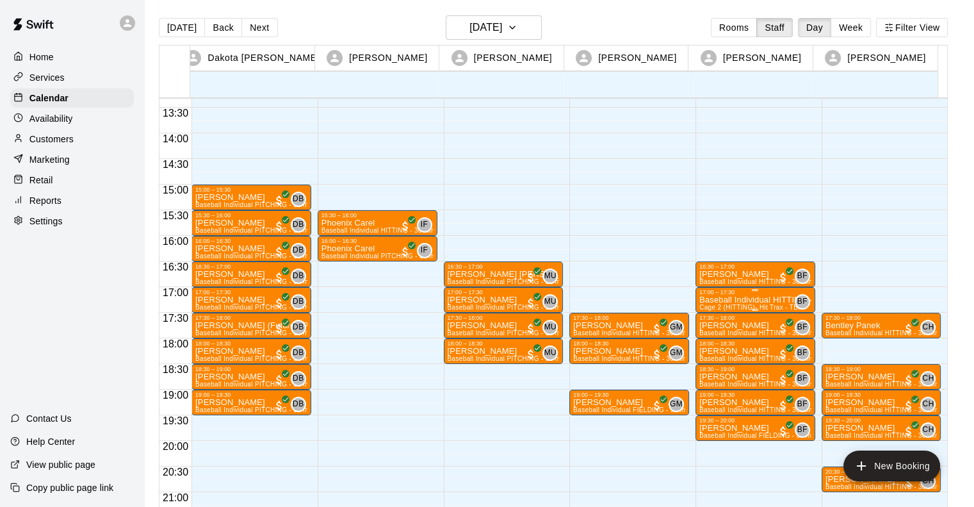
click at [733, 291] on div "17:00 – 17:30" at bounding box center [755, 292] width 112 height 6
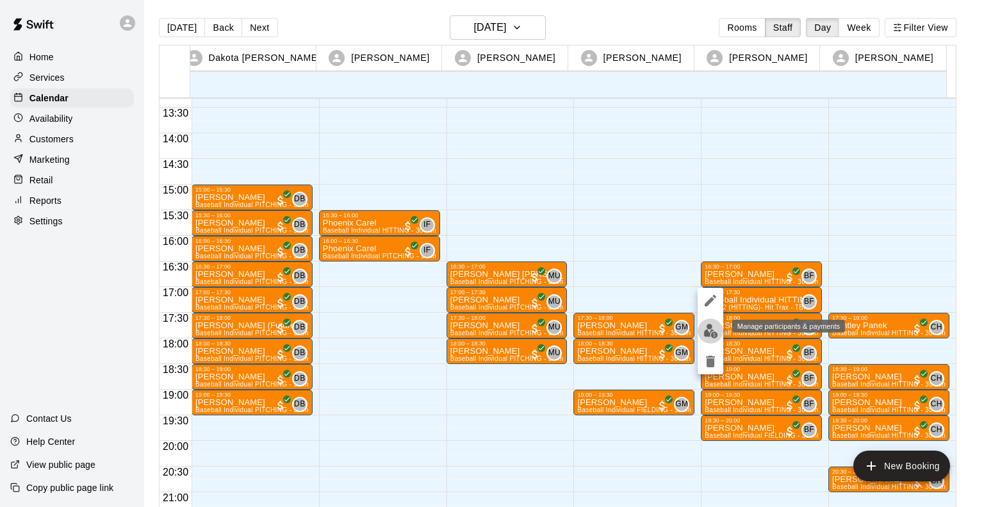
click at [714, 336] on img "edit" at bounding box center [710, 330] width 15 height 15
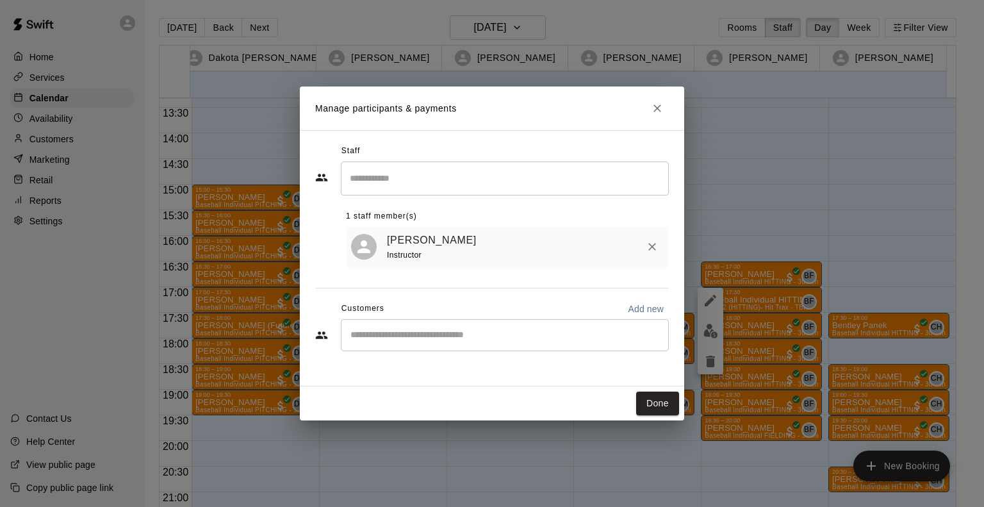
click at [463, 312] on div "Customers Add new" at bounding box center [492, 308] width 354 height 20
click at [456, 324] on div "​" at bounding box center [505, 335] width 328 height 32
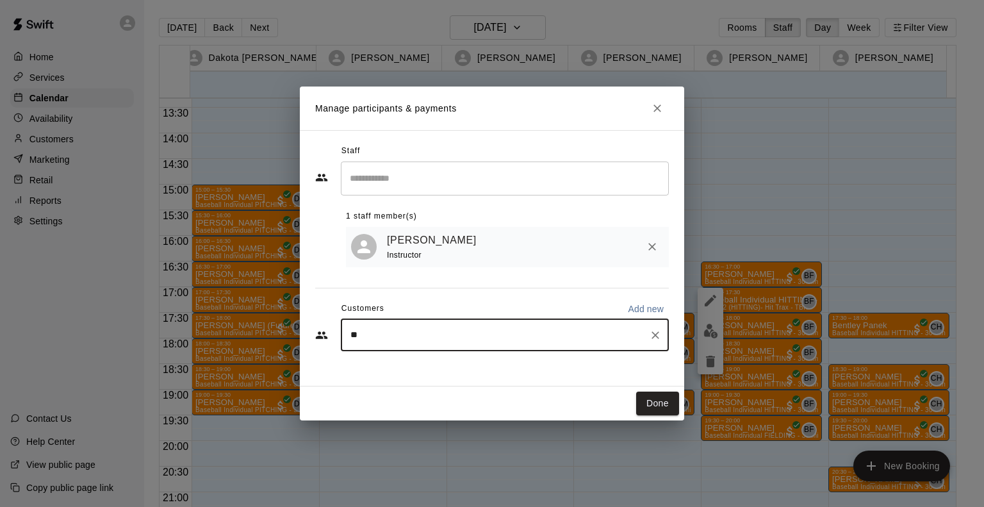
type input "*"
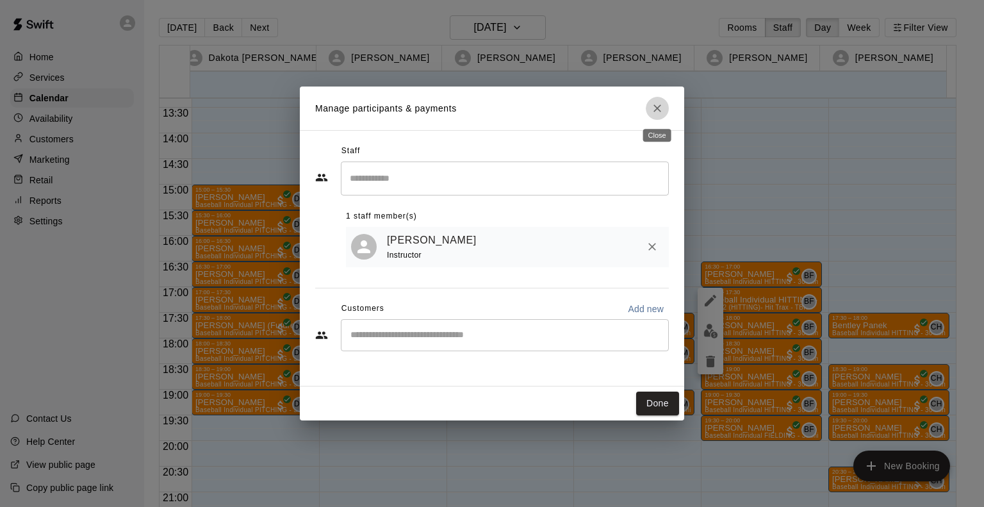
click at [655, 104] on icon "Close" at bounding box center [657, 108] width 13 height 13
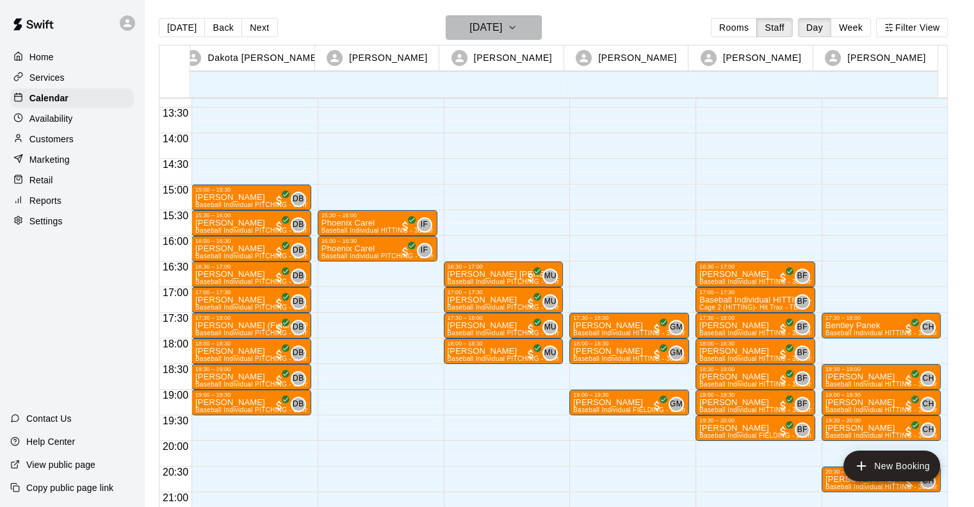
click at [502, 29] on h6 "[DATE]" at bounding box center [486, 28] width 33 height 18
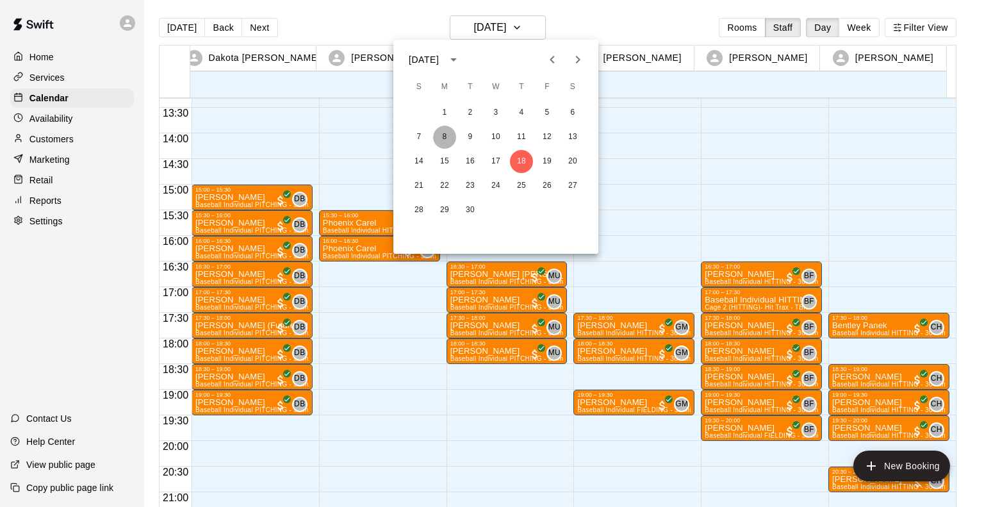
click at [446, 136] on button "8" at bounding box center [444, 137] width 23 height 23
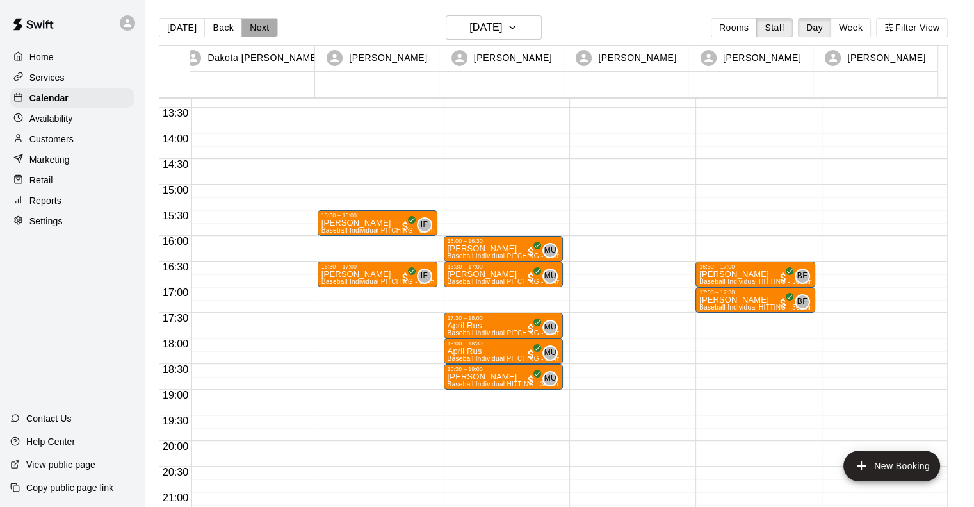
click at [259, 29] on button "Next" at bounding box center [259, 27] width 36 height 19
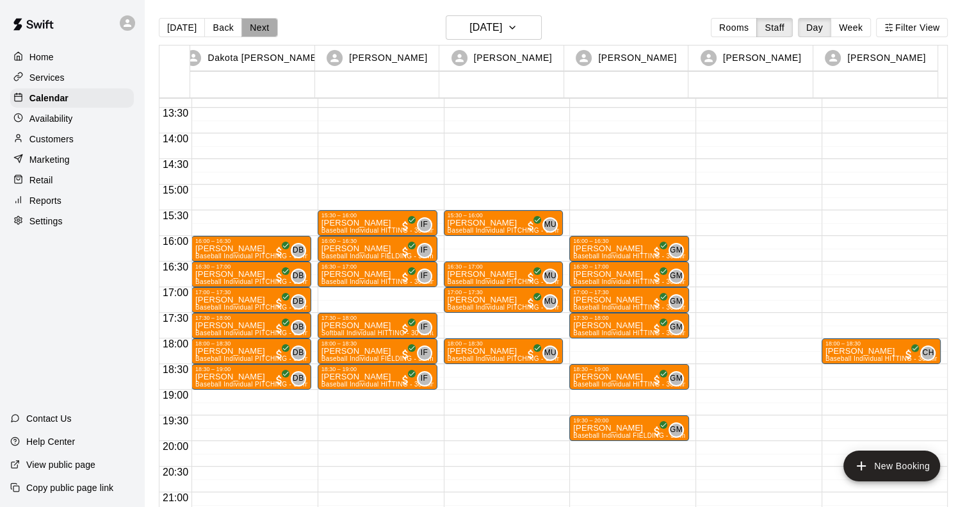
click at [259, 29] on button "Next" at bounding box center [259, 27] width 36 height 19
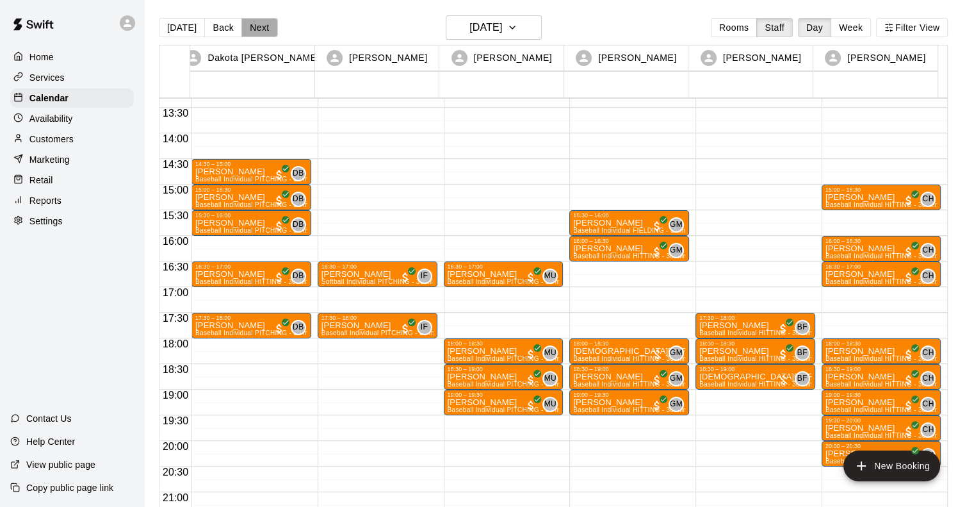
click at [259, 29] on button "Next" at bounding box center [259, 27] width 36 height 19
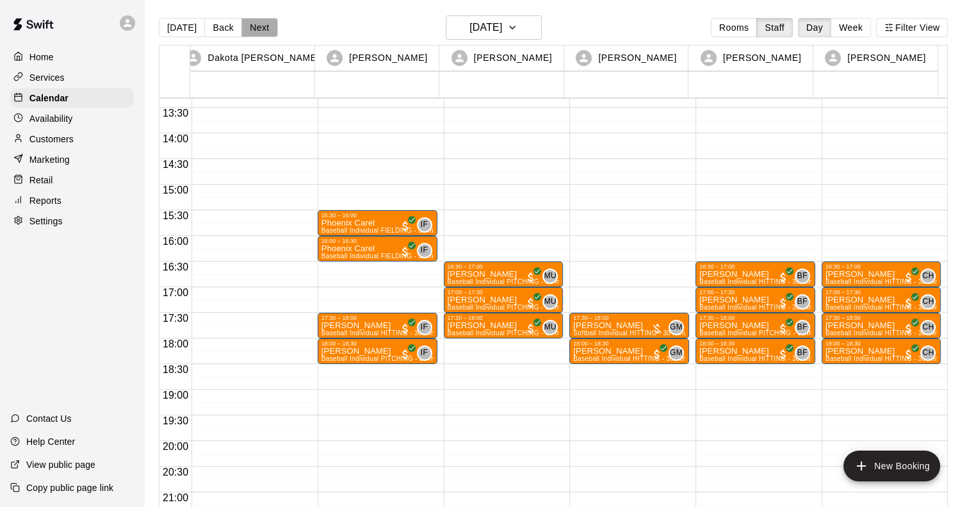
click at [261, 34] on button "Next" at bounding box center [259, 27] width 36 height 19
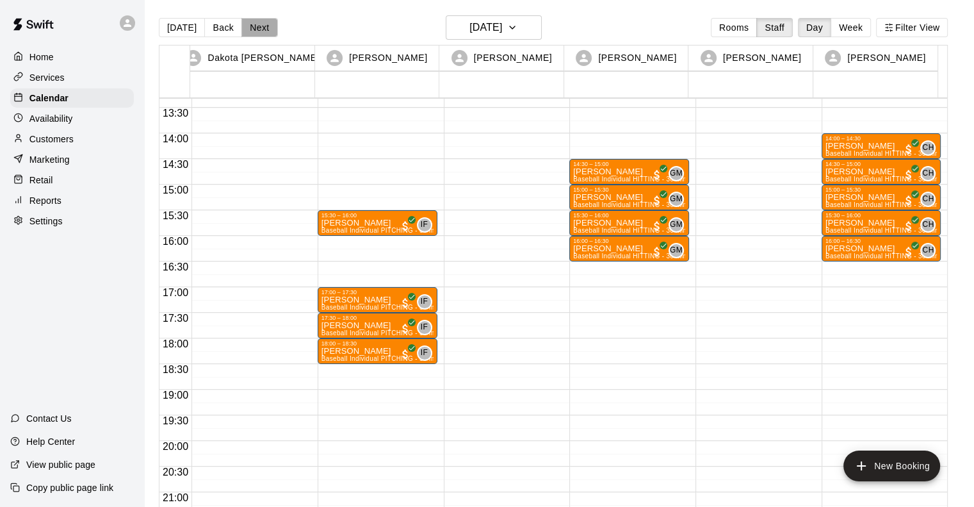
click at [261, 34] on button "Next" at bounding box center [259, 27] width 36 height 19
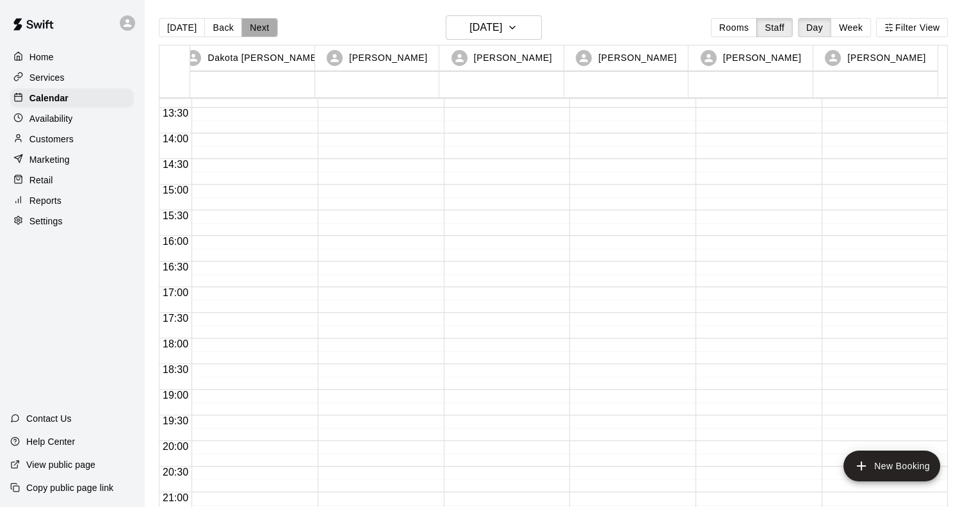
click at [261, 34] on button "Next" at bounding box center [259, 27] width 36 height 19
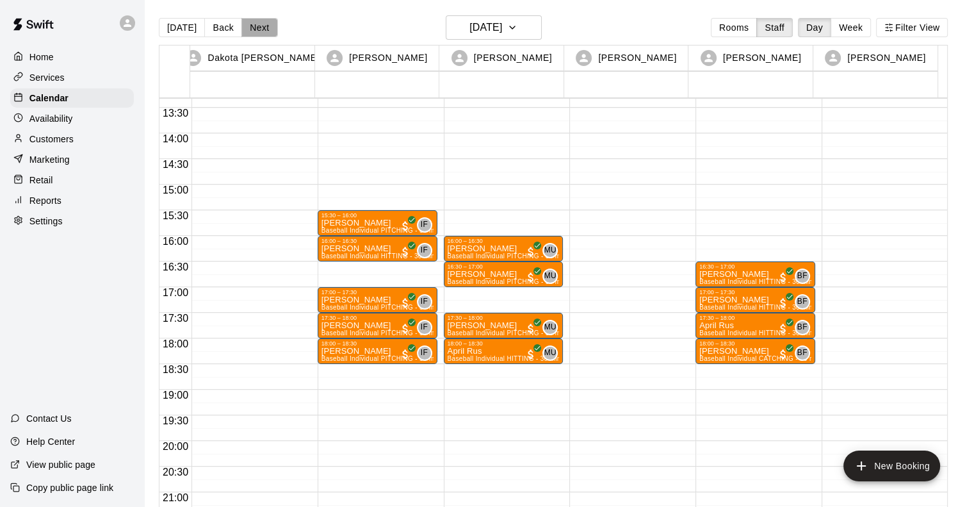
click at [261, 34] on button "Next" at bounding box center [259, 27] width 36 height 19
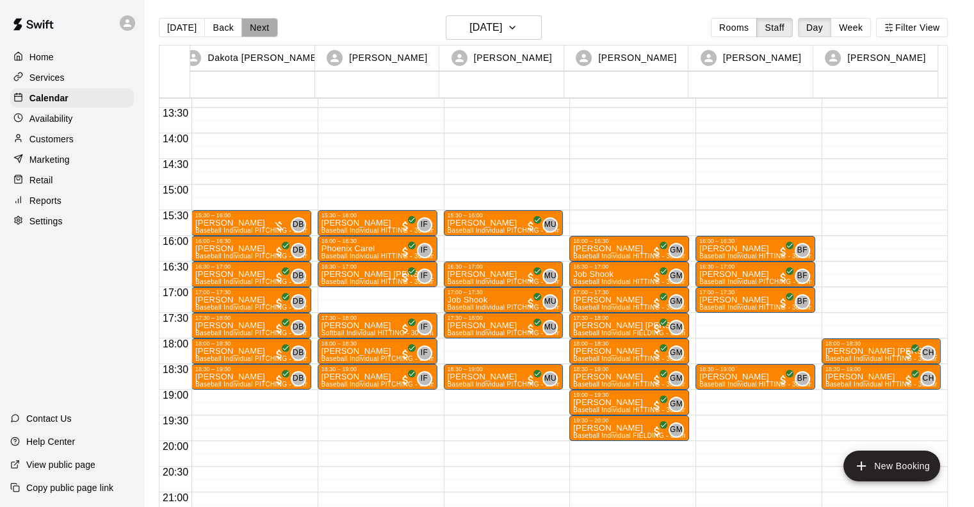
click at [257, 24] on button "Next" at bounding box center [259, 27] width 36 height 19
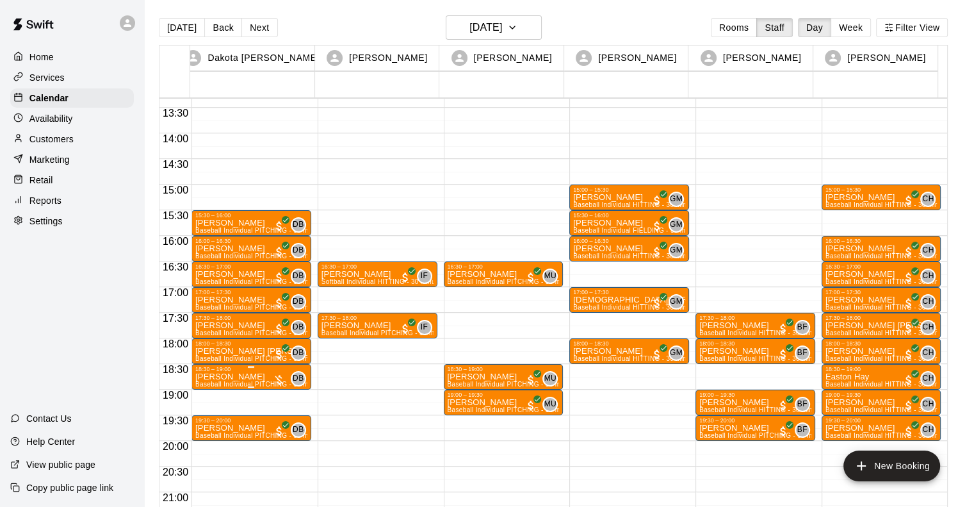
click at [233, 377] on p "[PERSON_NAME]" at bounding box center [251, 377] width 112 height 0
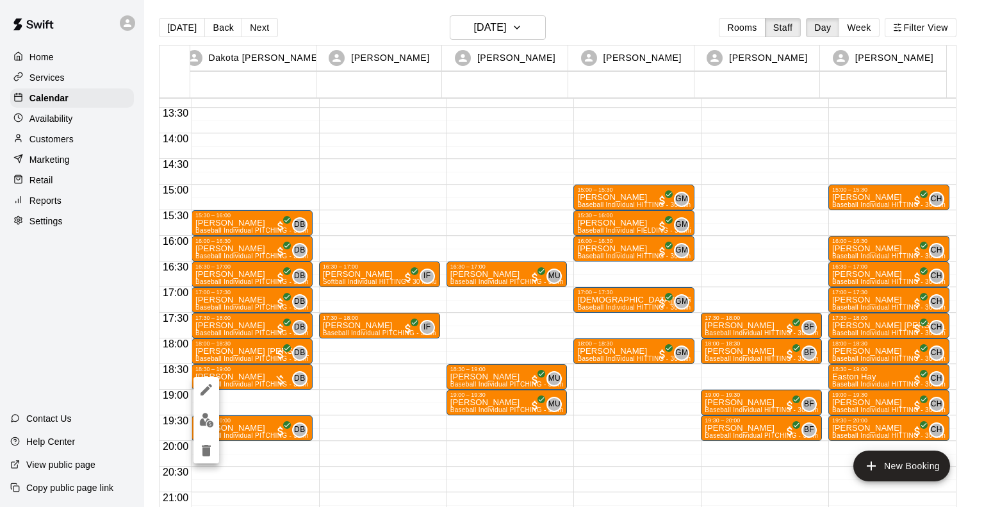
click at [254, 19] on div at bounding box center [492, 253] width 984 height 507
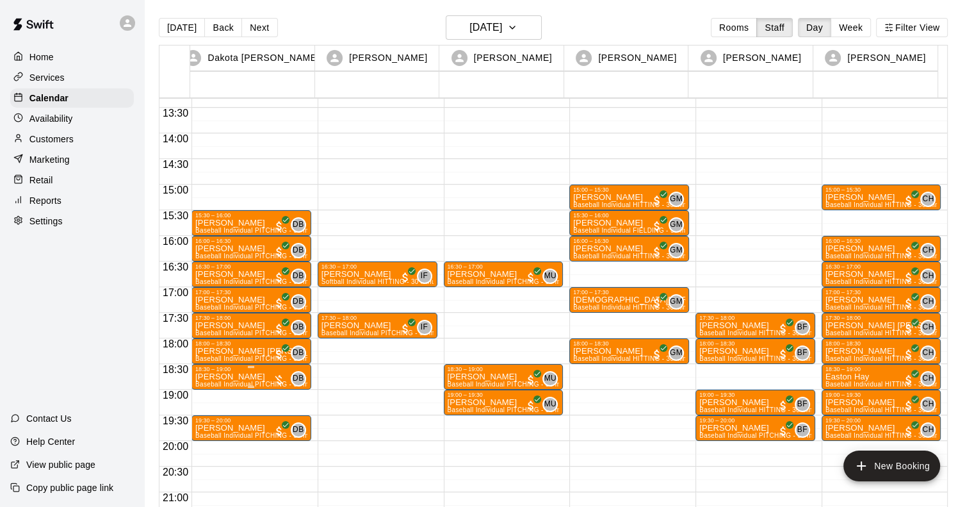
click at [239, 377] on p "[PERSON_NAME]" at bounding box center [251, 377] width 112 height 0
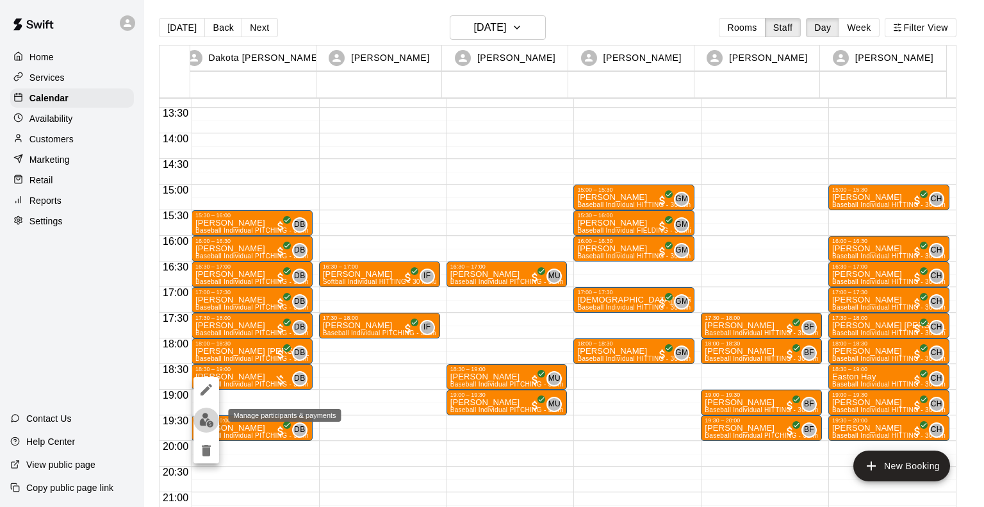
click at [206, 421] on img "edit" at bounding box center [206, 419] width 15 height 15
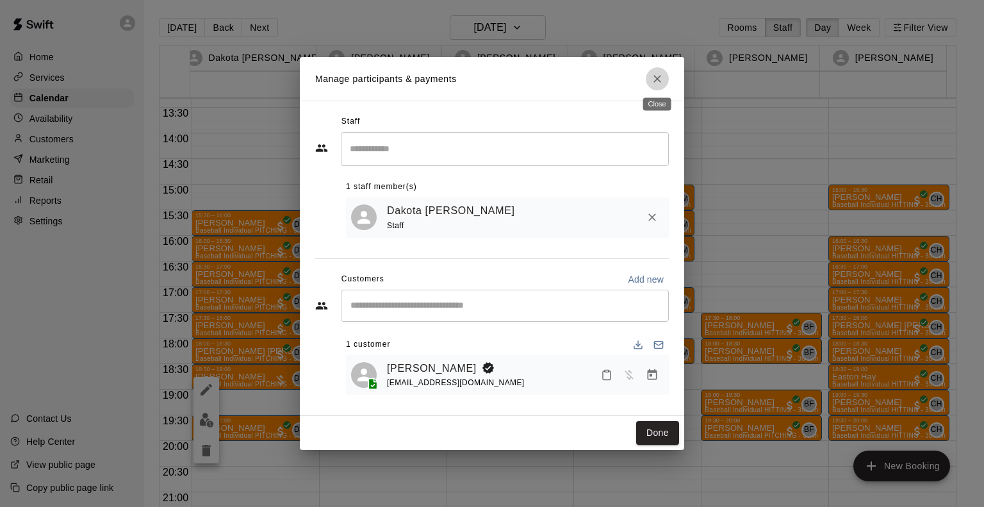
click at [661, 78] on icon "Close" at bounding box center [657, 78] width 13 height 13
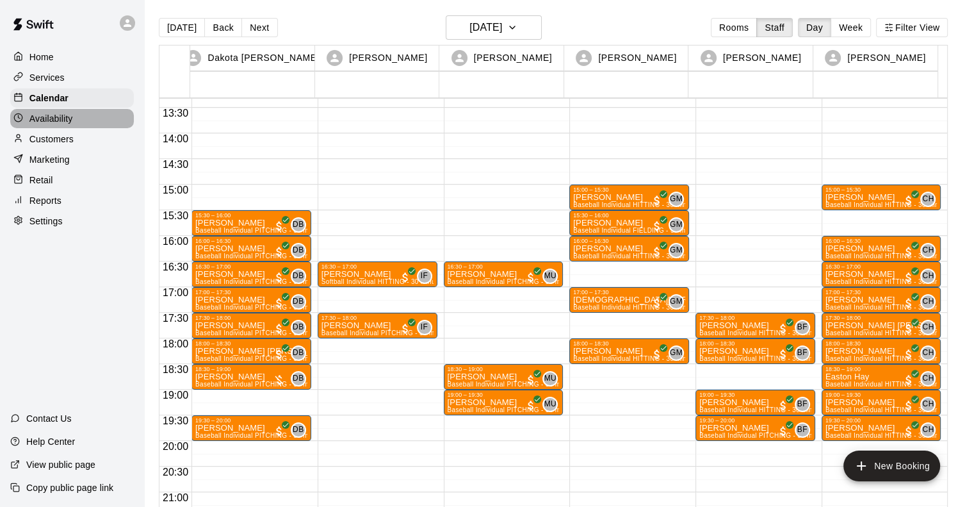
click at [62, 128] on div "Availability" at bounding box center [72, 118] width 124 height 19
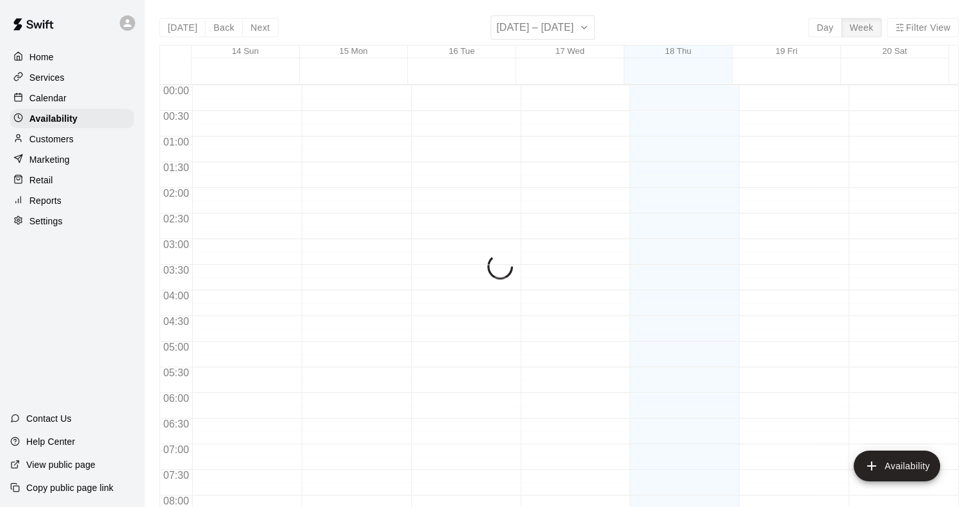
scroll to position [792, 0]
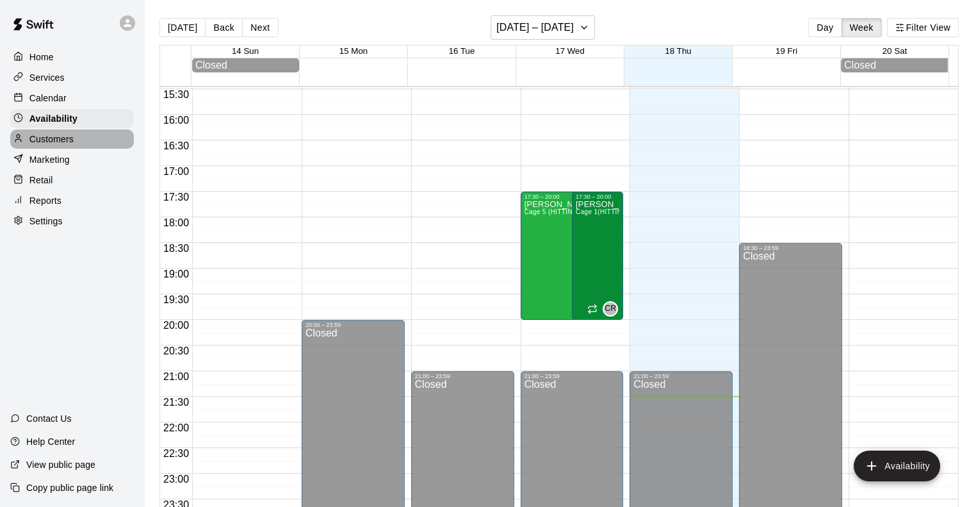
click at [59, 145] on p "Customers" at bounding box center [51, 139] width 44 height 13
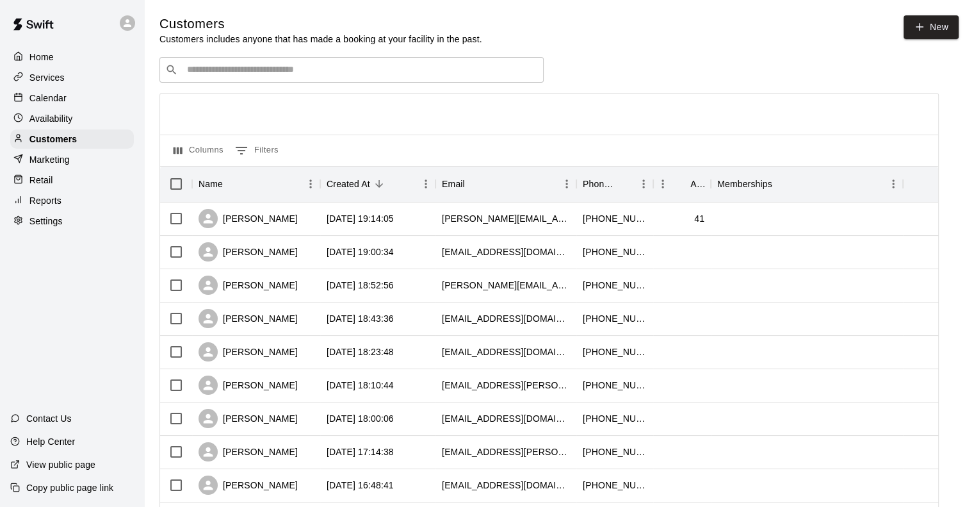
click at [315, 65] on div "​ ​" at bounding box center [351, 70] width 384 height 26
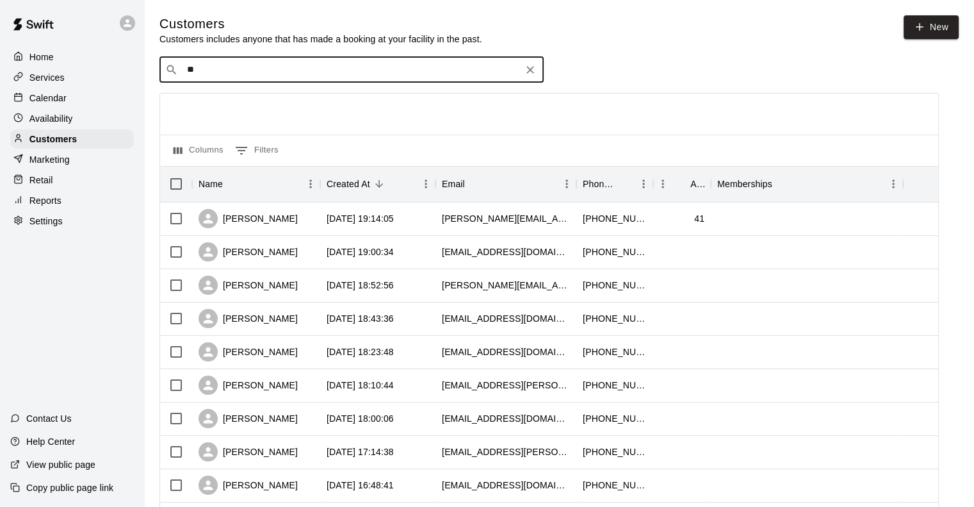
type input "*"
type input "*****"
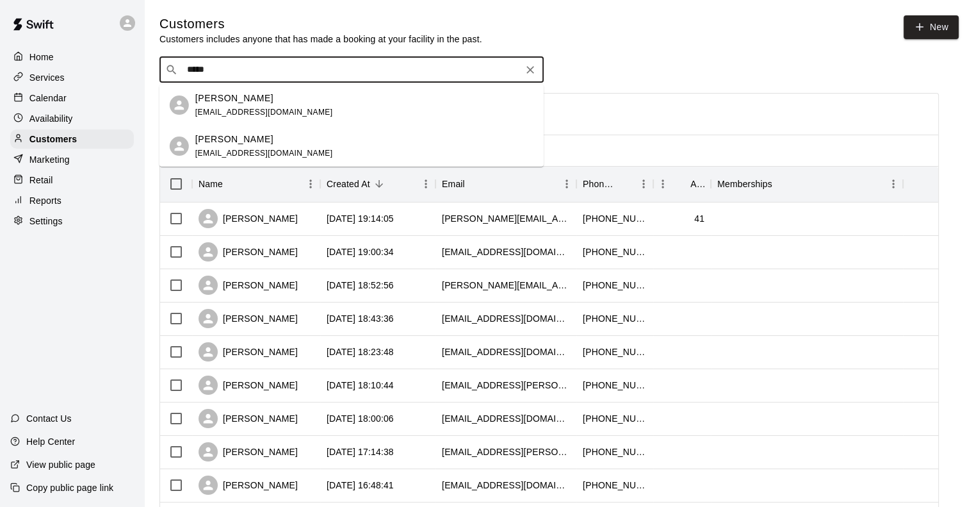
click at [227, 104] on div "Corey Grady gradycs@gmail.com" at bounding box center [264, 106] width 138 height 28
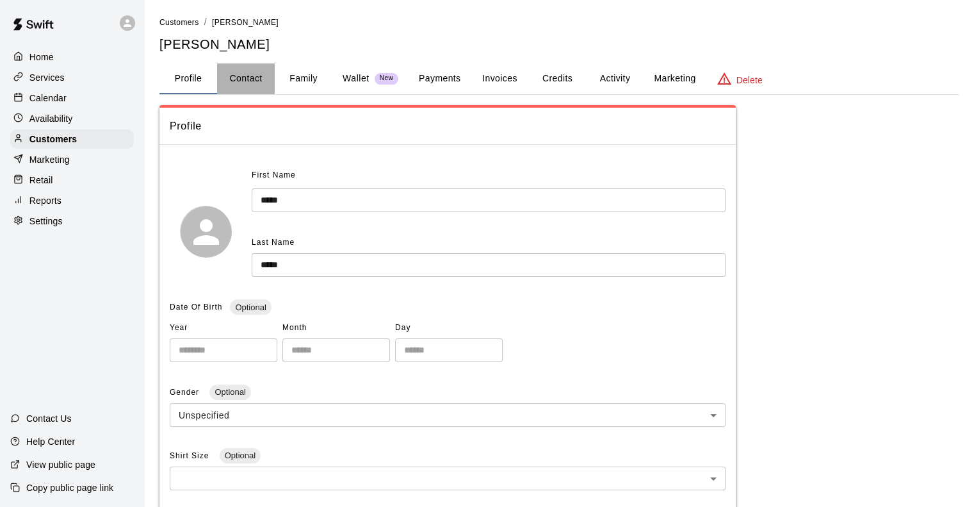
click at [238, 75] on button "Contact" at bounding box center [246, 78] width 58 height 31
select select "**"
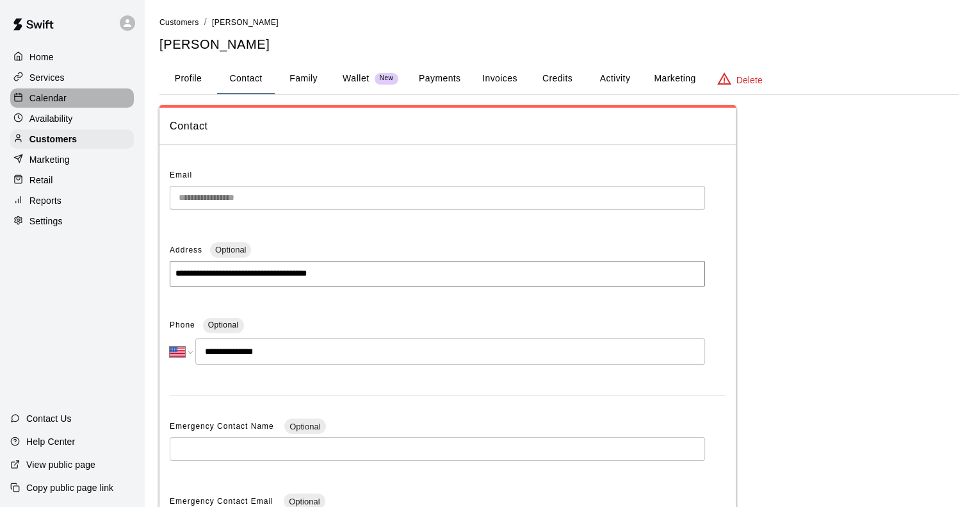
click at [45, 92] on div "Calendar" at bounding box center [72, 97] width 124 height 19
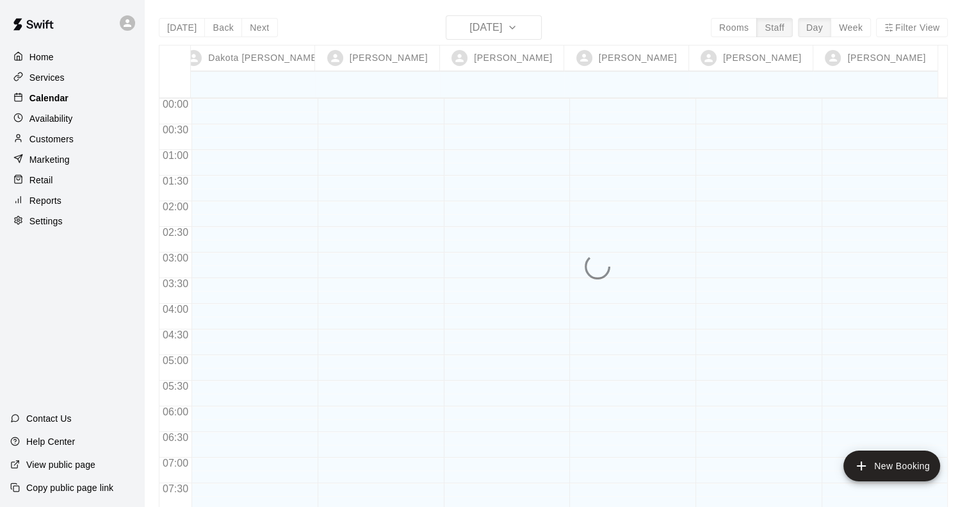
scroll to position [806, 0]
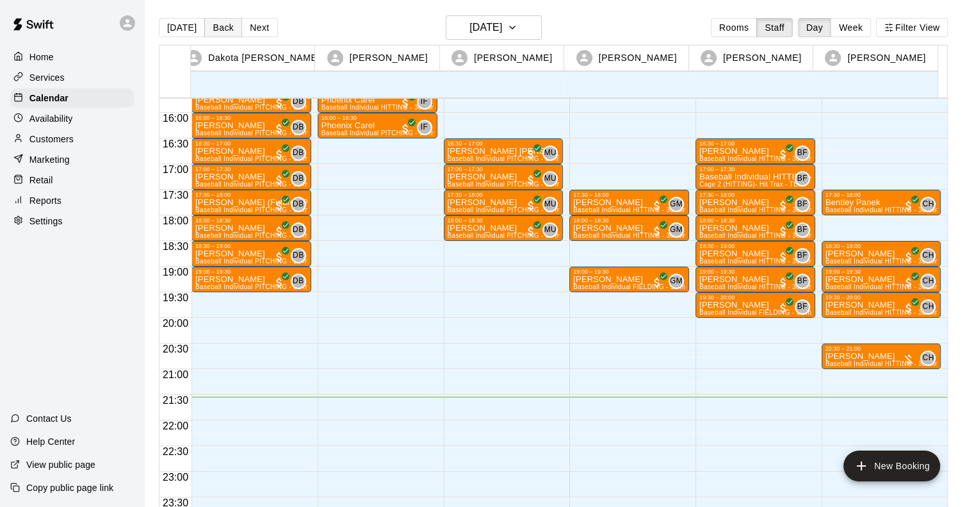
click at [222, 22] on button "Back" at bounding box center [223, 27] width 38 height 19
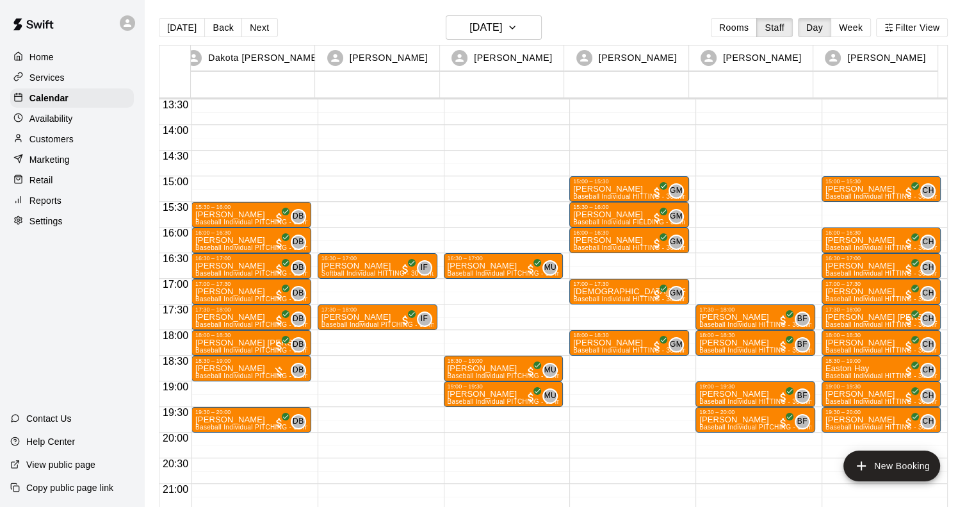
scroll to position [690, 0]
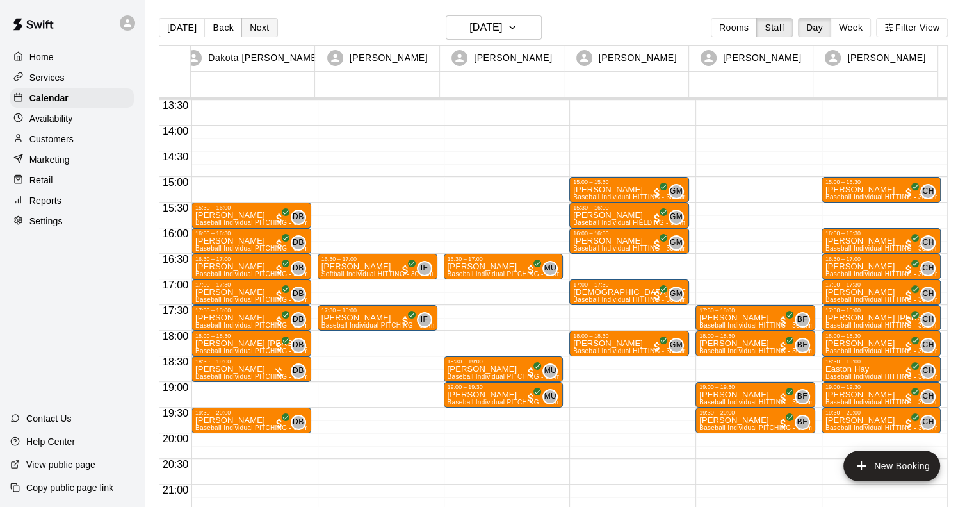
click at [259, 30] on button "Next" at bounding box center [259, 27] width 36 height 19
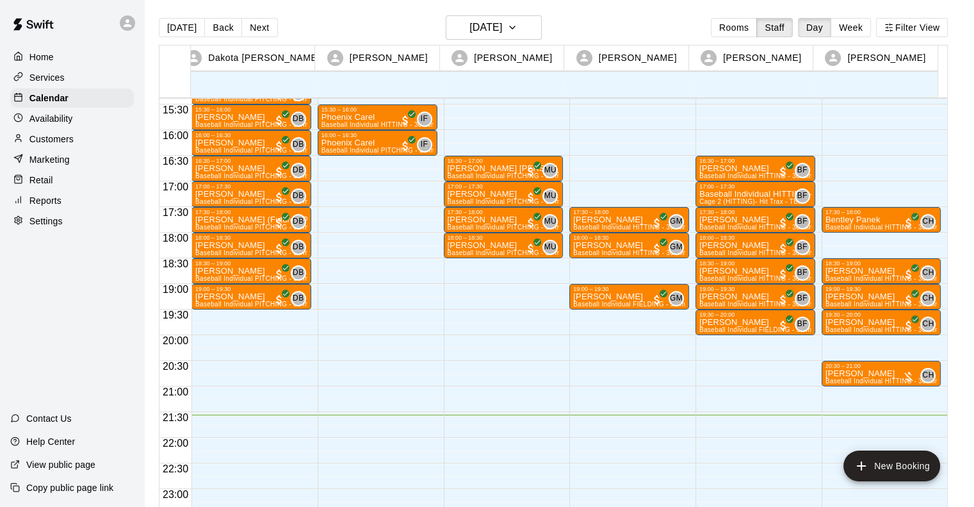
scroll to position [806, 0]
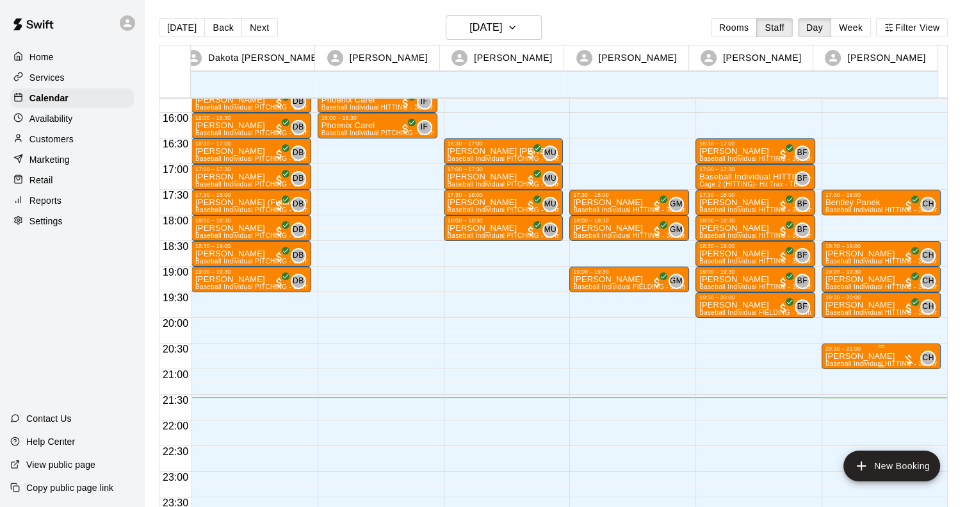
click at [867, 356] on p "[PERSON_NAME]" at bounding box center [882, 356] width 112 height 0
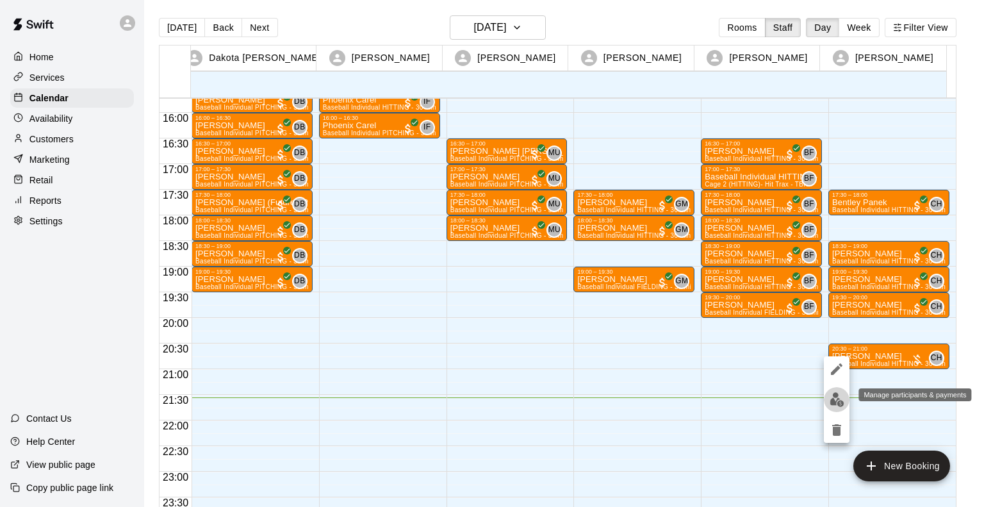
click at [836, 399] on img "edit" at bounding box center [836, 399] width 15 height 15
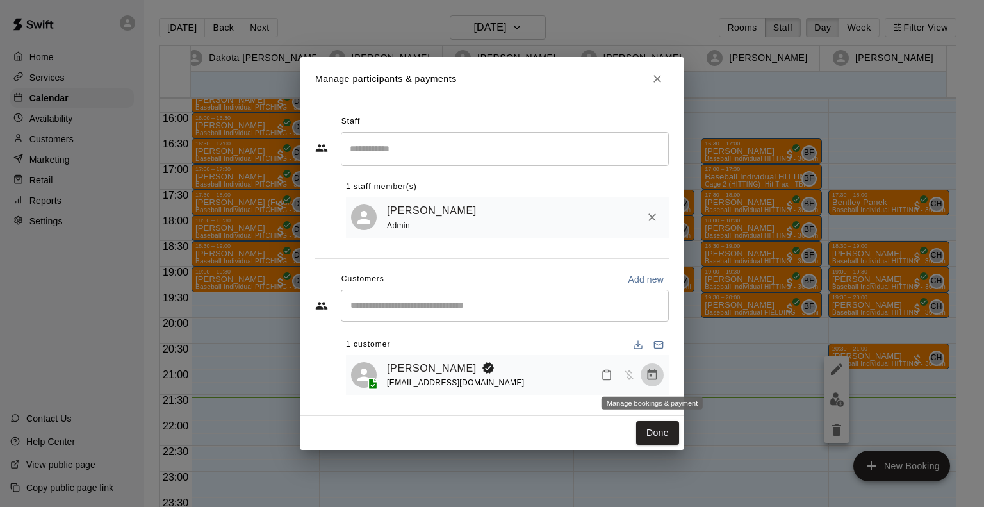
click at [657, 380] on icon "Manage bookings & payment" at bounding box center [652, 374] width 13 height 13
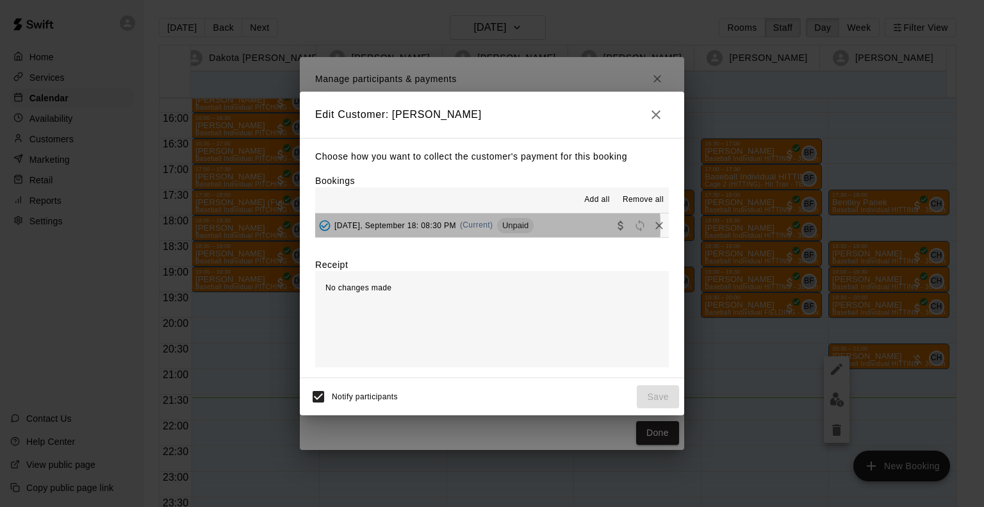
click at [470, 227] on span "(Current)" at bounding box center [476, 224] width 33 height 9
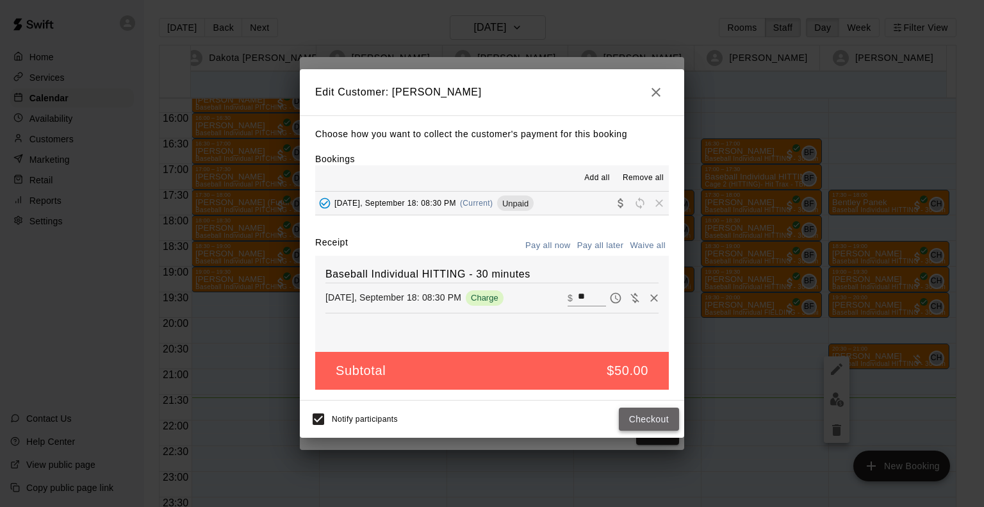
click at [651, 416] on button "Checkout" at bounding box center [649, 419] width 60 height 24
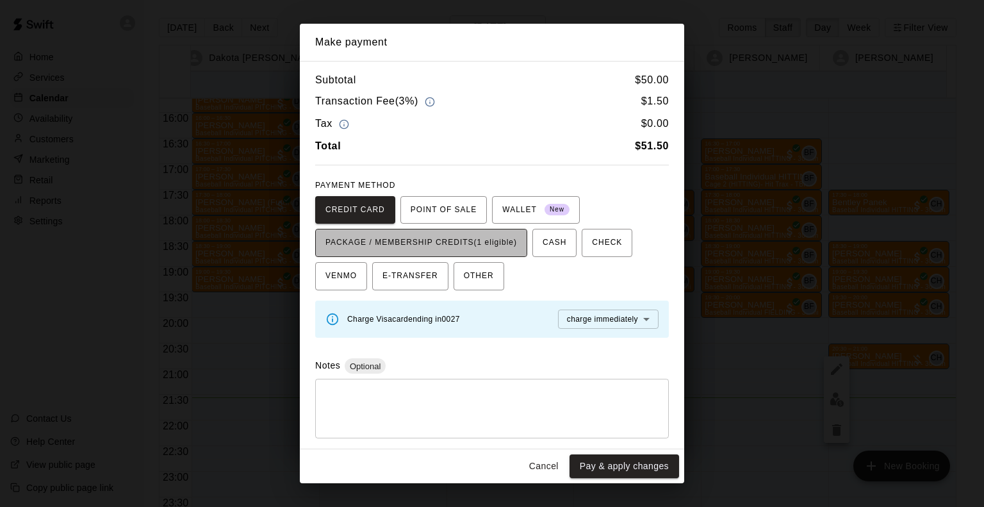
click at [466, 244] on span "PACKAGE / MEMBERSHIP CREDITS (1 eligible)" at bounding box center [421, 243] width 192 height 20
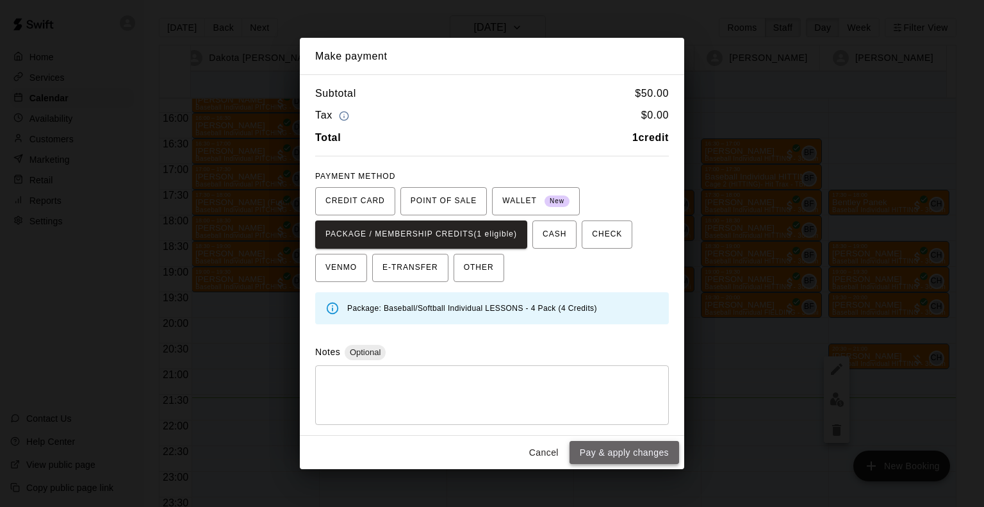
click at [634, 455] on button "Pay & apply changes" at bounding box center [624, 453] width 110 height 24
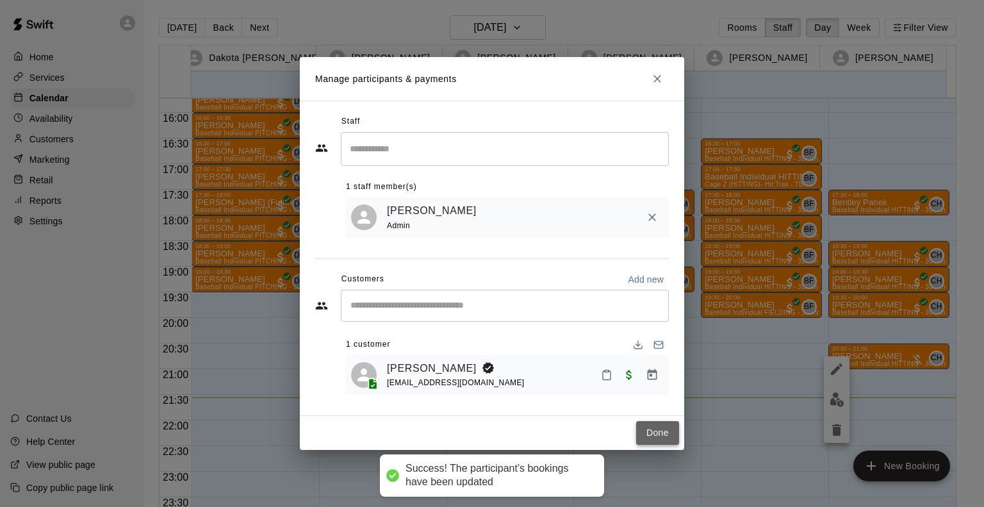
click at [669, 429] on button "Done" at bounding box center [657, 433] width 43 height 24
